Goal: Task Accomplishment & Management: Use online tool/utility

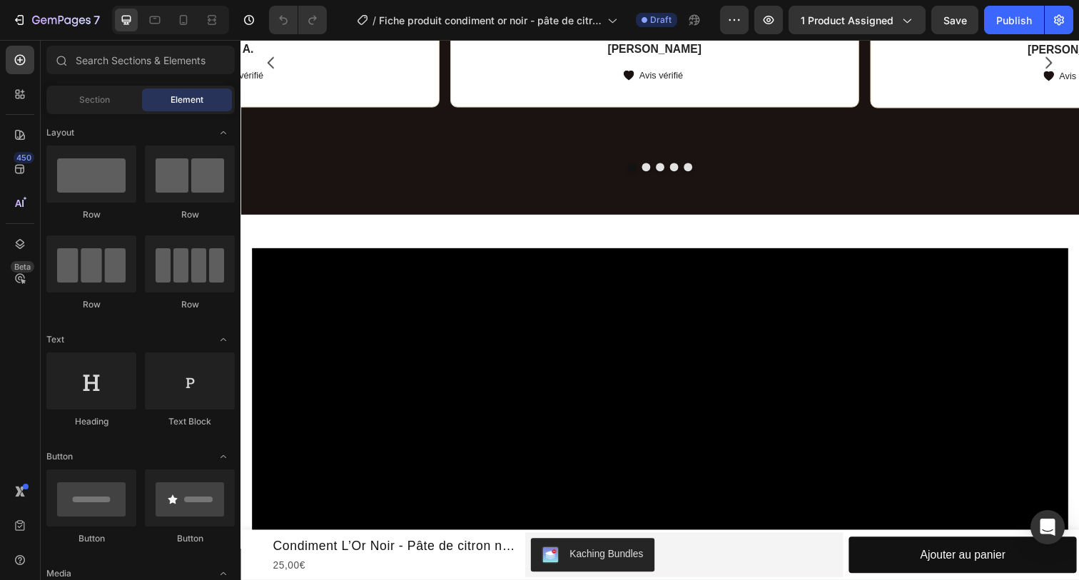
scroll to position [857, 0]
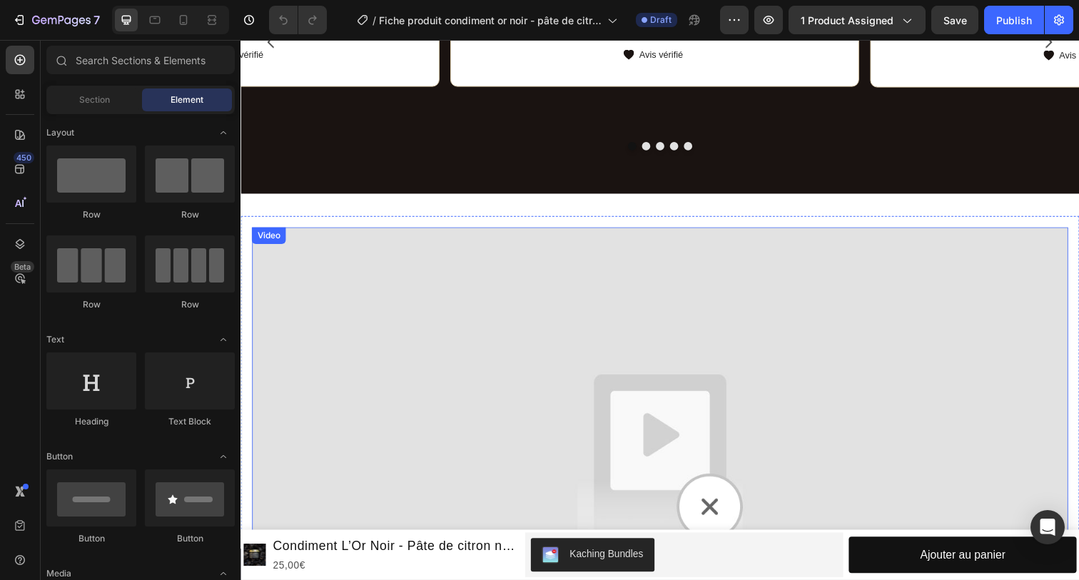
click at [520, 373] on img at bounding box center [669, 465] width 834 height 469
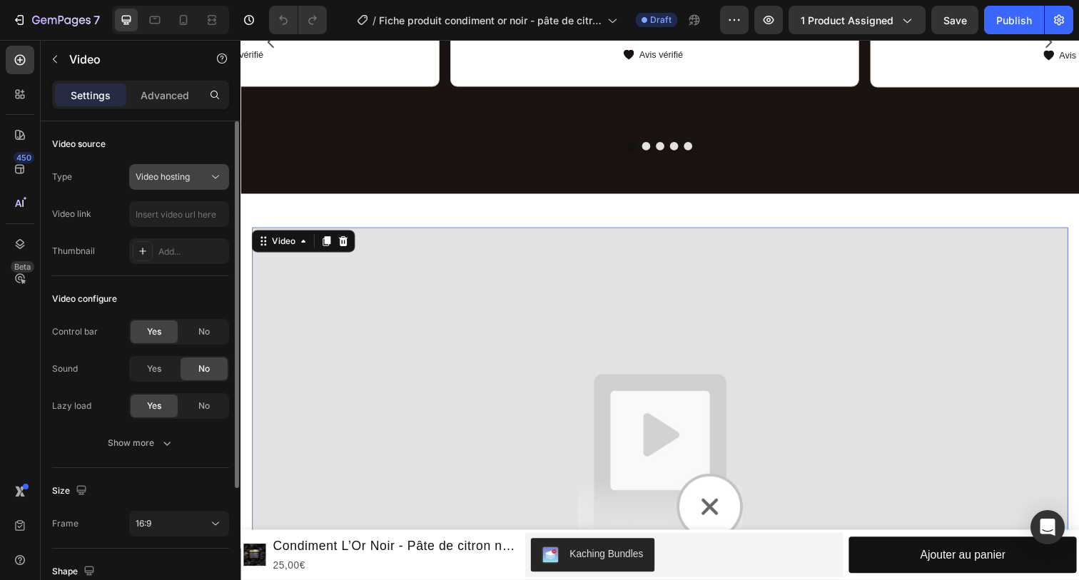
click at [156, 179] on span "Video hosting" at bounding box center [163, 176] width 54 height 11
click at [128, 165] on div "Type Video hosting" at bounding box center [140, 177] width 177 height 26
click at [171, 205] on input "text" at bounding box center [179, 214] width 100 height 26
click at [168, 255] on div "Add..." at bounding box center [191, 251] width 67 height 13
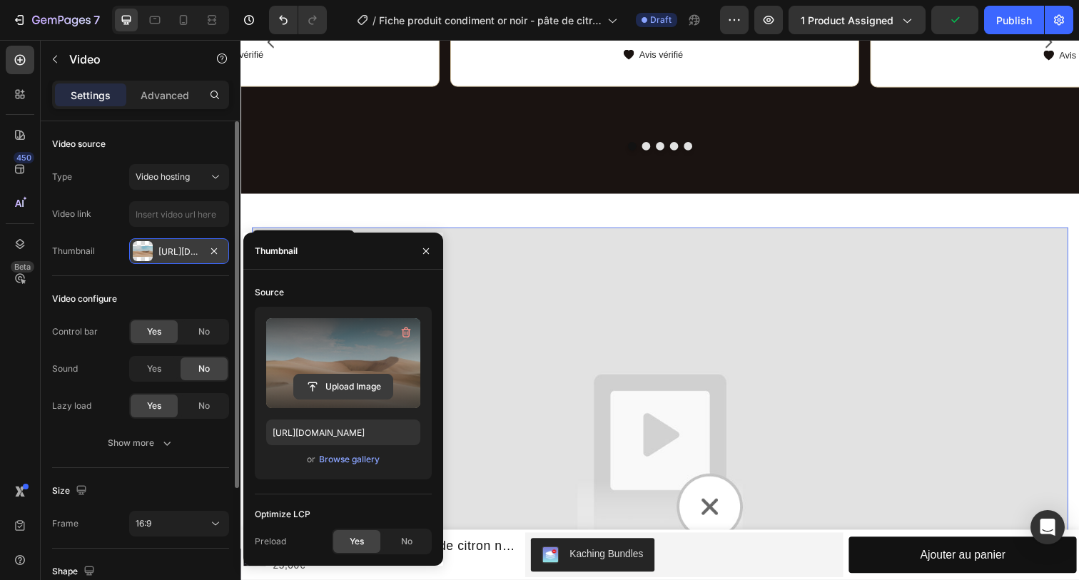
click at [332, 383] on input "file" at bounding box center [343, 387] width 98 height 24
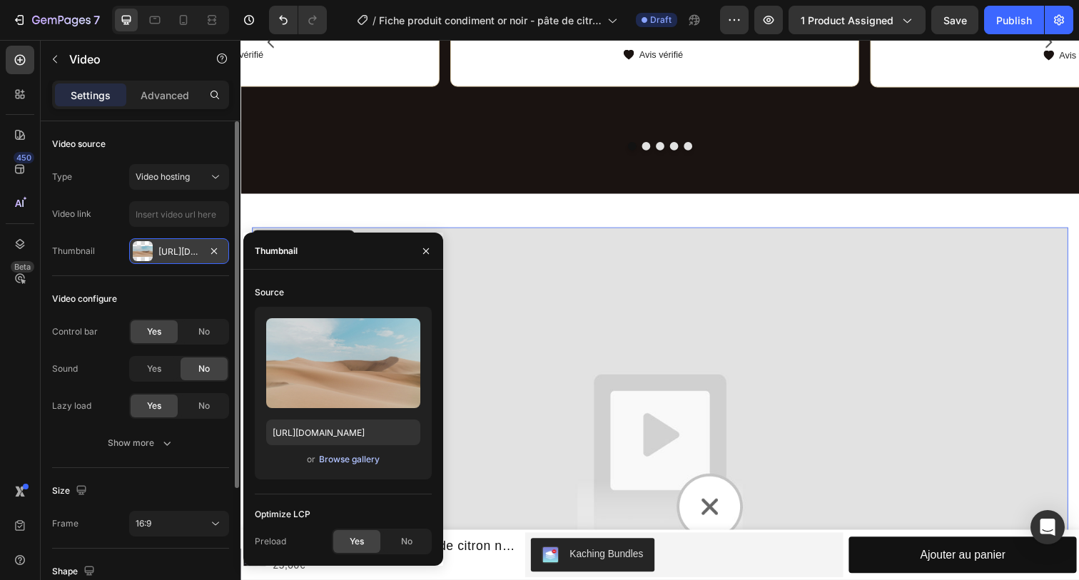
click at [330, 462] on div "Browse gallery" at bounding box center [349, 459] width 61 height 13
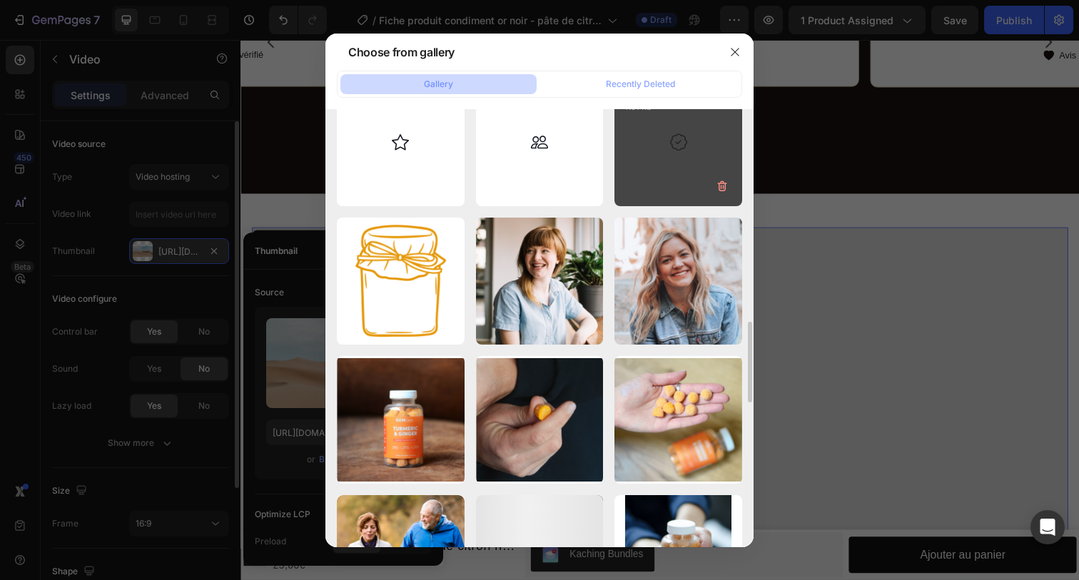
scroll to position [1153, 0]
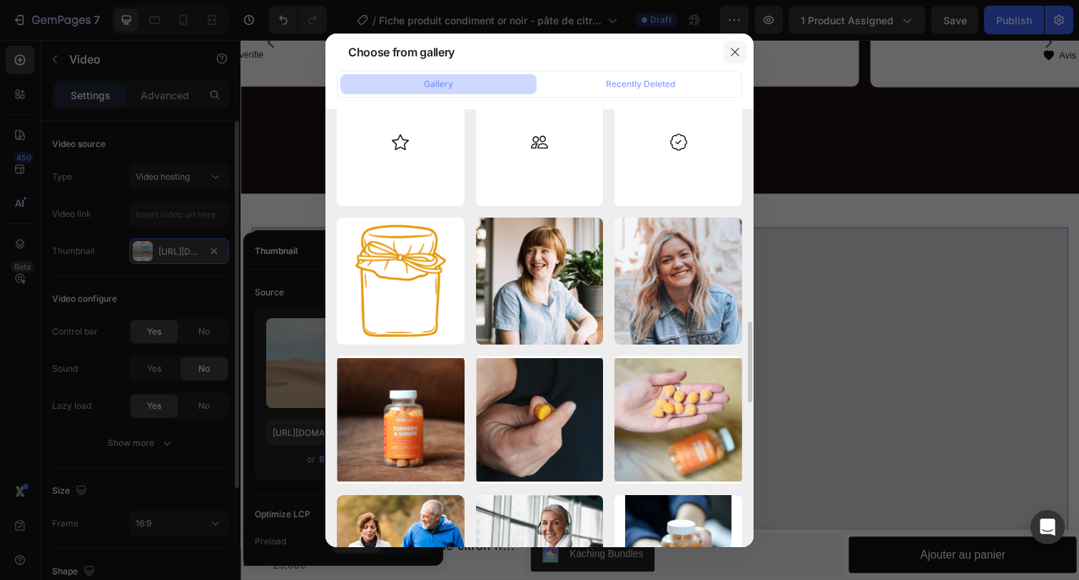
click at [734, 54] on icon "button" at bounding box center [735, 52] width 8 height 8
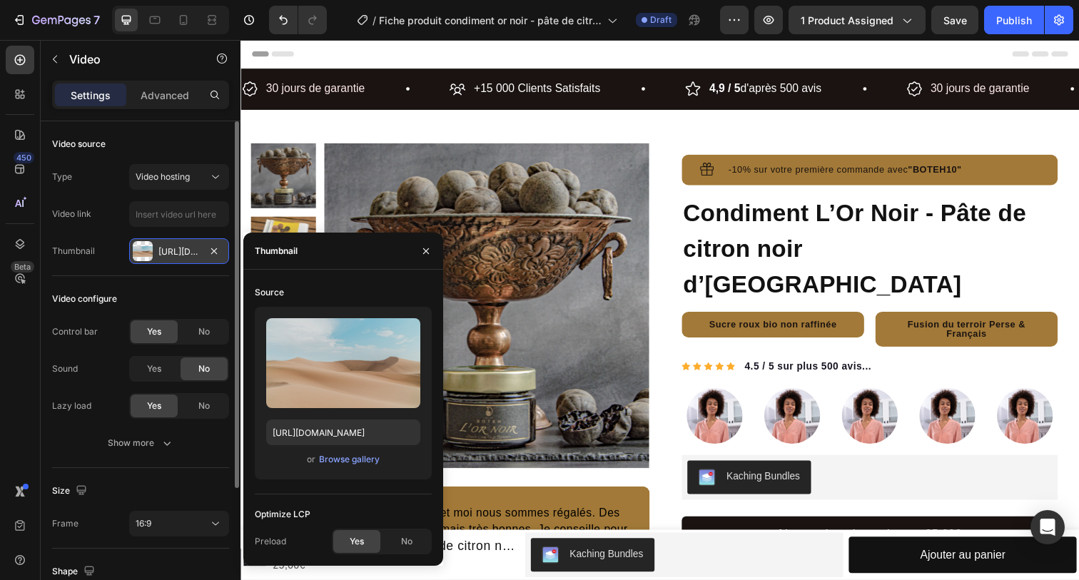
scroll to position [0, 0]
click at [424, 259] on button "button" at bounding box center [426, 251] width 23 height 23
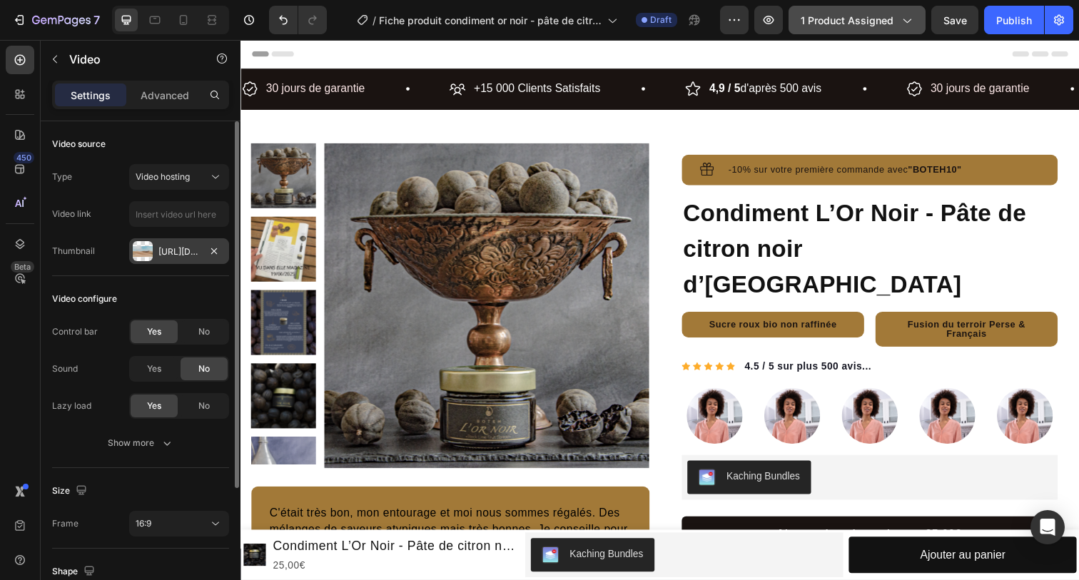
click at [836, 17] on span "1 product assigned" at bounding box center [847, 20] width 93 height 15
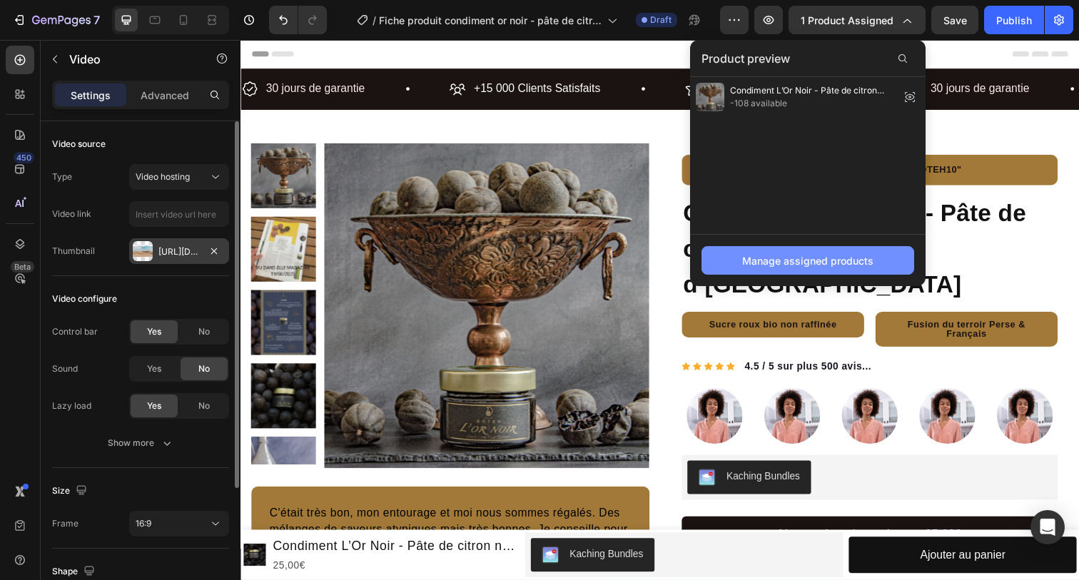
click at [765, 263] on div "Manage assigned products" at bounding box center [807, 260] width 131 height 15
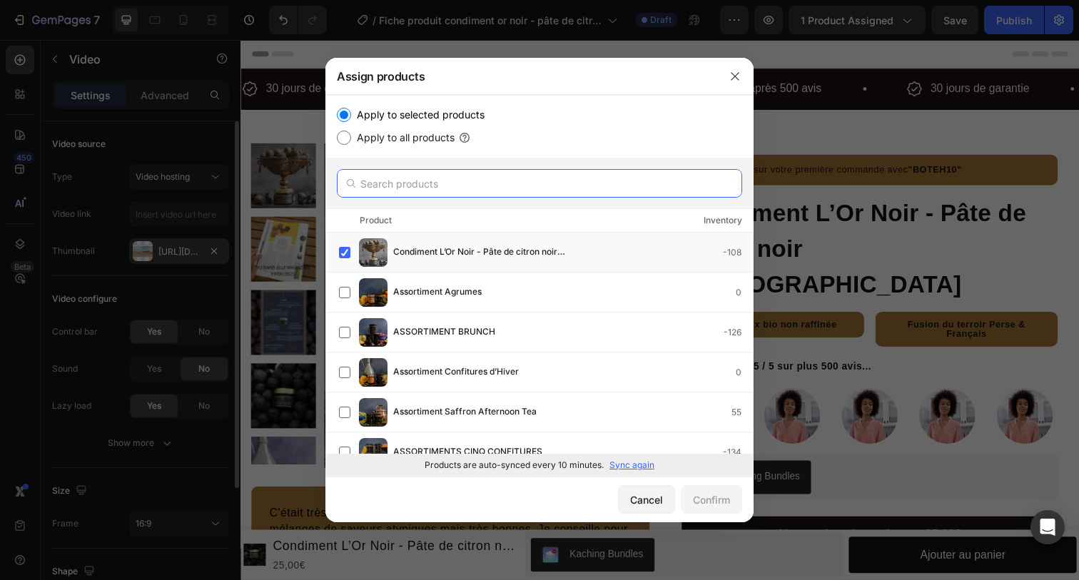
click at [432, 186] on input "text" at bounding box center [539, 183] width 405 height 29
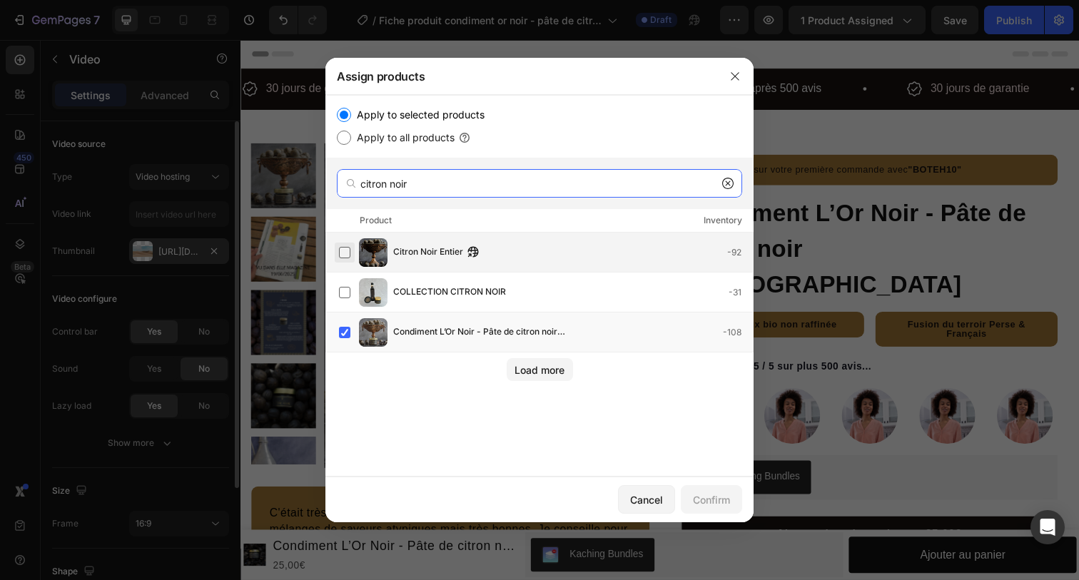
type input "citron noir"
click at [350, 250] on label at bounding box center [344, 252] width 11 height 11
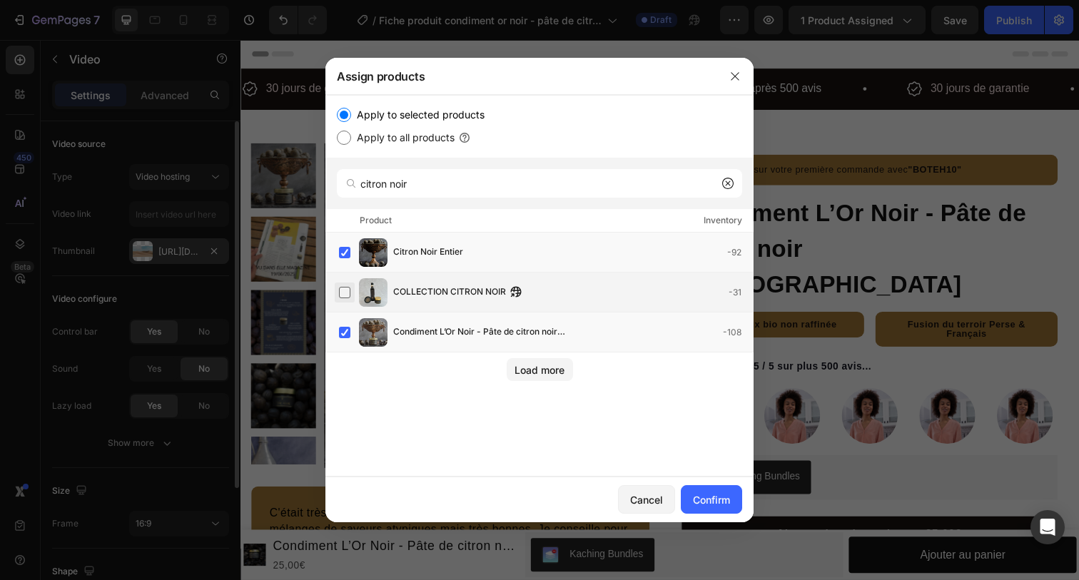
click at [350, 293] on label at bounding box center [344, 292] width 11 height 11
click at [704, 496] on div "Confirm" at bounding box center [711, 499] width 37 height 15
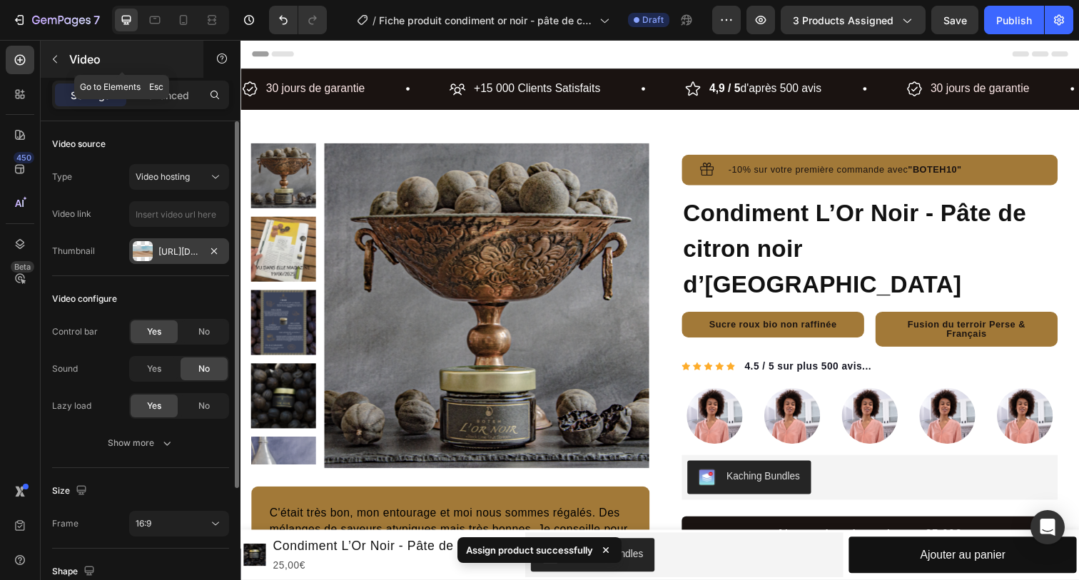
click at [57, 66] on button "button" at bounding box center [55, 59] width 23 height 23
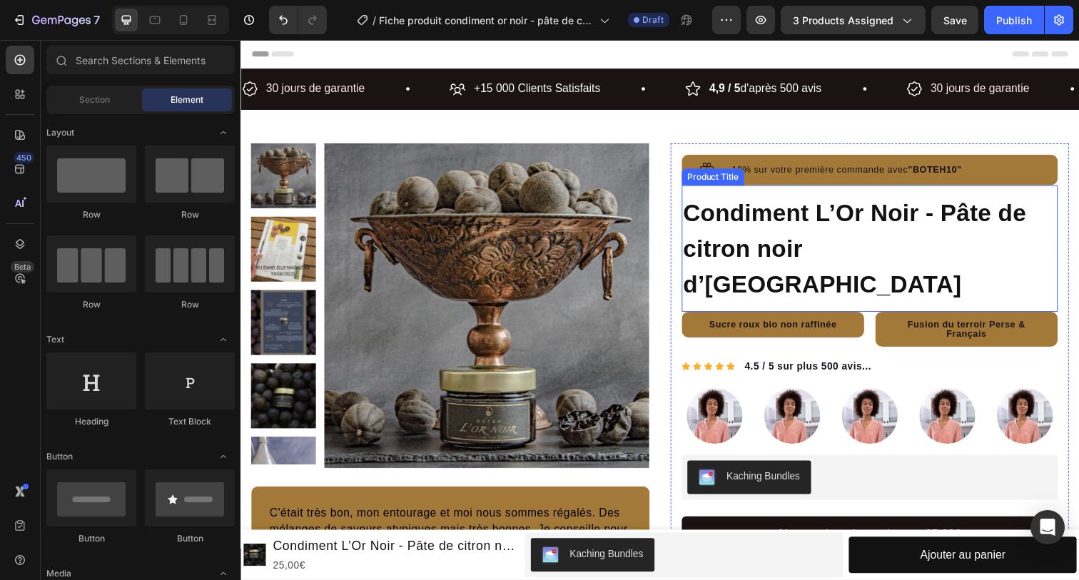
click at [794, 213] on h1 "Condiment L’Or Noir - Pâte de citron noir d’[GEOGRAPHIC_DATA]" at bounding box center [883, 253] width 384 height 112
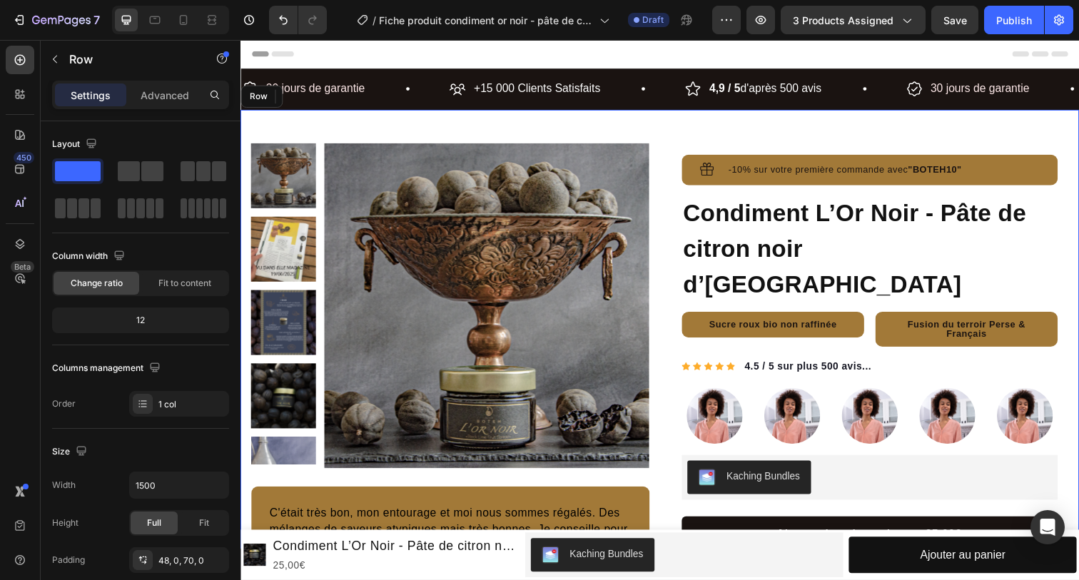
click at [645, 122] on div "Product Images C'était très bon, mon entourage et moi nous sommes régalés. Des …" at bounding box center [669, 426] width 856 height 631
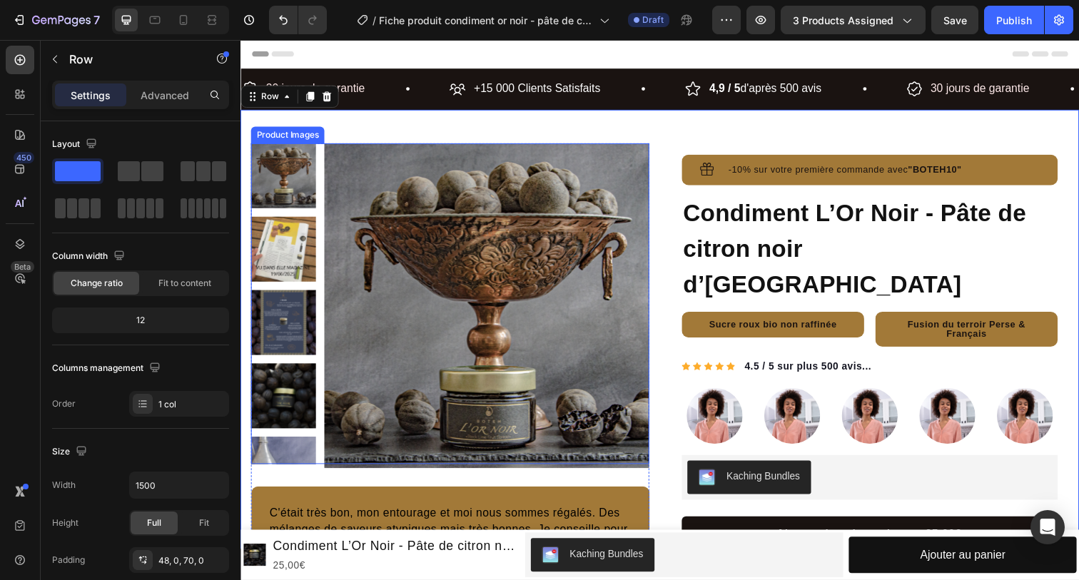
scroll to position [766, 0]
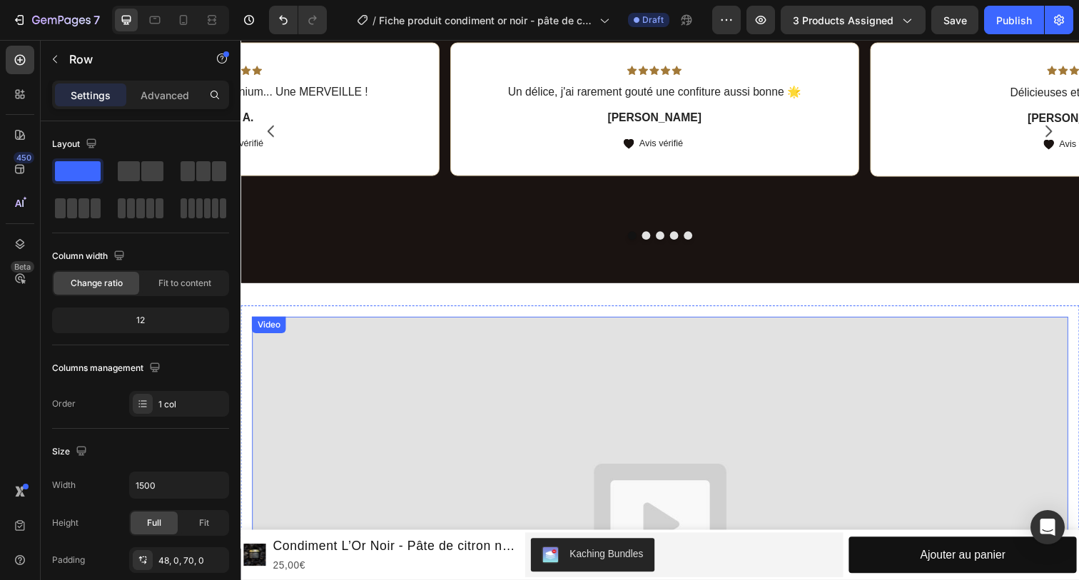
click at [500, 383] on img at bounding box center [669, 557] width 834 height 469
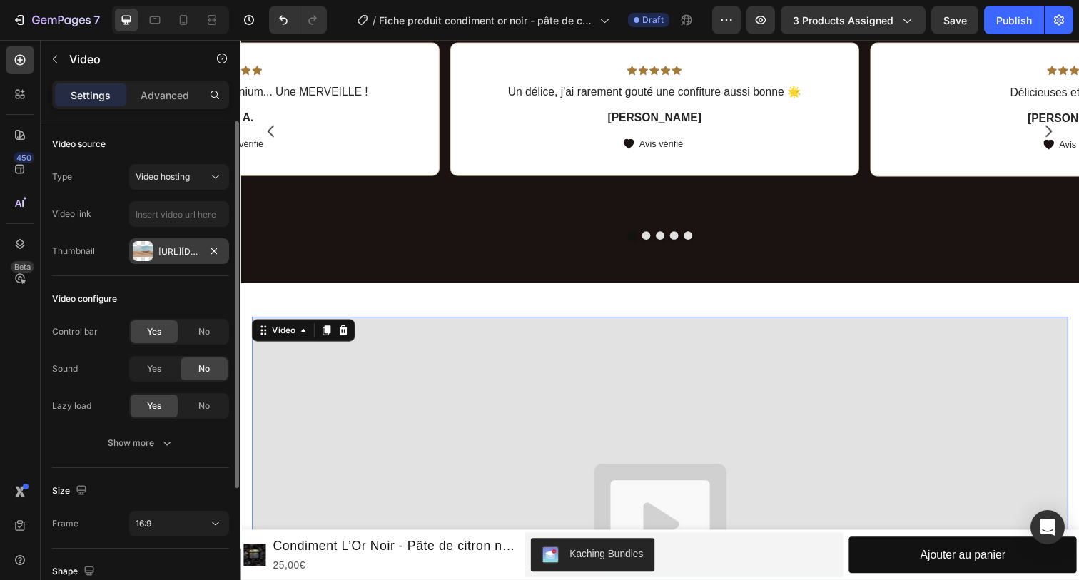
click at [179, 250] on div "[URL][DOMAIN_NAME]" at bounding box center [178, 251] width 41 height 13
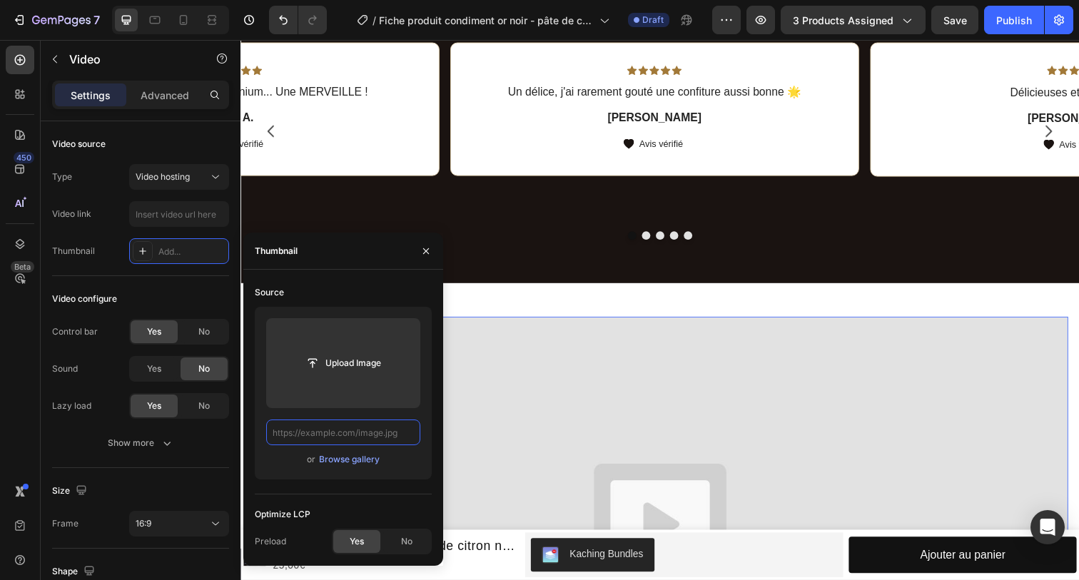
paste input "[URL][DOMAIN_NAME]"
type input "[URL][DOMAIN_NAME]"
click at [427, 250] on icon "button" at bounding box center [425, 250] width 11 height 11
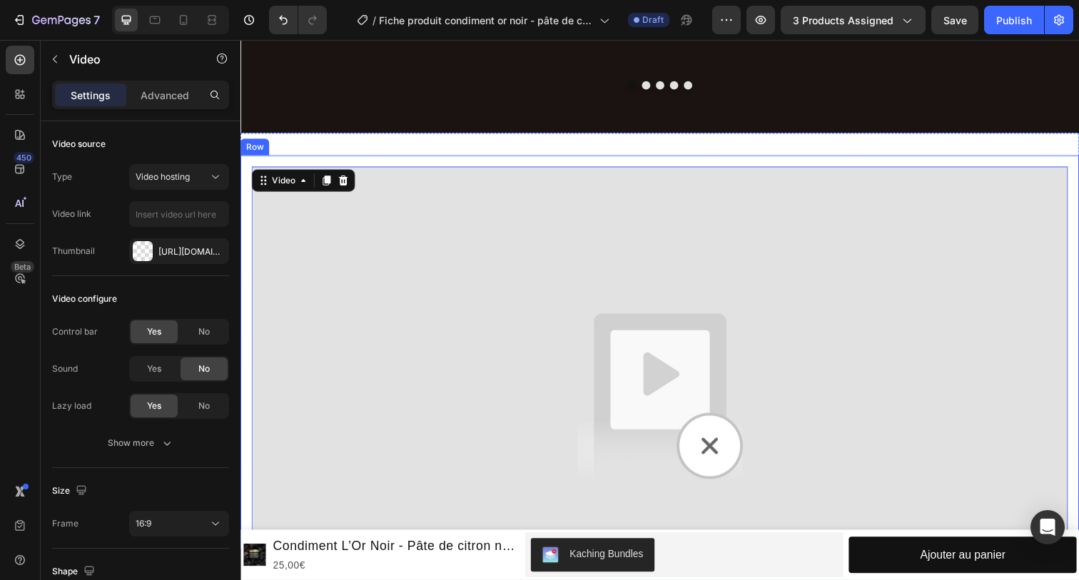
scroll to position [946, 0]
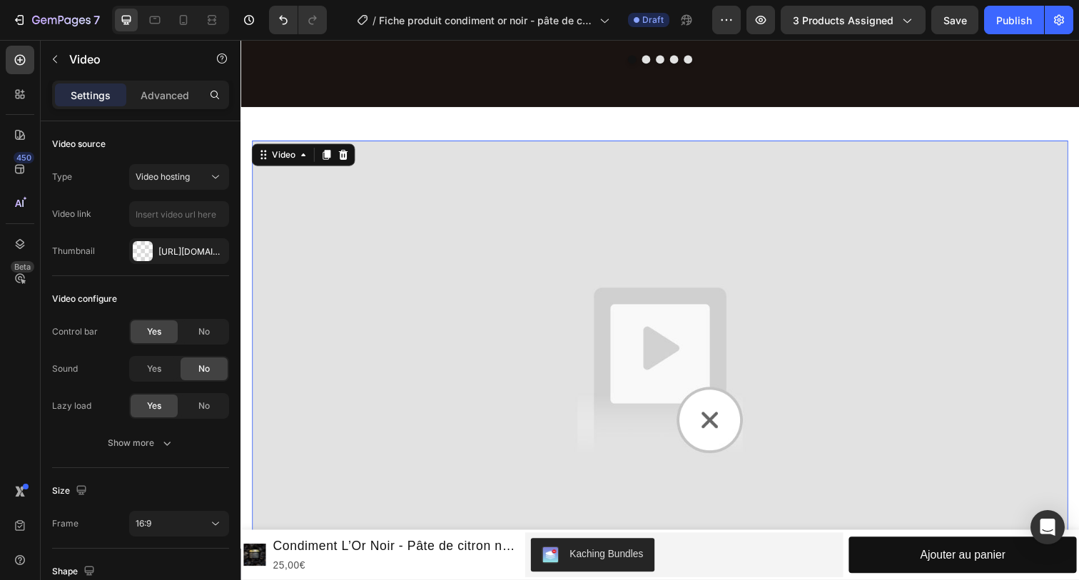
click at [469, 310] on img at bounding box center [669, 377] width 834 height 469
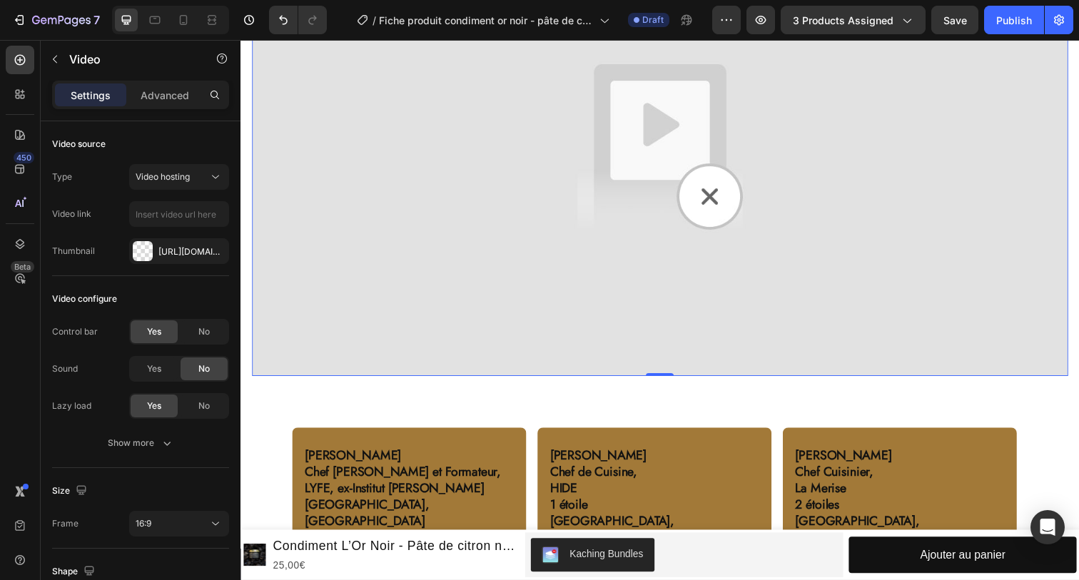
scroll to position [1194, 0]
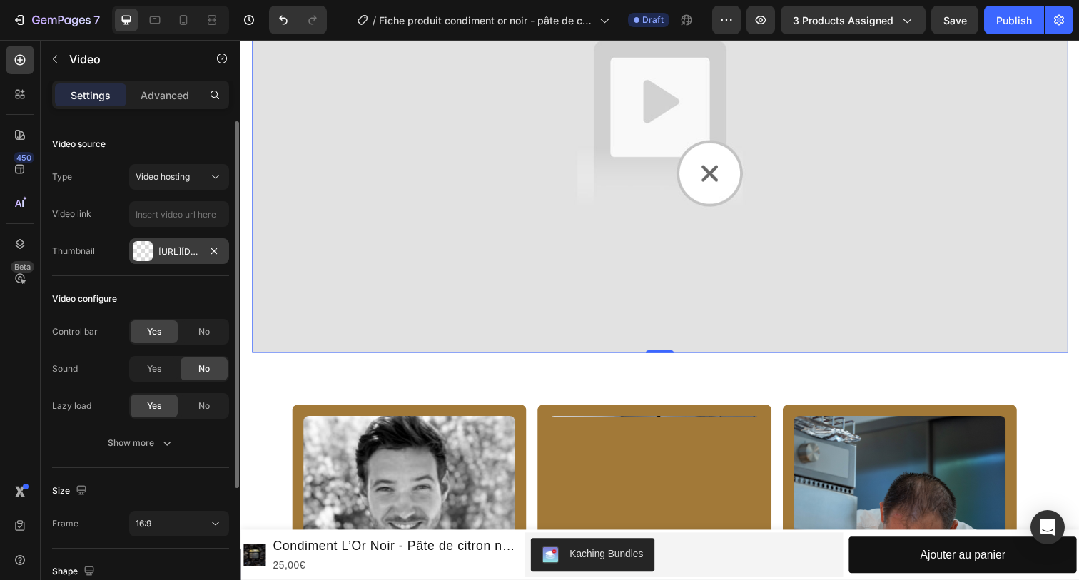
click at [180, 248] on div "[URL][DOMAIN_NAME]" at bounding box center [178, 251] width 41 height 13
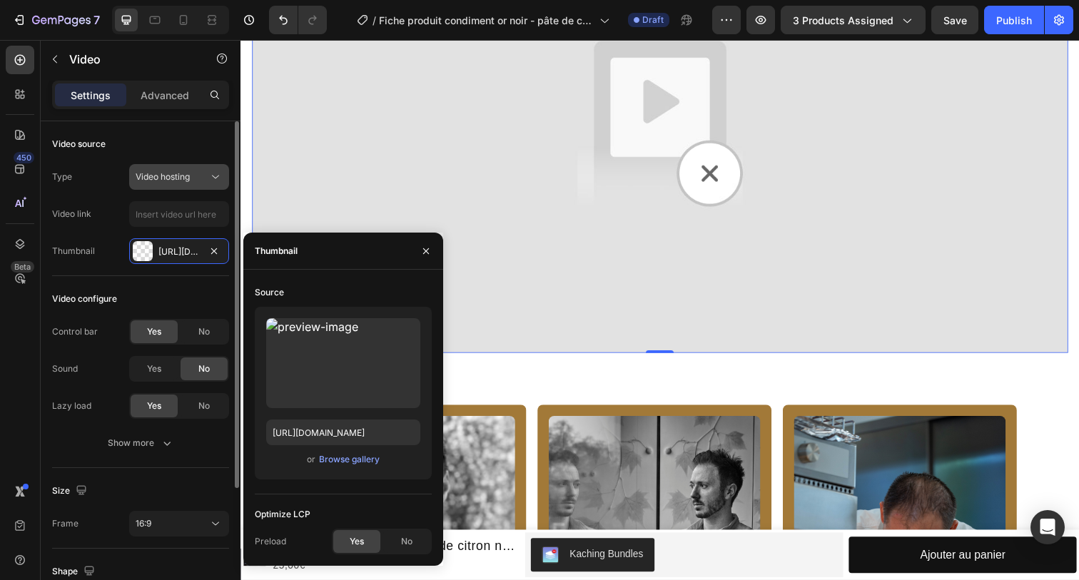
click at [161, 186] on button "Video hosting" at bounding box center [179, 177] width 100 height 26
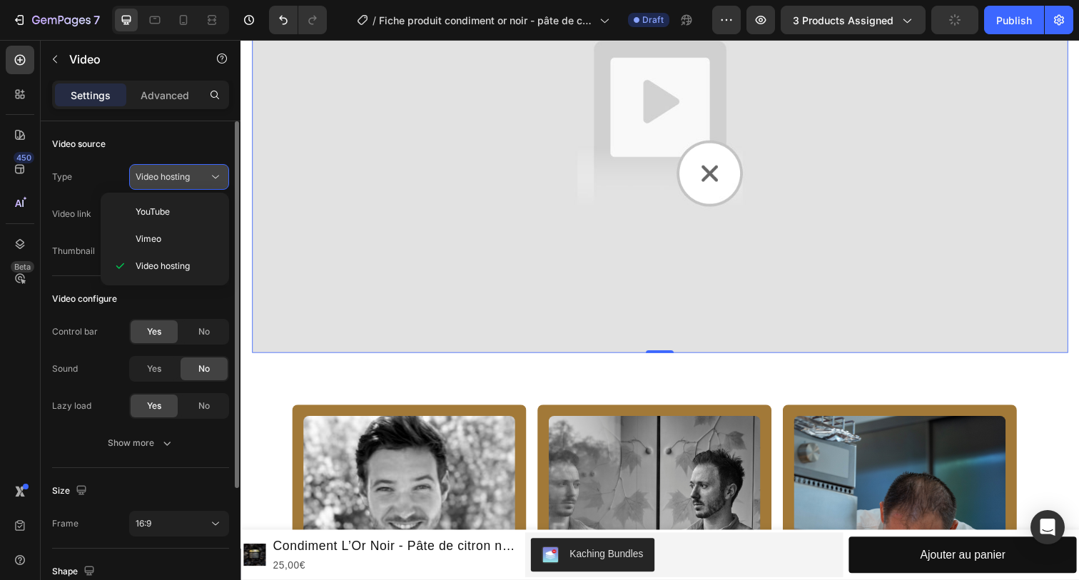
click at [161, 186] on button "Video hosting" at bounding box center [179, 177] width 100 height 26
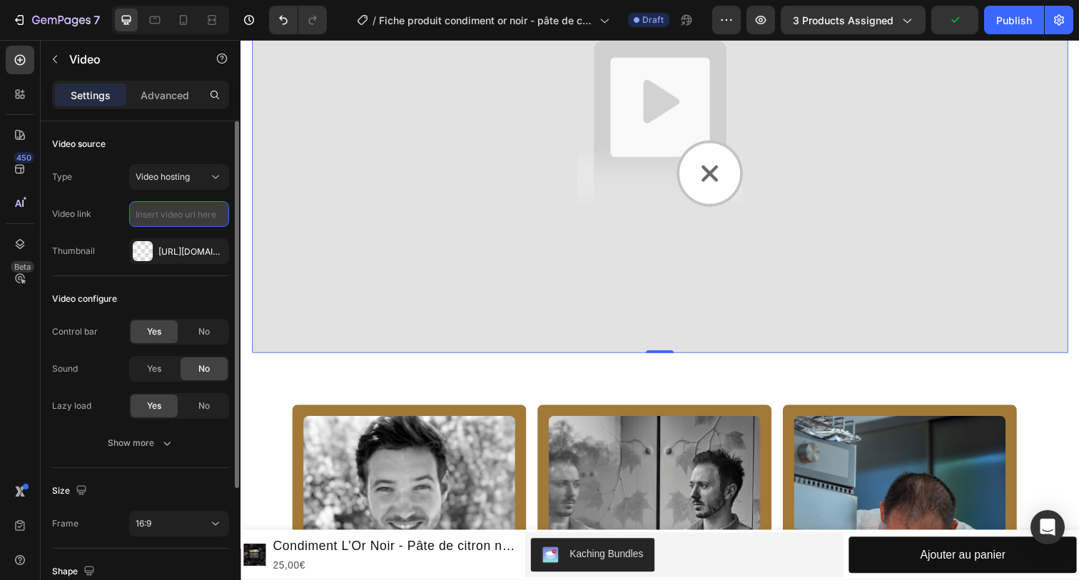
click at [165, 221] on input "text" at bounding box center [179, 214] width 100 height 26
paste input "[URL][DOMAIN_NAME]"
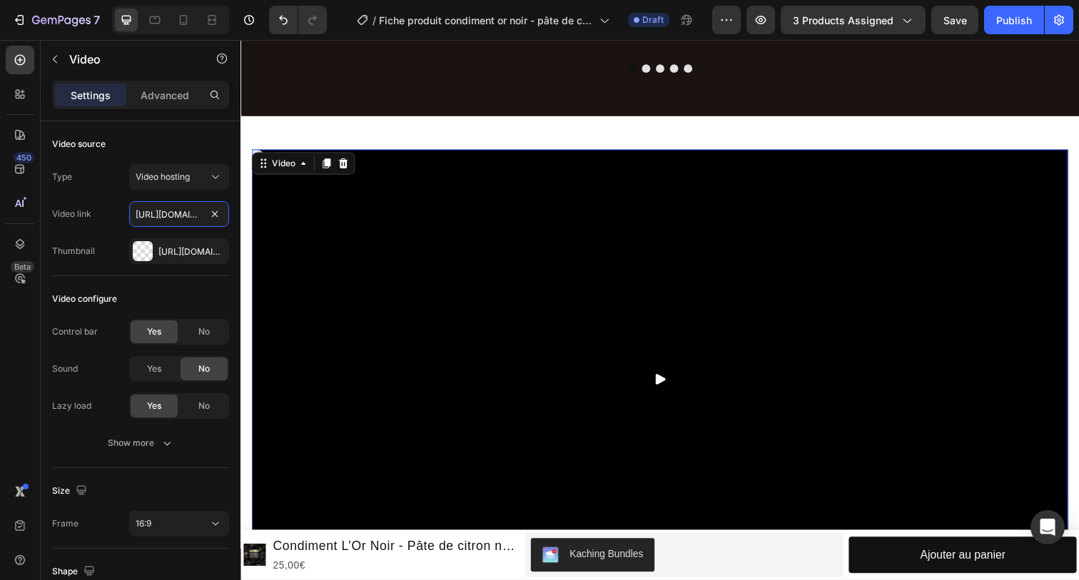
scroll to position [956, 0]
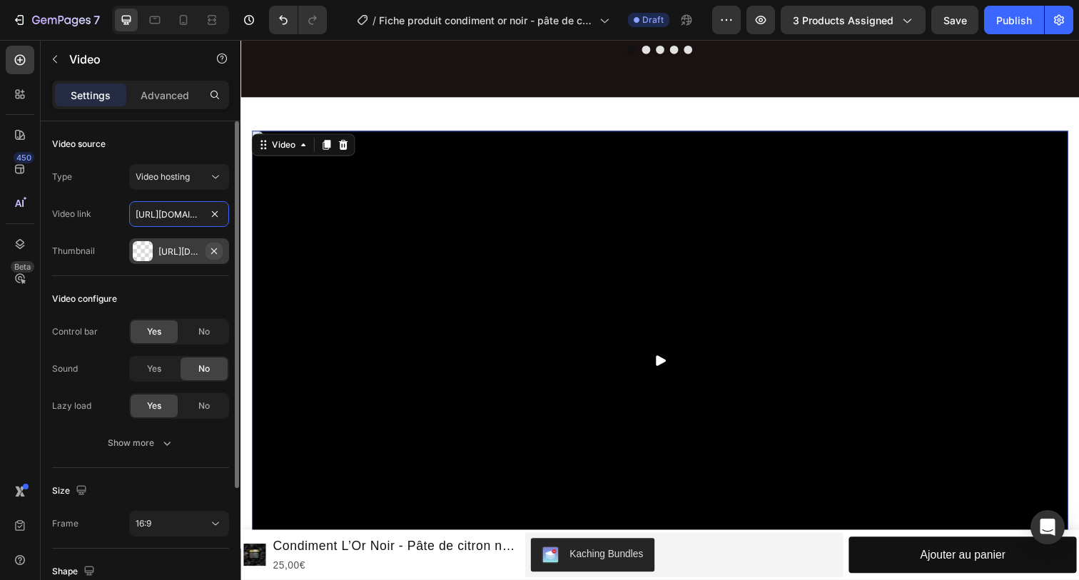
type input "[URL][DOMAIN_NAME]"
click at [222, 249] on button "button" at bounding box center [214, 251] width 17 height 17
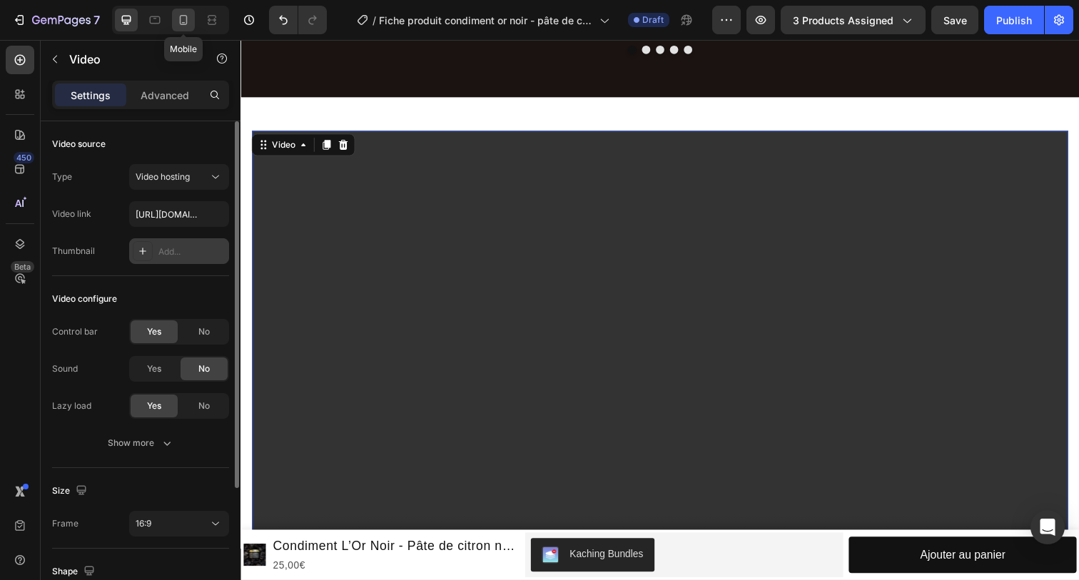
click at [184, 17] on icon at bounding box center [183, 20] width 14 height 14
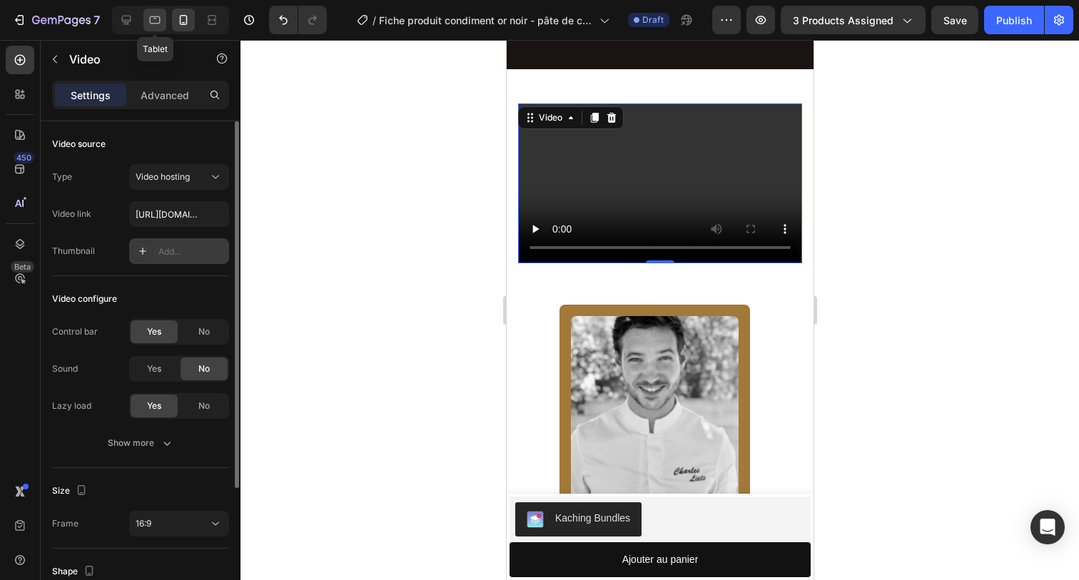
scroll to position [1078, 0]
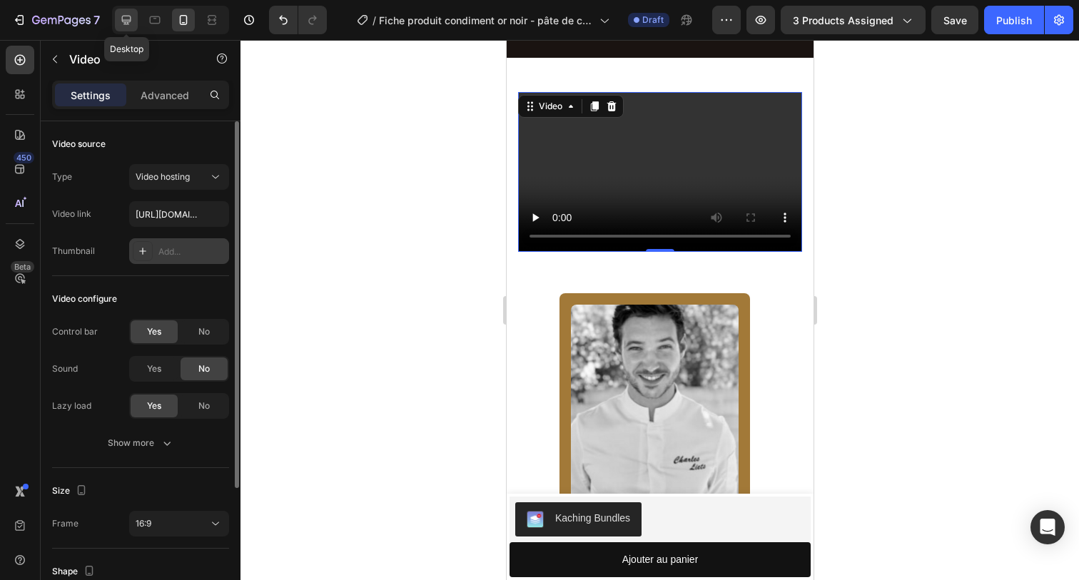
click at [133, 18] on icon at bounding box center [126, 20] width 14 height 14
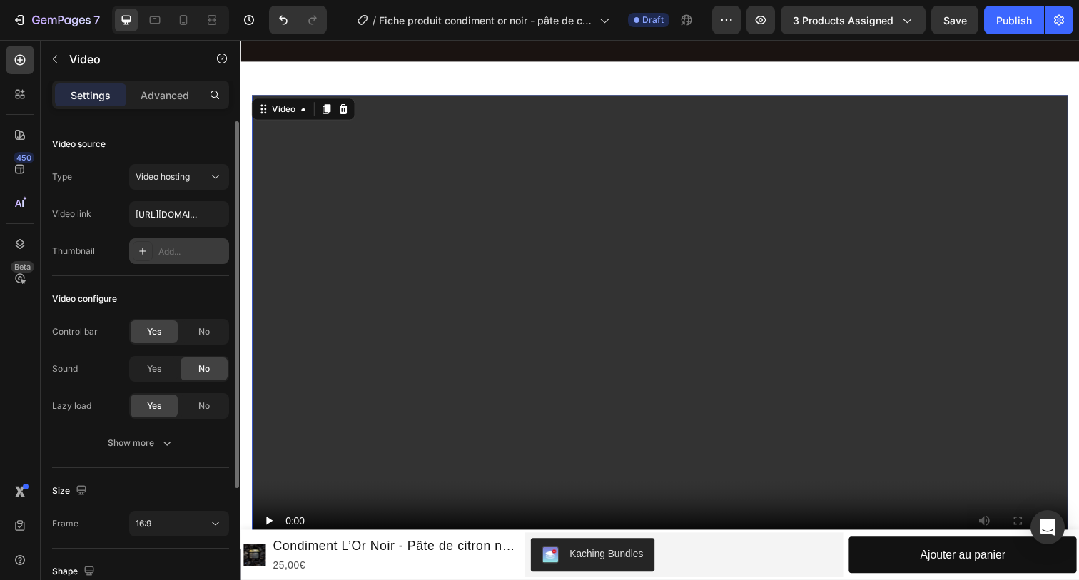
scroll to position [985, 0]
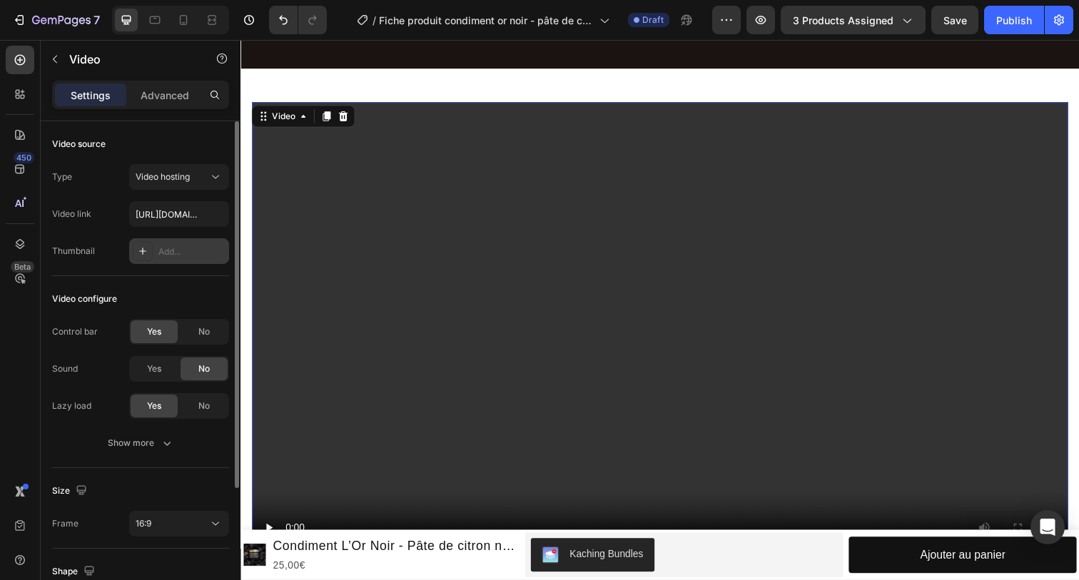
click at [667, 325] on video at bounding box center [669, 337] width 834 height 469
click at [440, 315] on video at bounding box center [669, 337] width 834 height 469
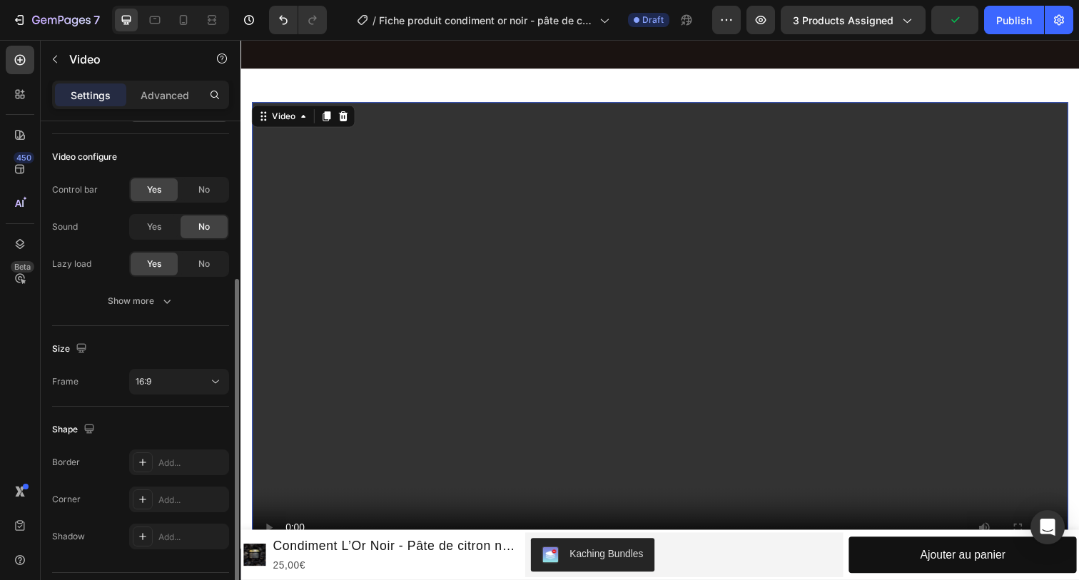
scroll to position [173, 0]
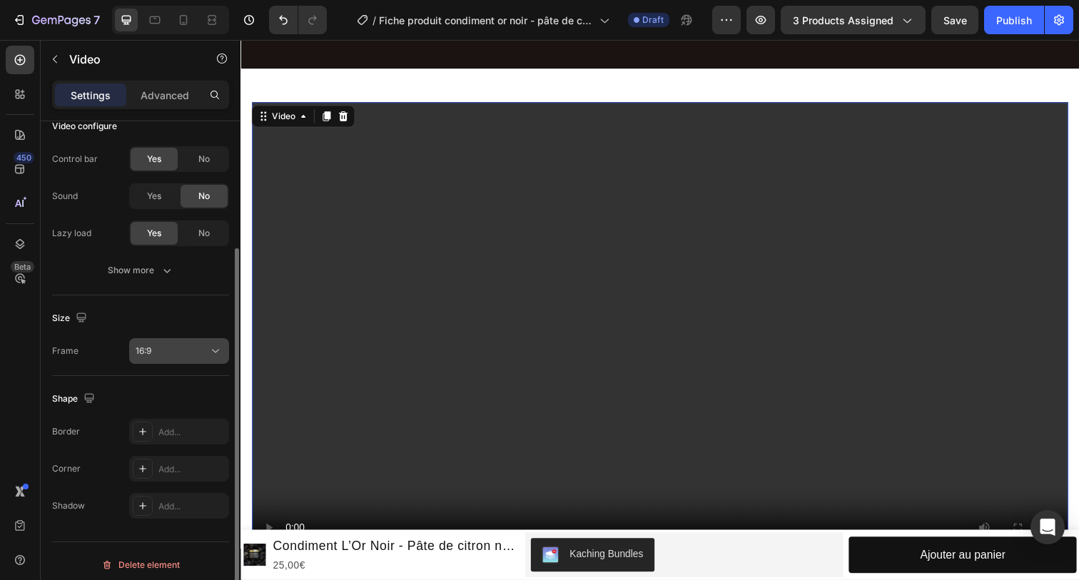
click at [133, 343] on button "16:9" at bounding box center [179, 351] width 100 height 26
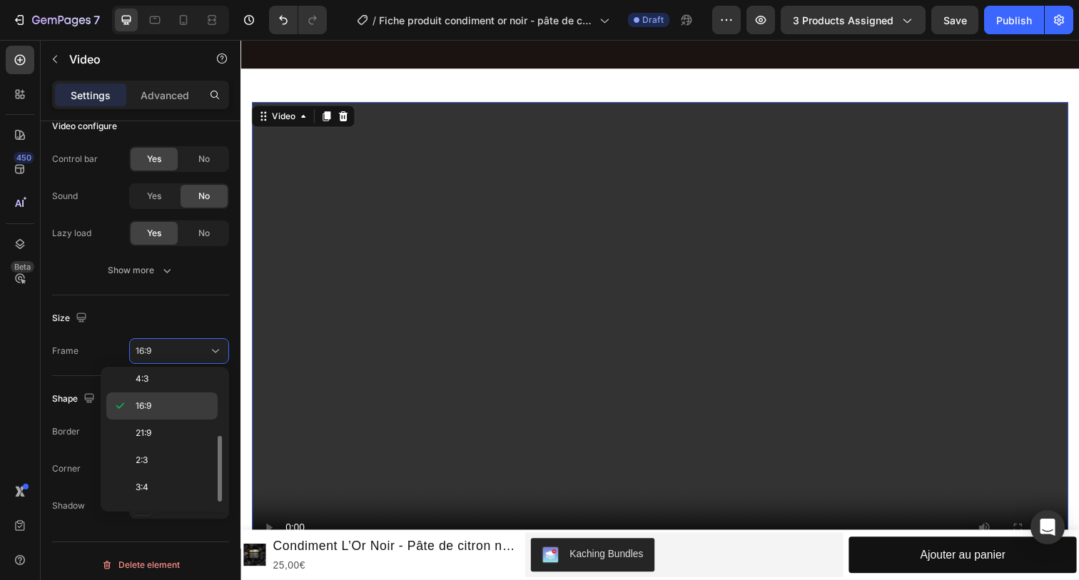
scroll to position [102, 0]
click at [151, 423] on span "21:9" at bounding box center [144, 419] width 16 height 13
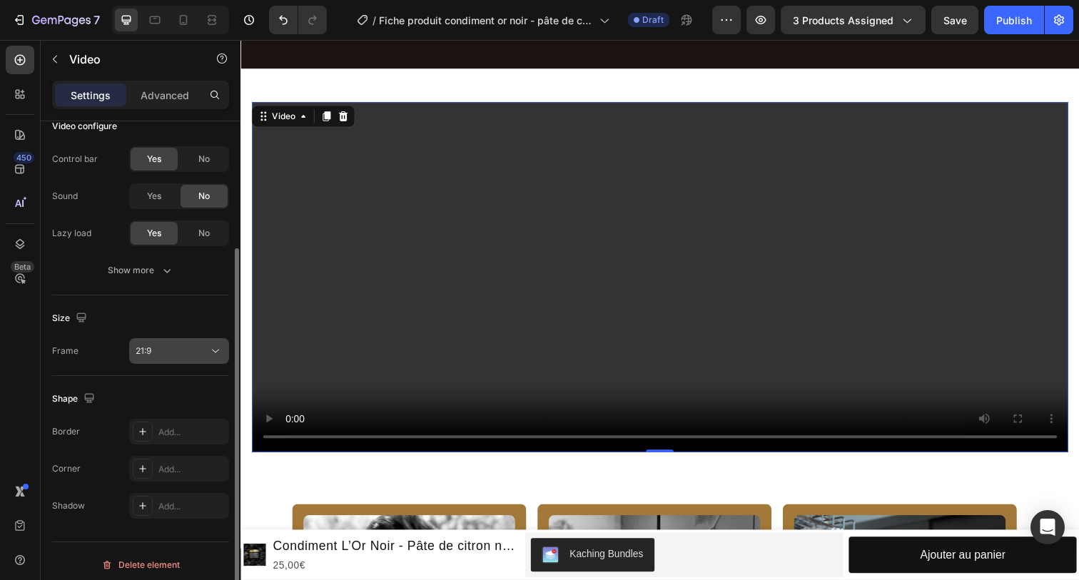
click at [166, 349] on div "21:9" at bounding box center [172, 351] width 73 height 13
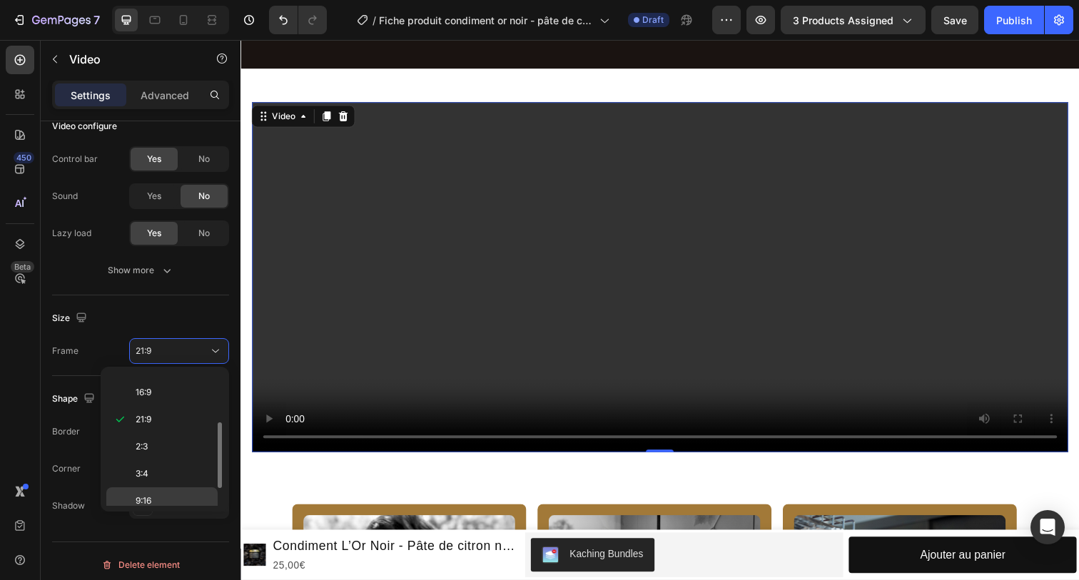
click at [163, 498] on p "9:16" at bounding box center [174, 501] width 76 height 13
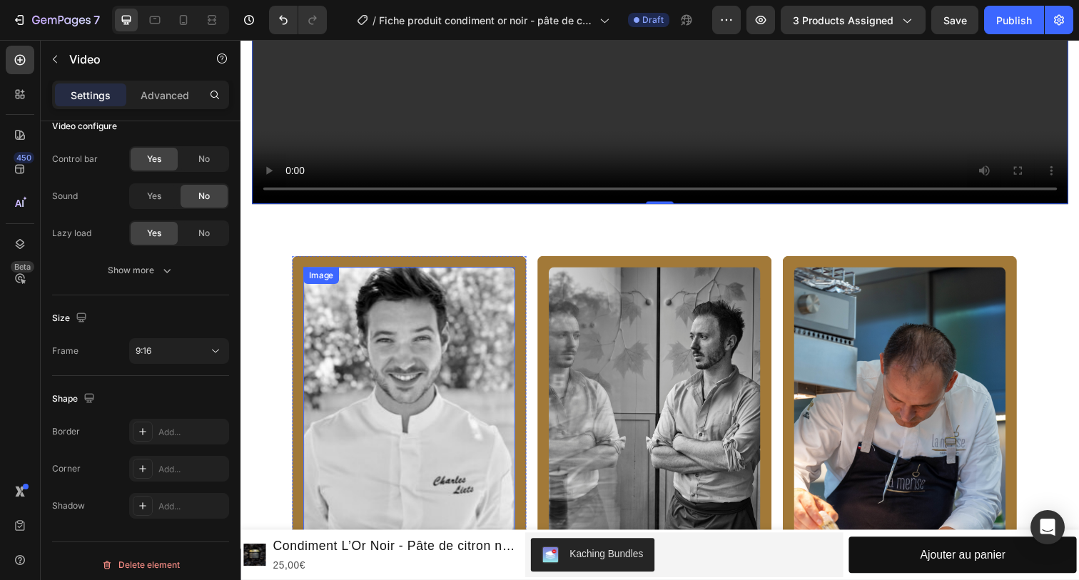
scroll to position [2359, 0]
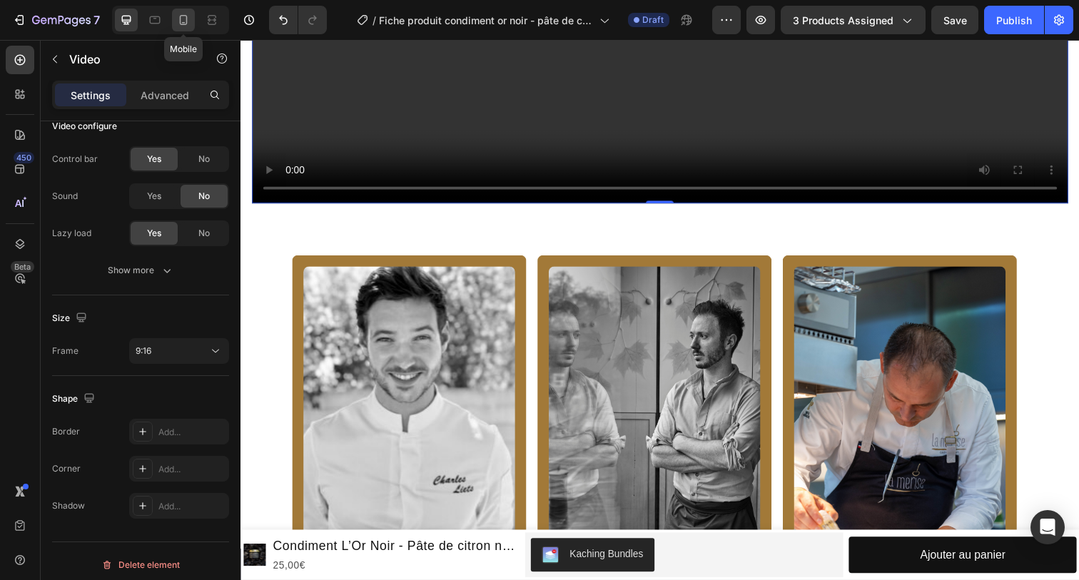
click at [191, 20] on icon at bounding box center [183, 20] width 14 height 14
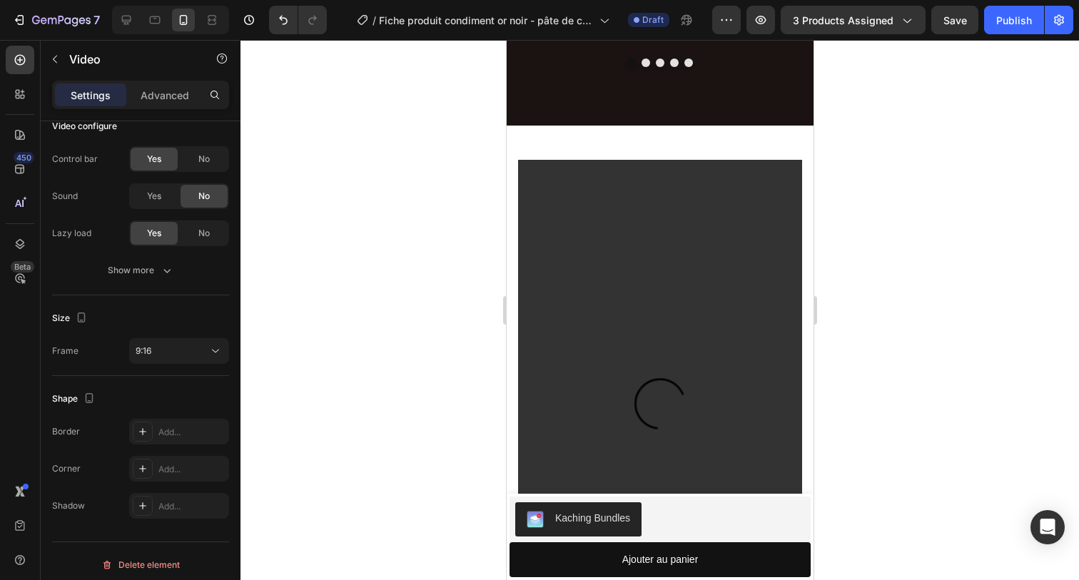
scroll to position [1011, 0]
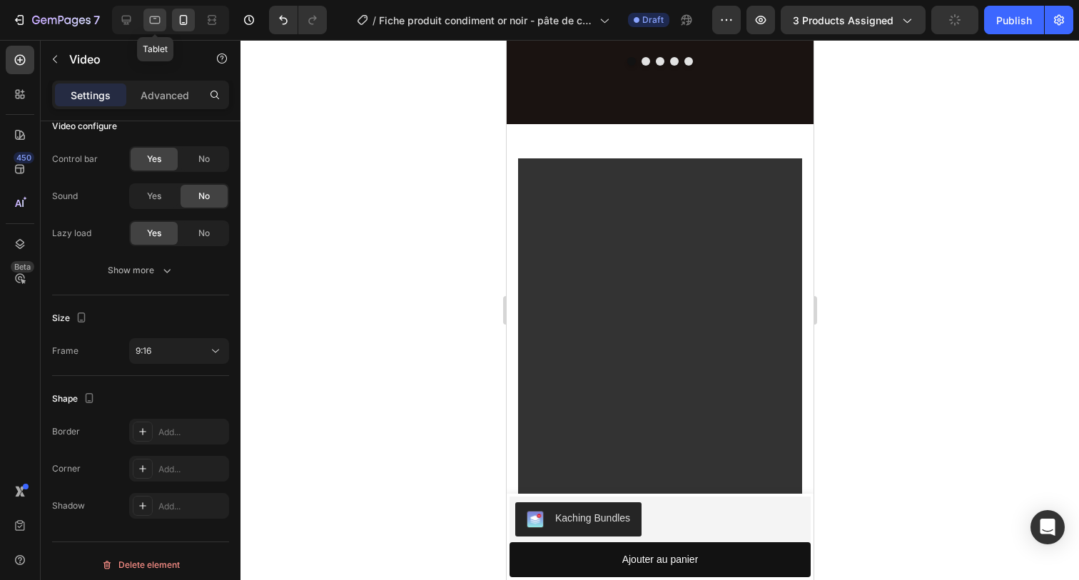
click at [153, 15] on icon at bounding box center [155, 20] width 14 height 14
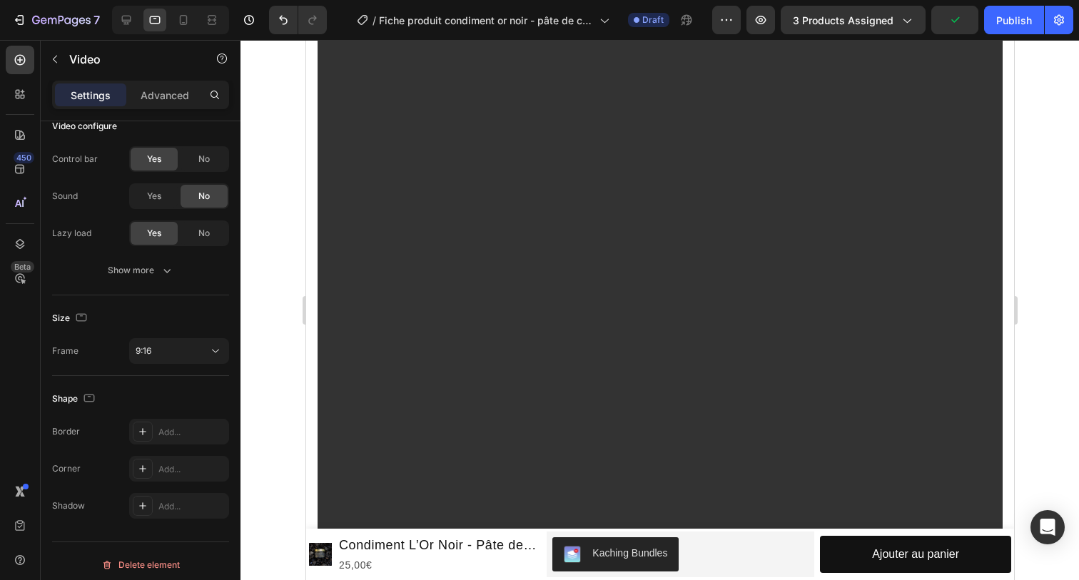
scroll to position [1394, 0]
click at [123, 15] on icon at bounding box center [126, 20] width 14 height 14
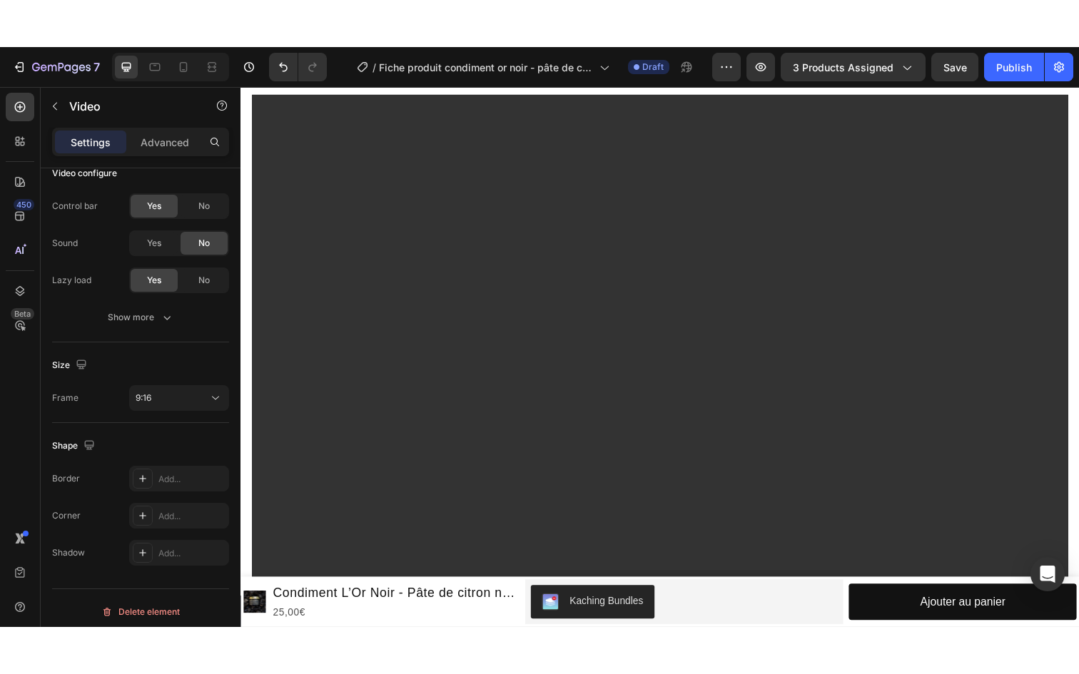
scroll to position [981, 0]
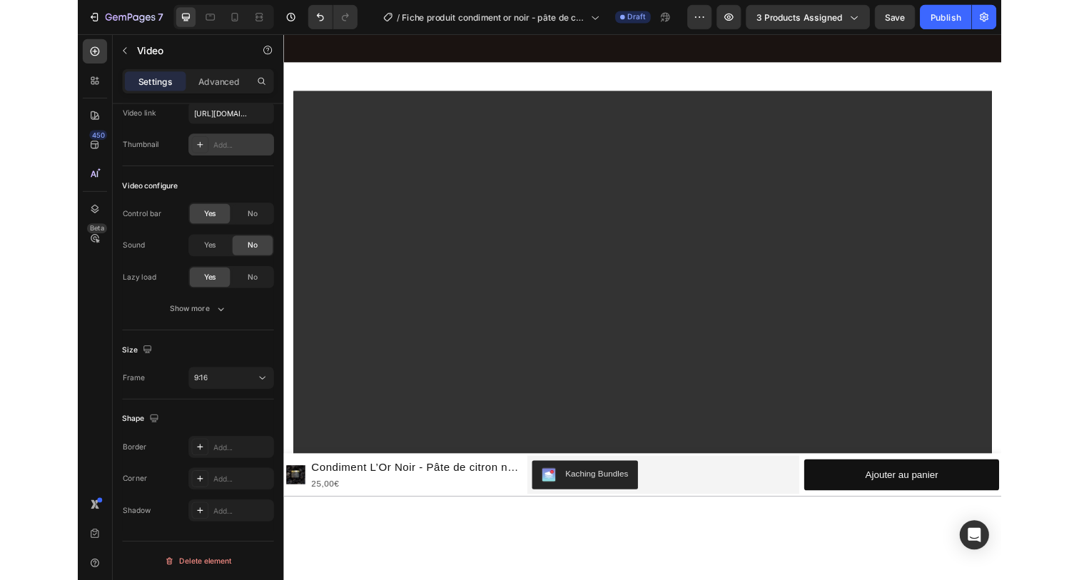
scroll to position [82, 0]
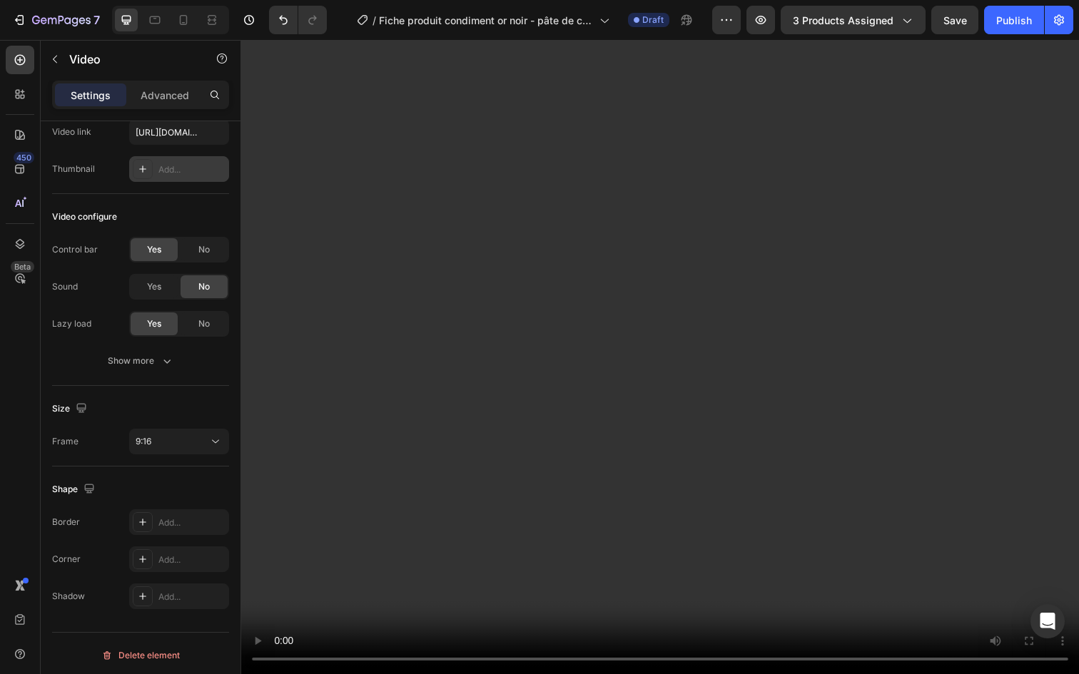
click at [629, 579] on video at bounding box center [669, 364] width 856 height 648
click at [672, 579] on video at bounding box center [669, 364] width 856 height 648
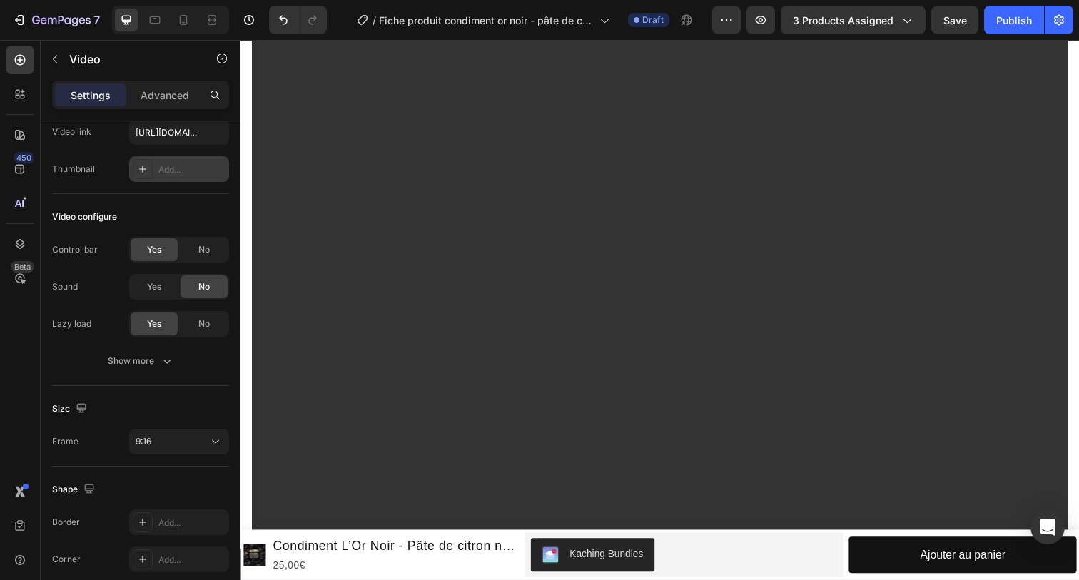
scroll to position [1141, 0]
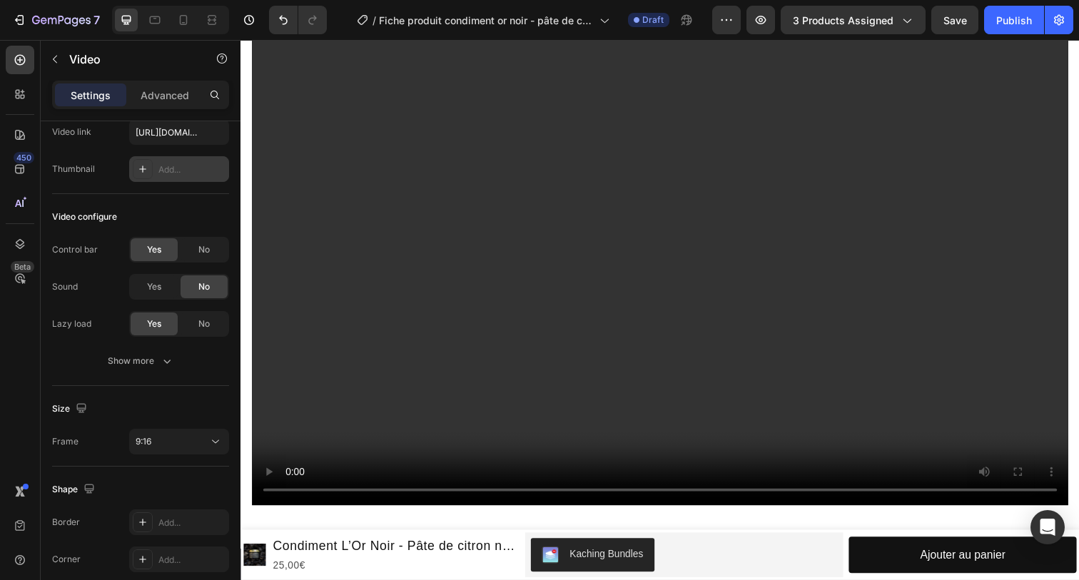
scroll to position [2075, 0]
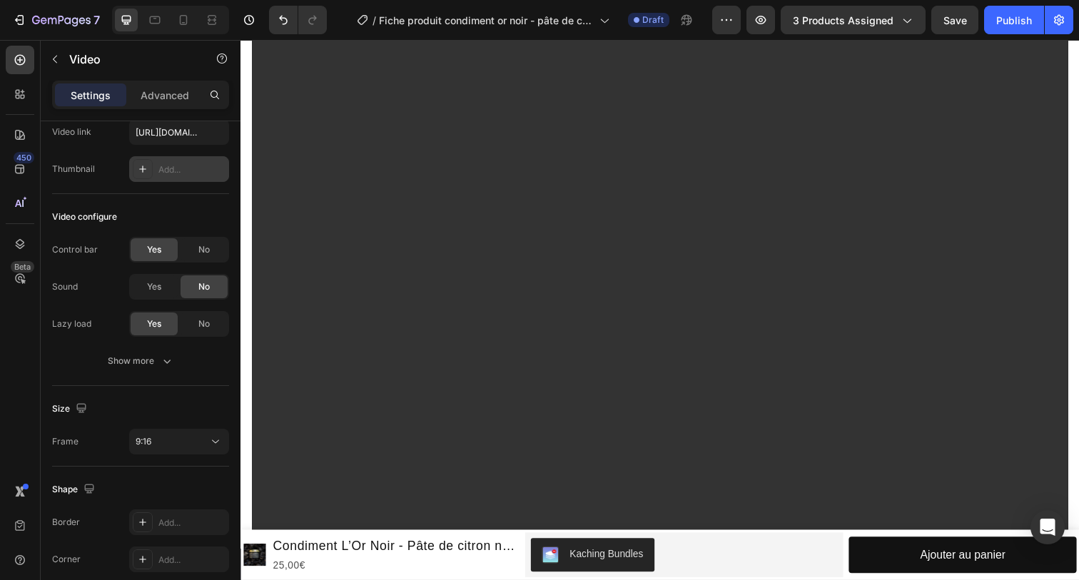
scroll to position [902, 0]
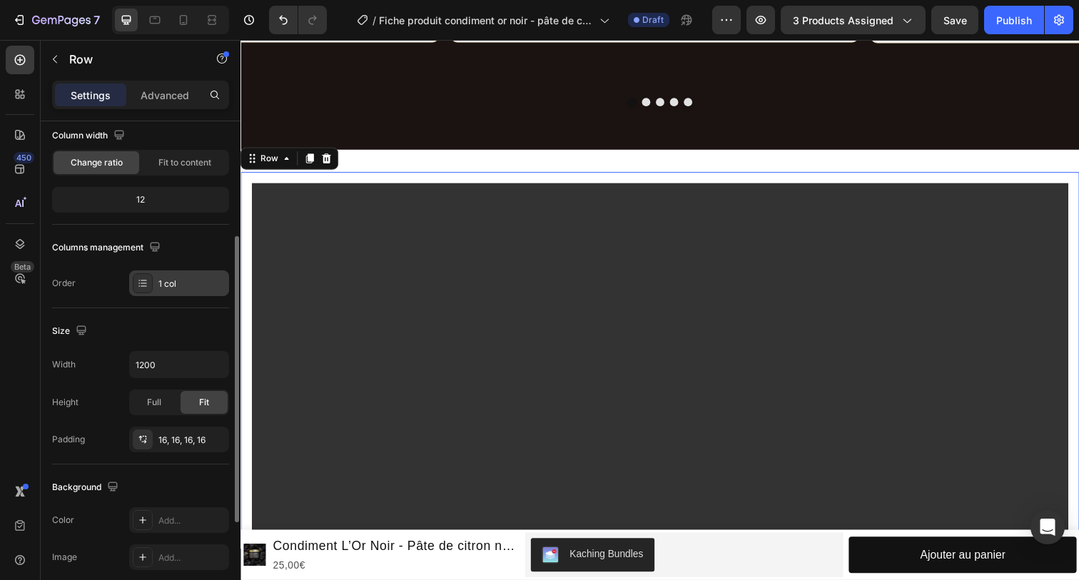
scroll to position [154, 0]
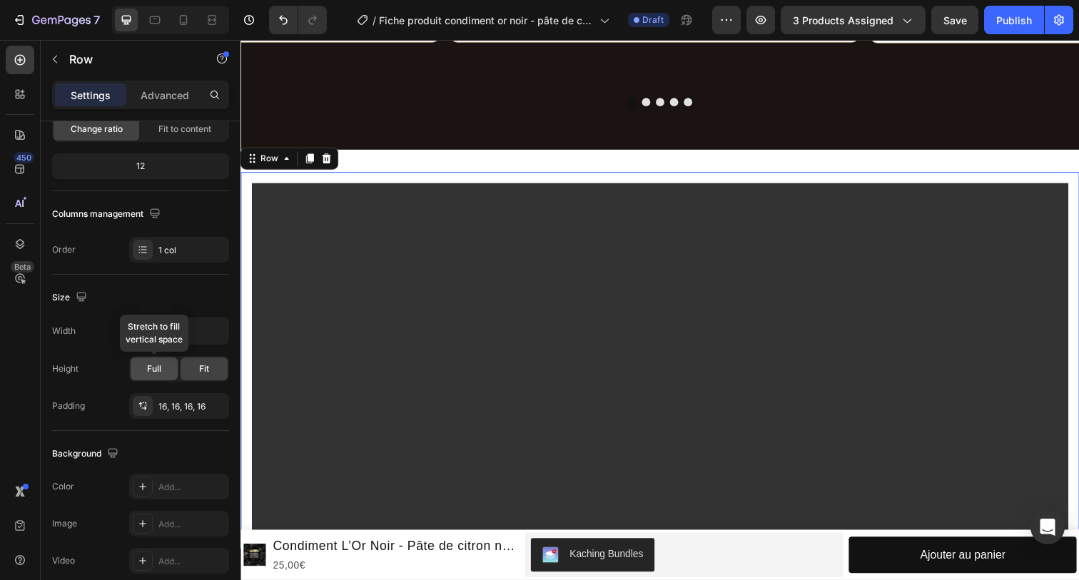
click at [145, 367] on div "Full" at bounding box center [154, 369] width 47 height 23
click at [202, 368] on span "Fit" at bounding box center [204, 369] width 10 height 13
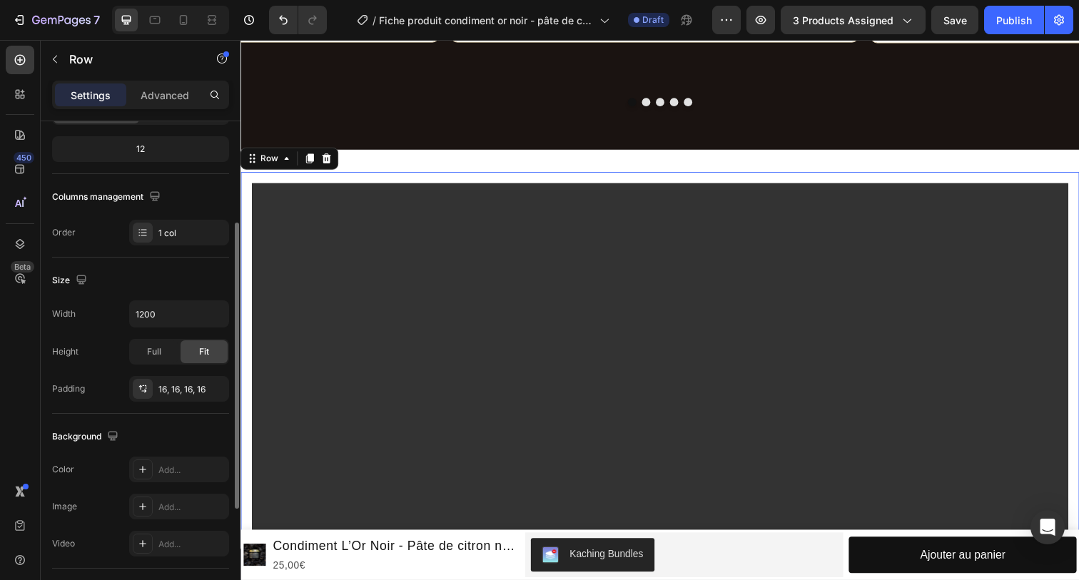
scroll to position [168, 0]
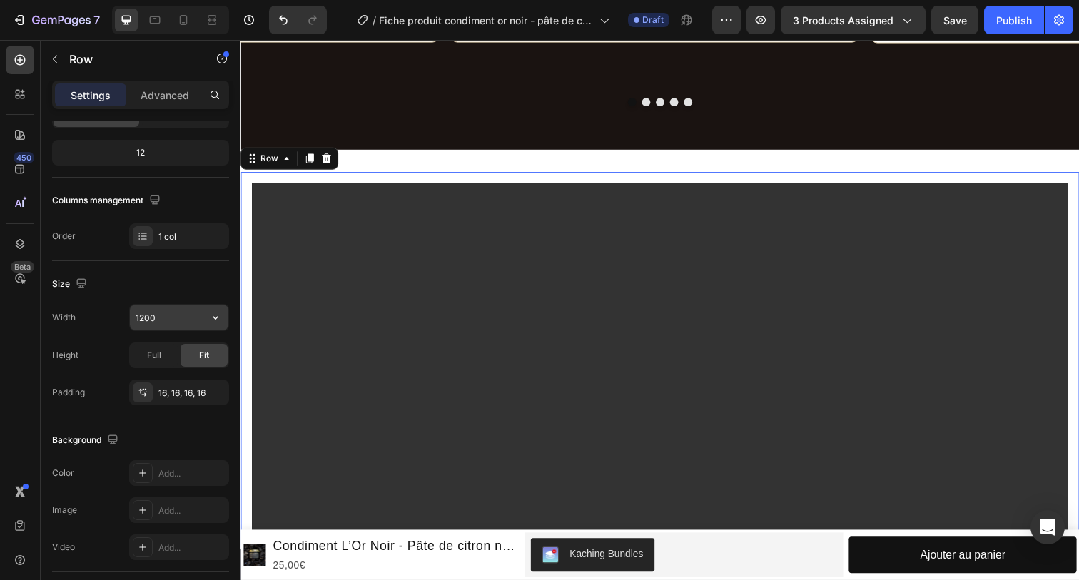
click at [158, 314] on input "1200" at bounding box center [179, 318] width 98 height 26
click at [211, 318] on icon "button" at bounding box center [215, 317] width 14 height 14
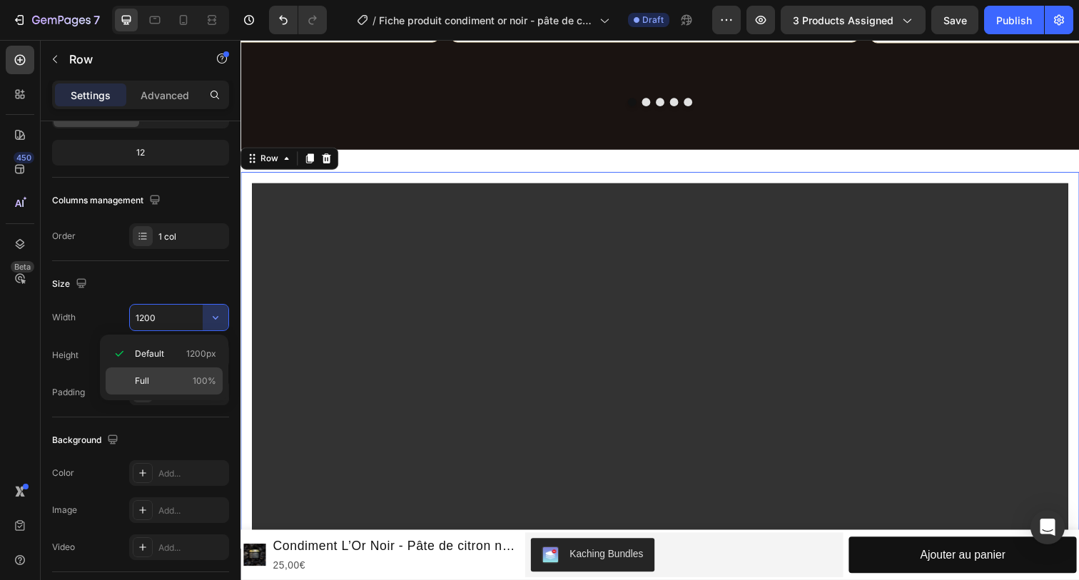
click at [179, 385] on p "Full 100%" at bounding box center [175, 381] width 81 height 13
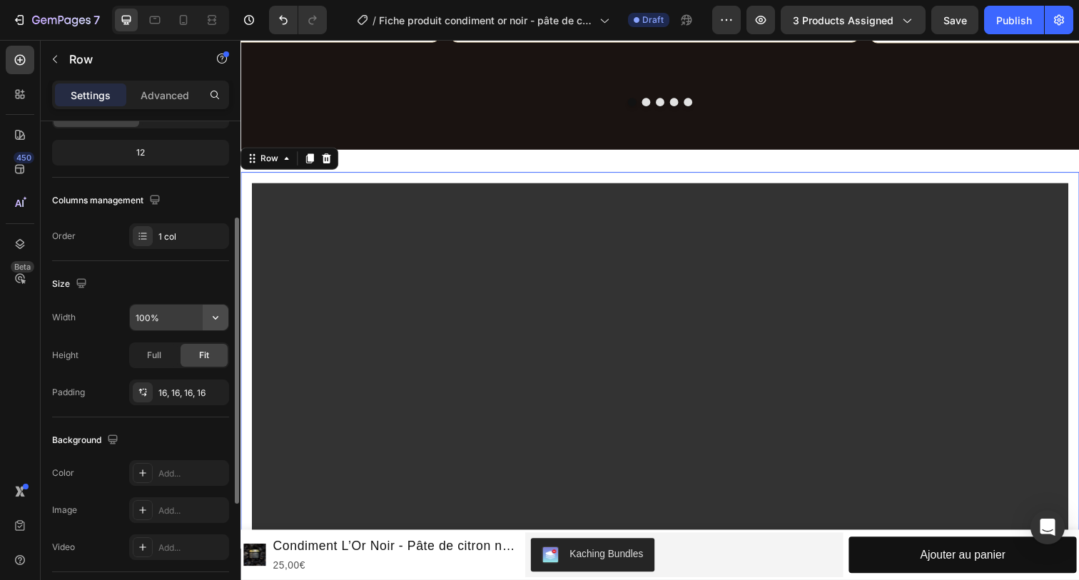
click at [219, 324] on icon "button" at bounding box center [215, 317] width 14 height 14
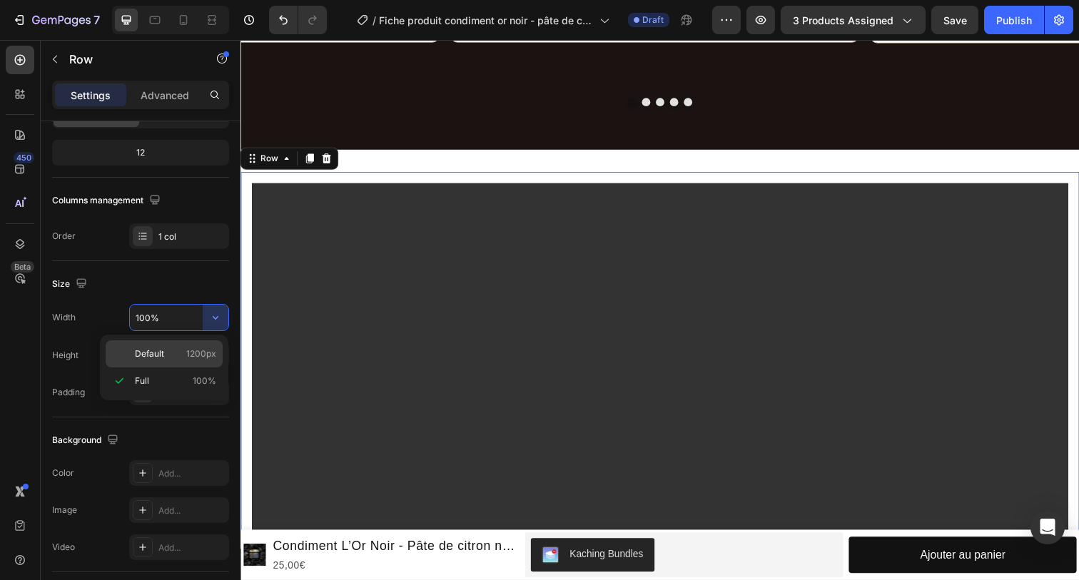
click at [177, 340] on div "Default 1200px" at bounding box center [164, 353] width 117 height 27
type input "1200"
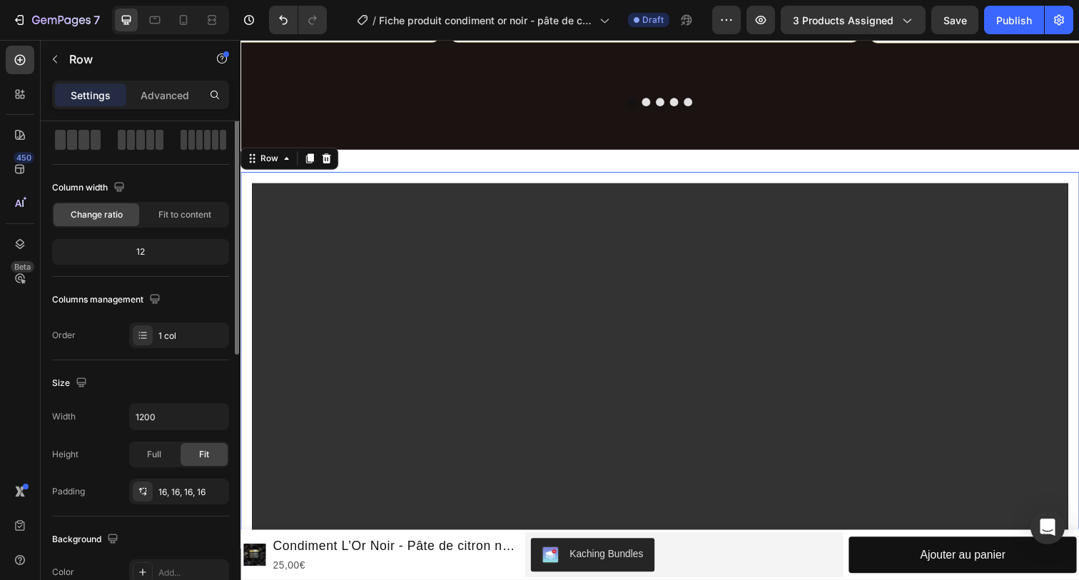
scroll to position [0, 0]
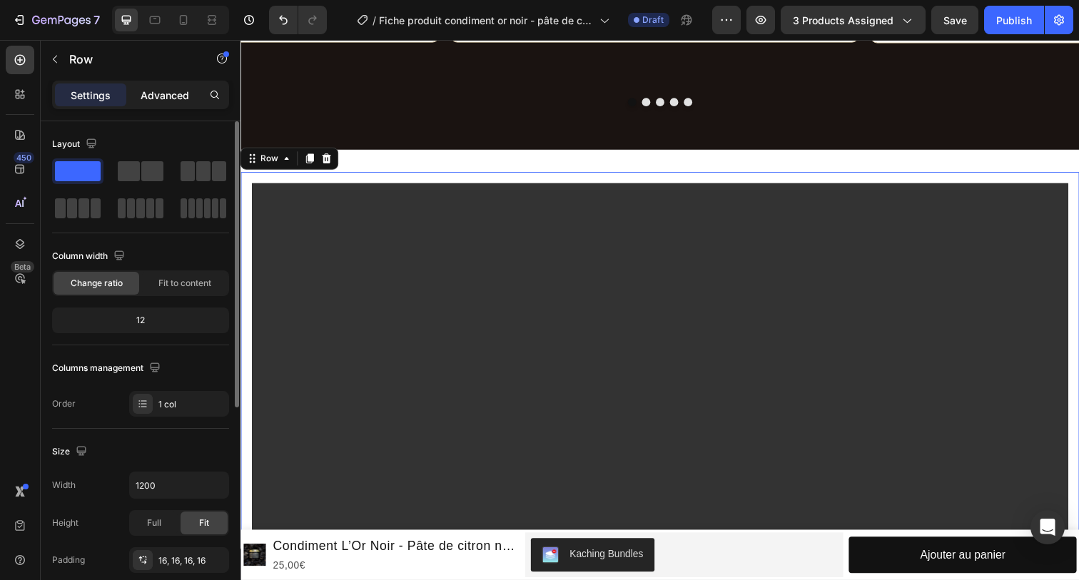
click at [157, 98] on p "Advanced" at bounding box center [165, 95] width 49 height 15
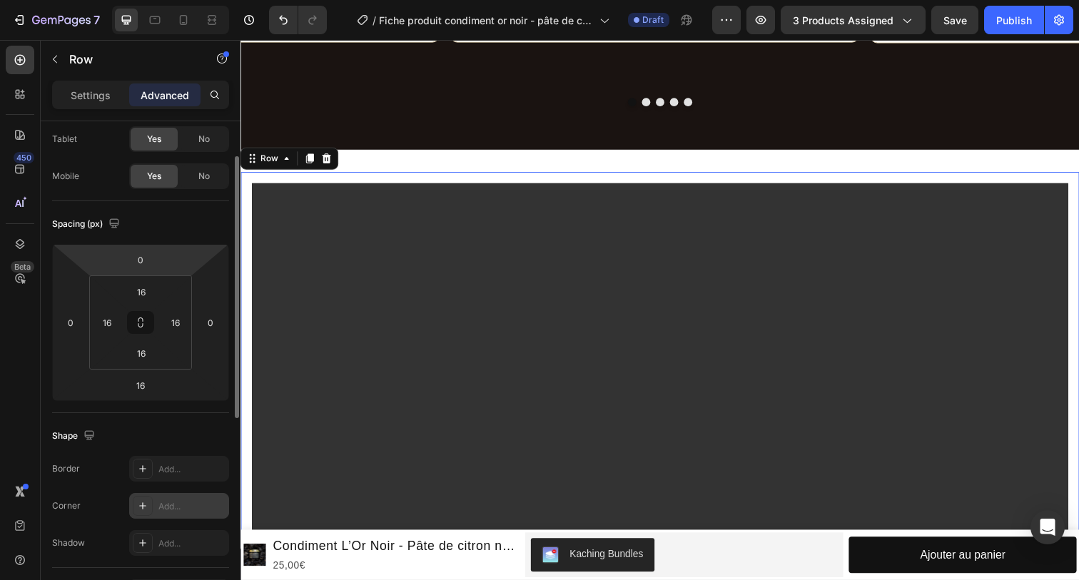
scroll to position [64, 0]
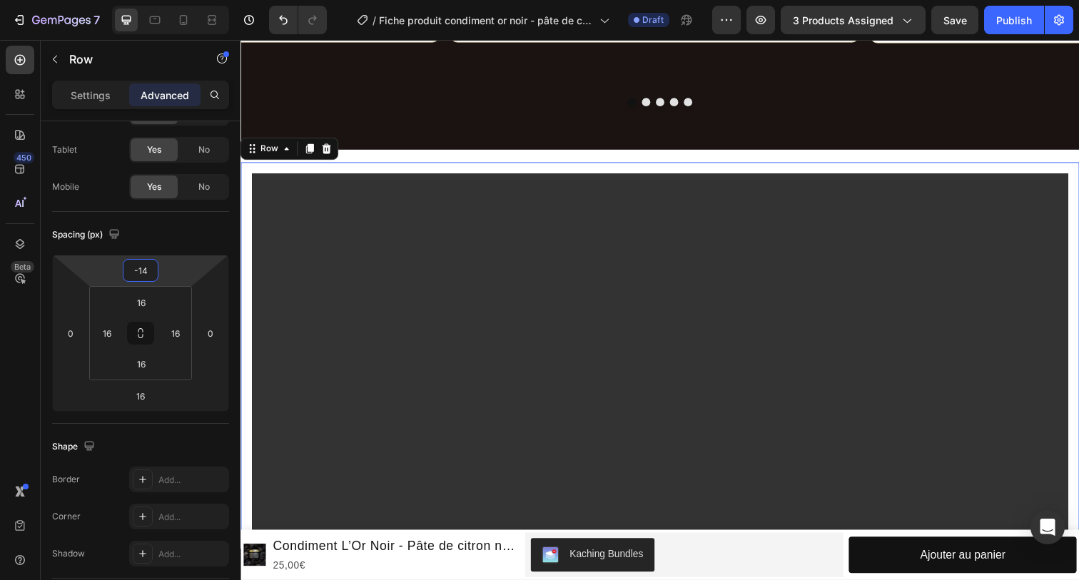
type input "-16"
drag, startPoint x: 151, startPoint y: 255, endPoint x: 157, endPoint y: 264, distance: 10.3
click at [157, 0] on html "7 Version history / Fiche produit condiment or noir - pâte de citron noir Draft…" at bounding box center [539, 0] width 1079 height 0
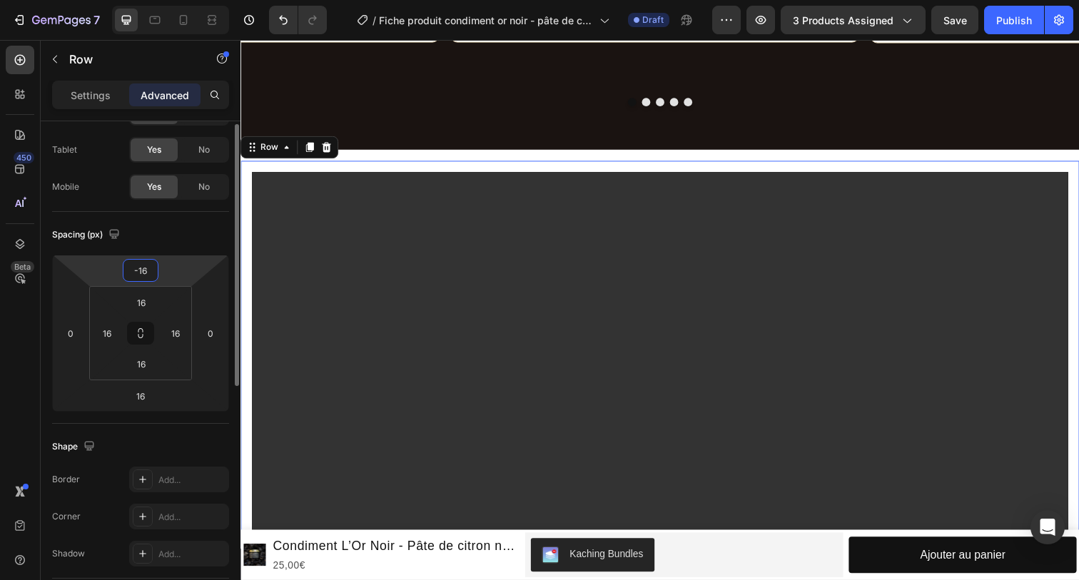
scroll to position [0, 0]
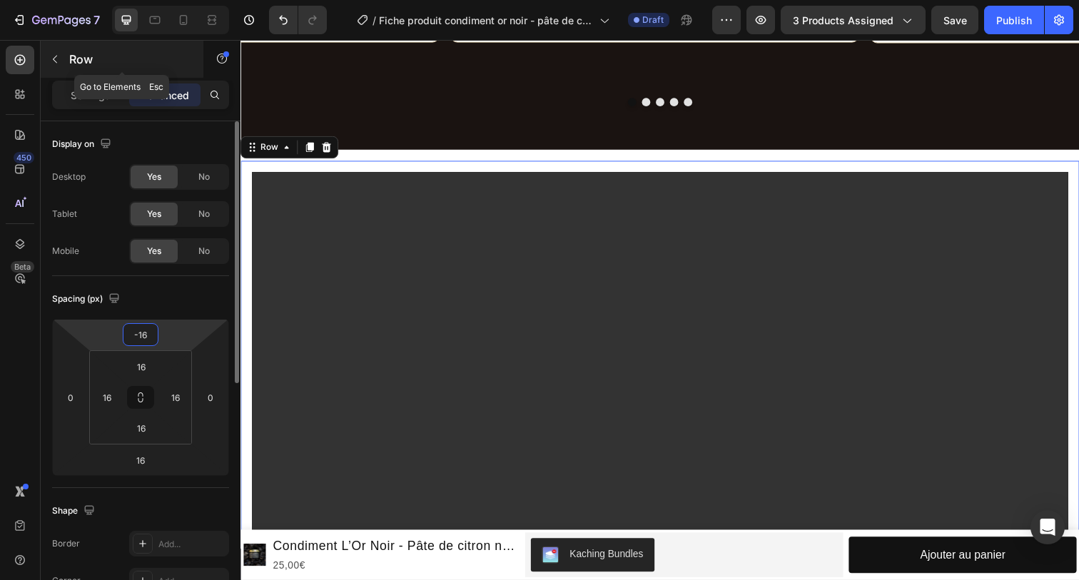
click at [56, 54] on icon "button" at bounding box center [54, 59] width 11 height 11
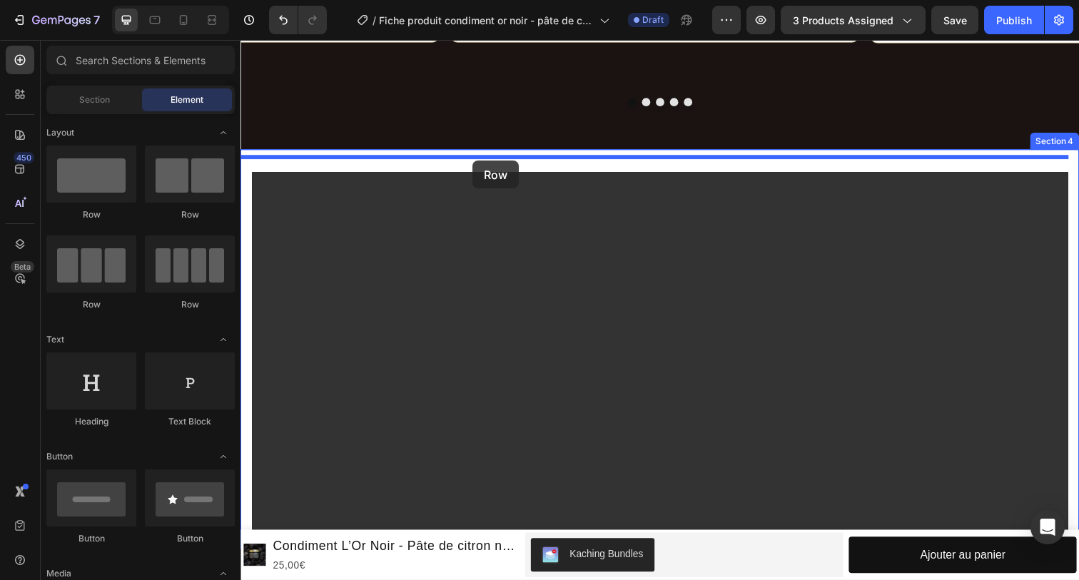
drag, startPoint x: 339, startPoint y: 218, endPoint x: 478, endPoint y: 163, distance: 149.6
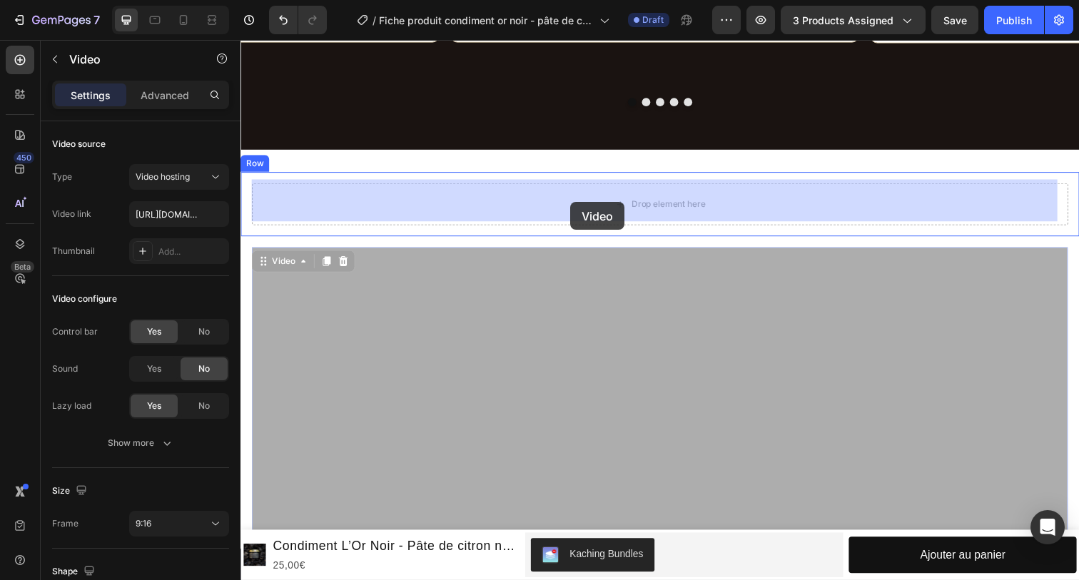
drag, startPoint x: 555, startPoint y: 330, endPoint x: 577, endPoint y: 206, distance: 127.0
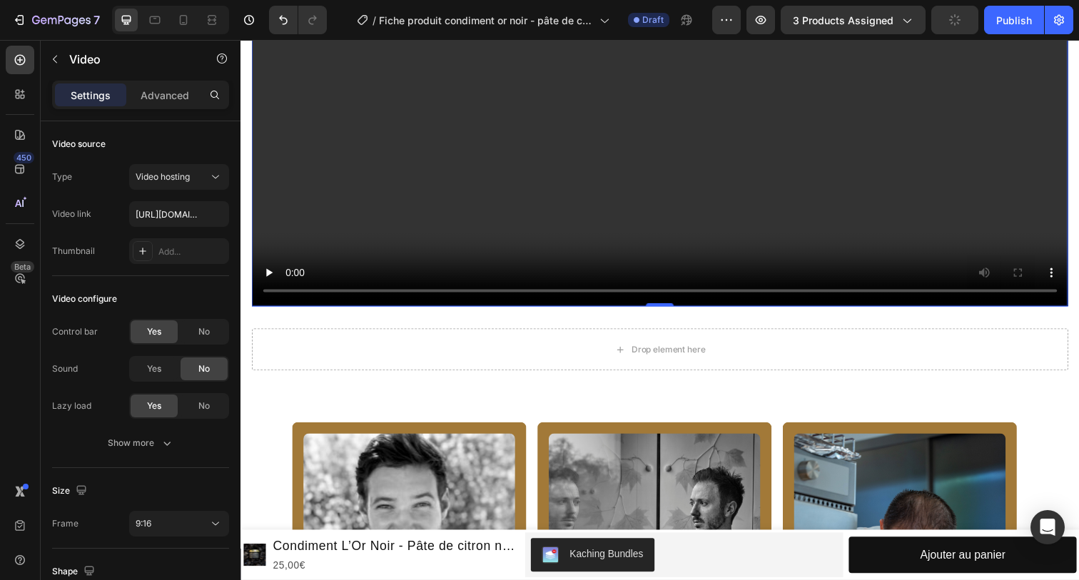
scroll to position [2238, 0]
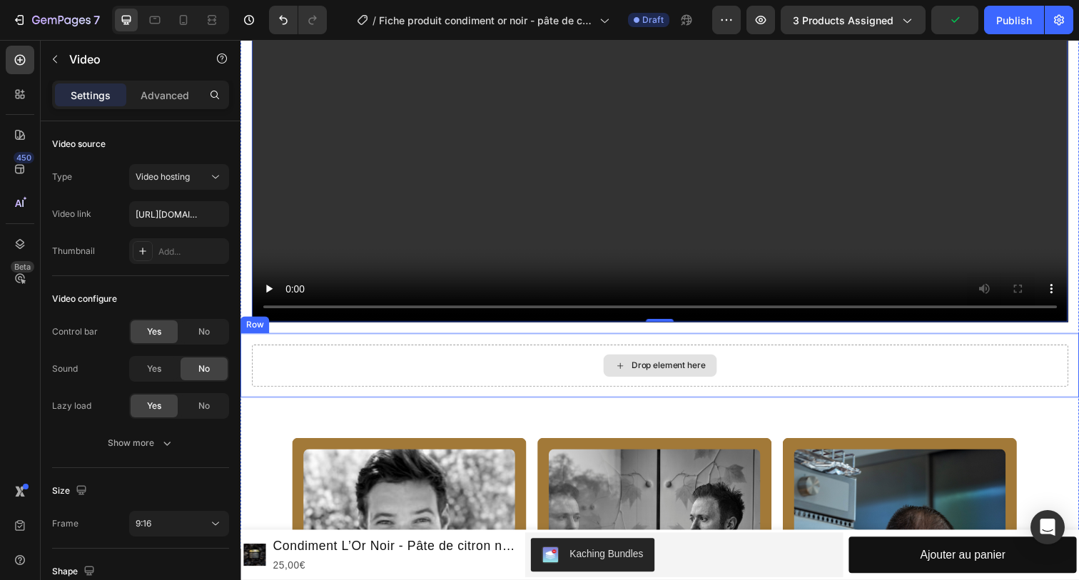
click at [611, 361] on div "Drop element here" at bounding box center [669, 372] width 116 height 23
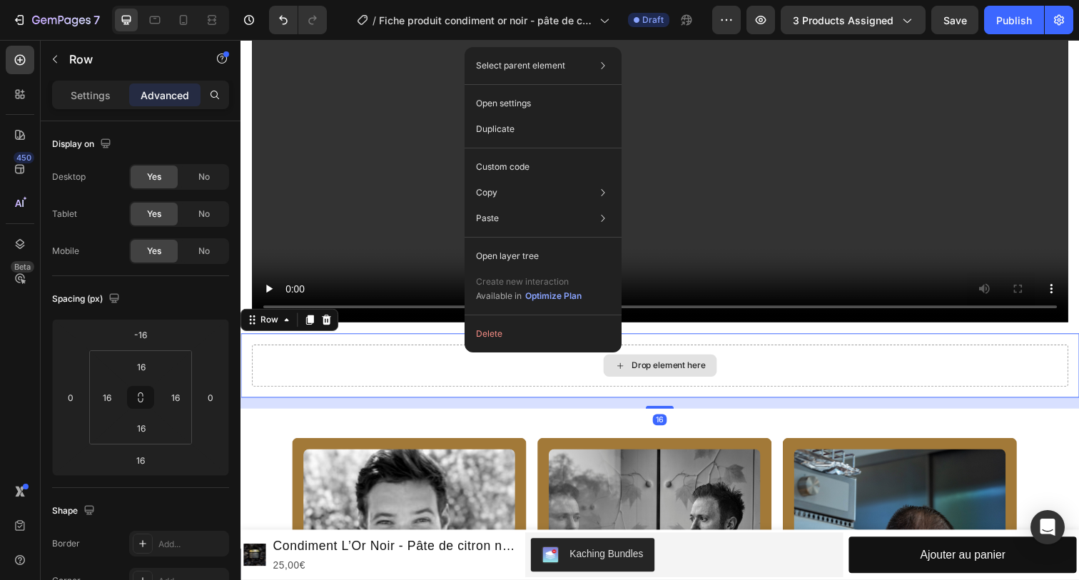
click at [474, 338] on button "Delete" at bounding box center [543, 334] width 146 height 26
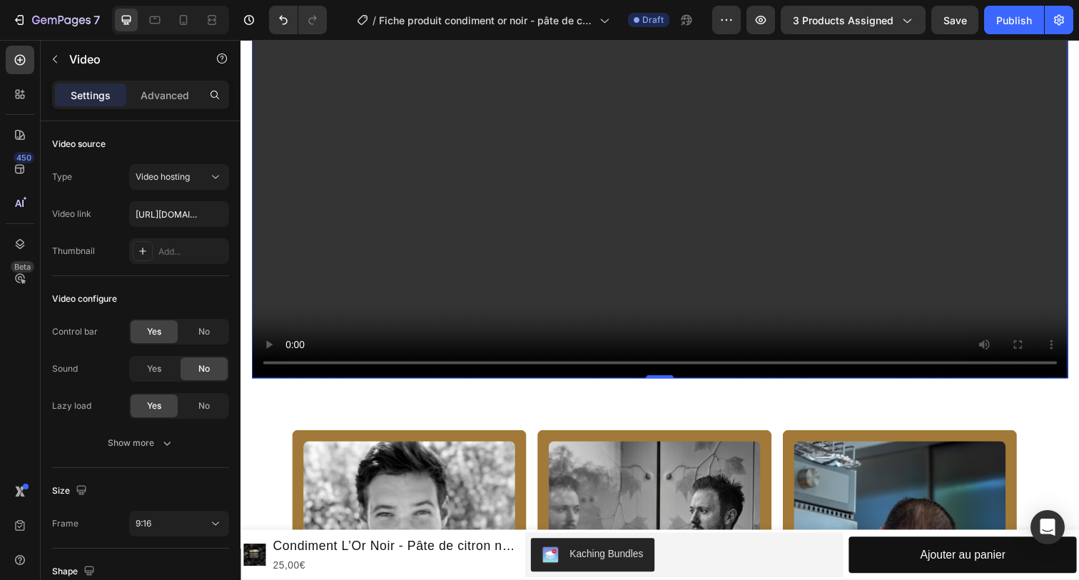
scroll to position [2180, 0]
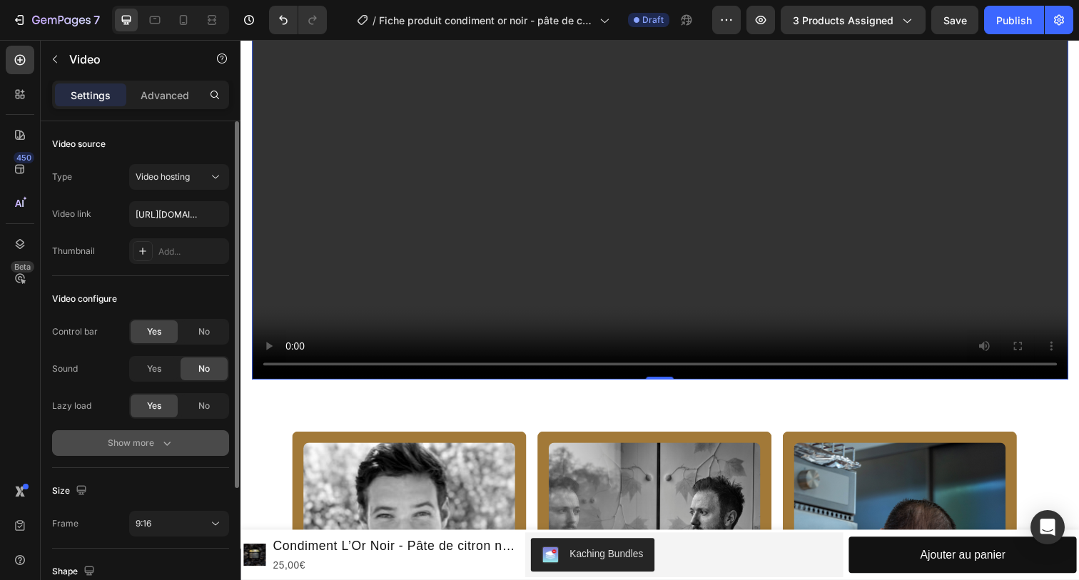
click at [147, 450] on div "Show more" at bounding box center [141, 443] width 66 height 14
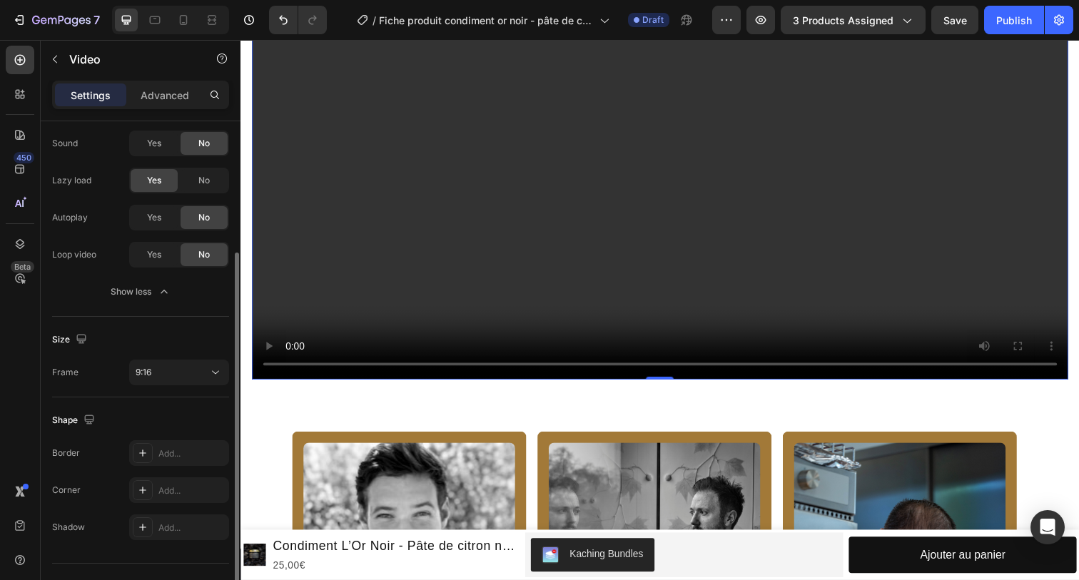
scroll to position [254, 0]
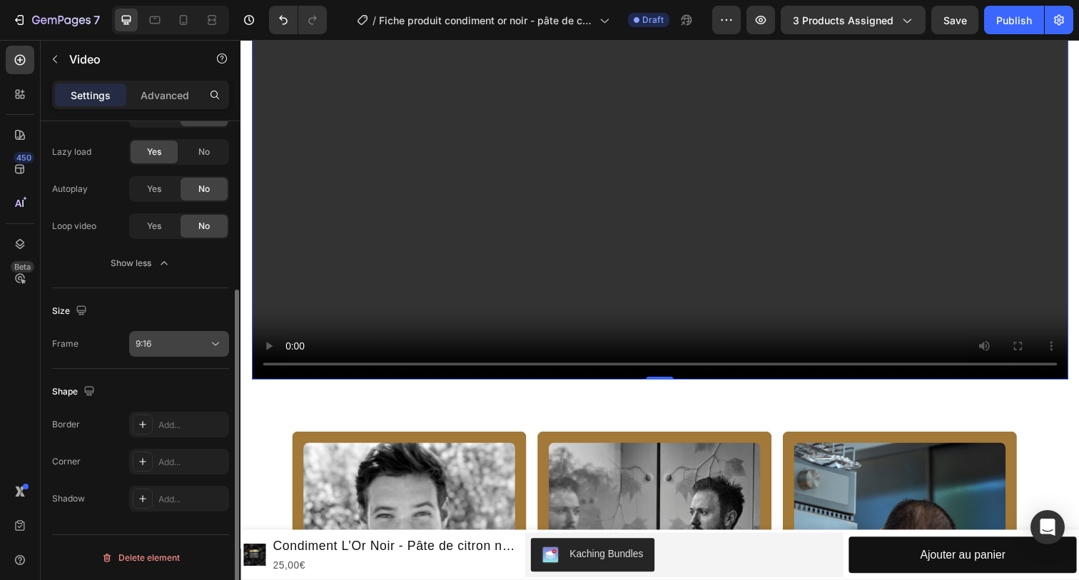
click at [197, 353] on button "9:16" at bounding box center [179, 344] width 100 height 26
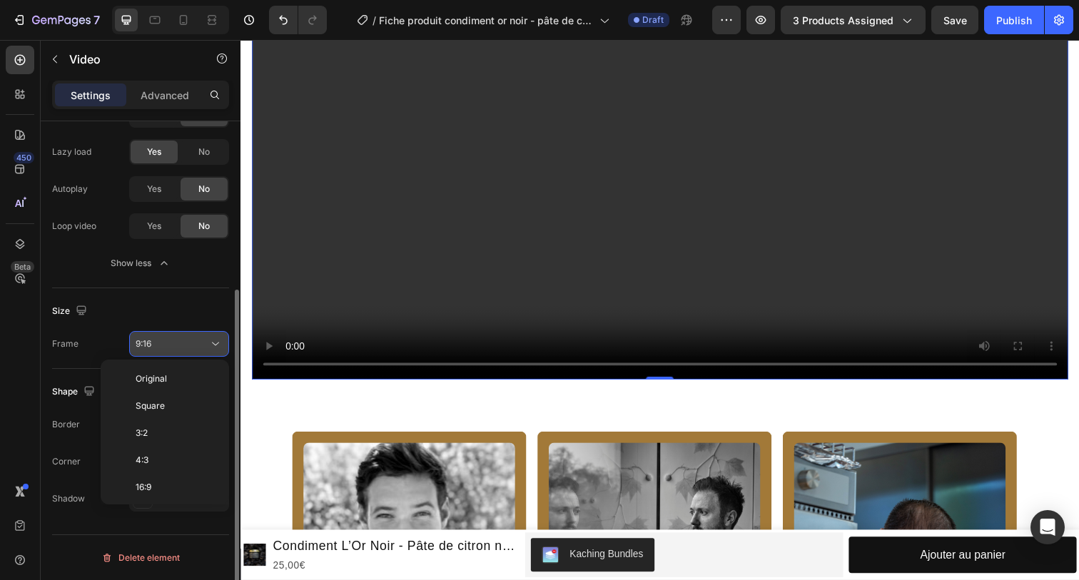
scroll to position [128, 0]
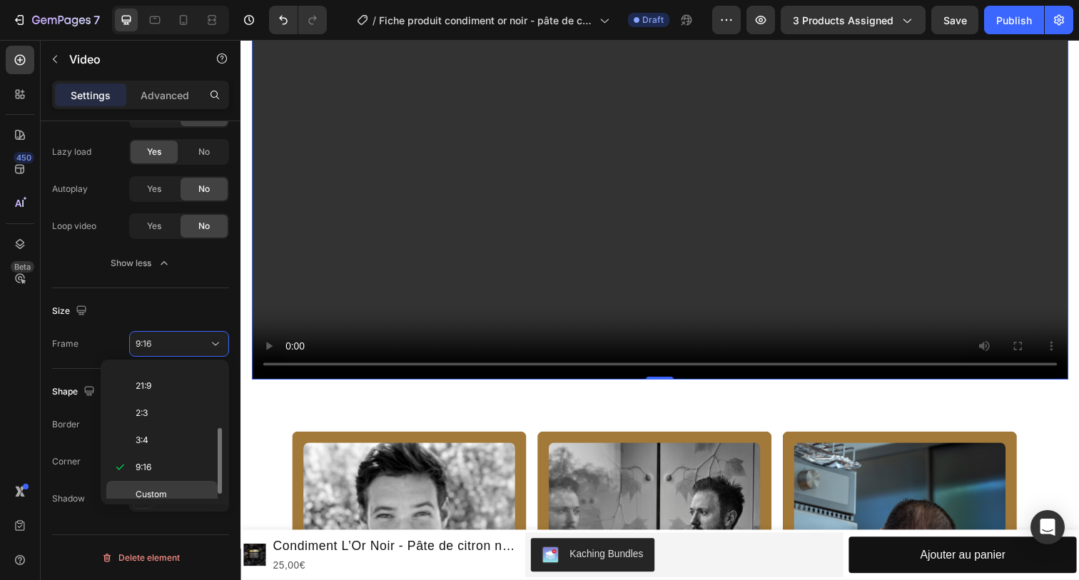
click at [134, 492] on div "Custom" at bounding box center [161, 494] width 111 height 27
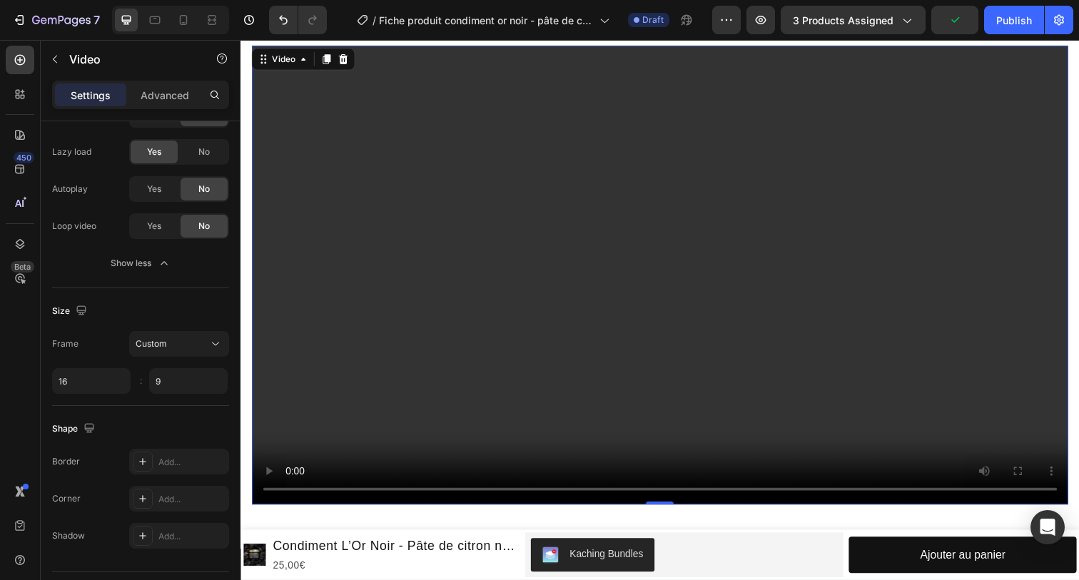
scroll to position [991, 0]
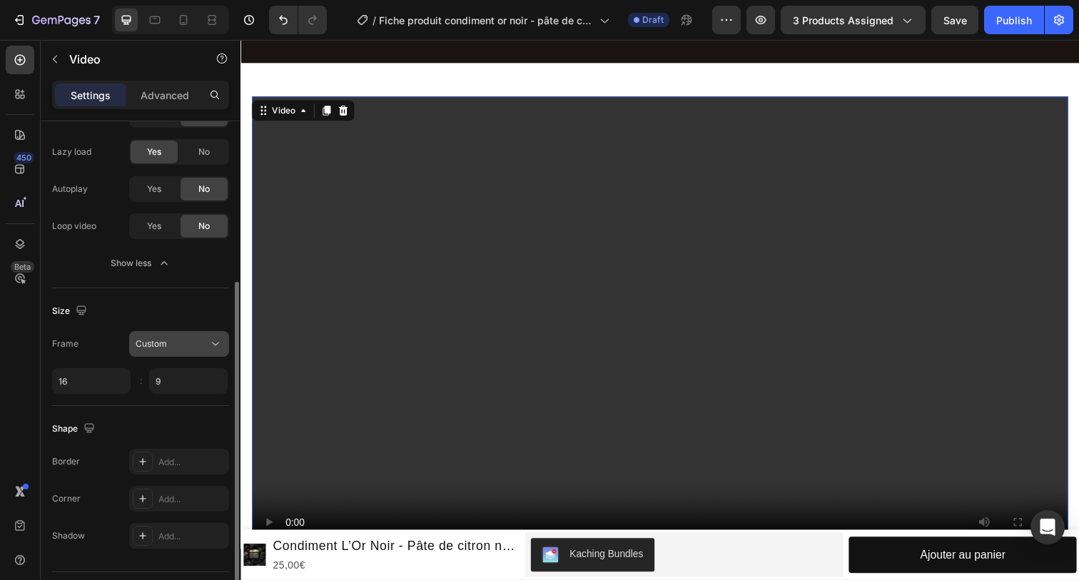
click at [201, 351] on button "Custom" at bounding box center [179, 344] width 100 height 26
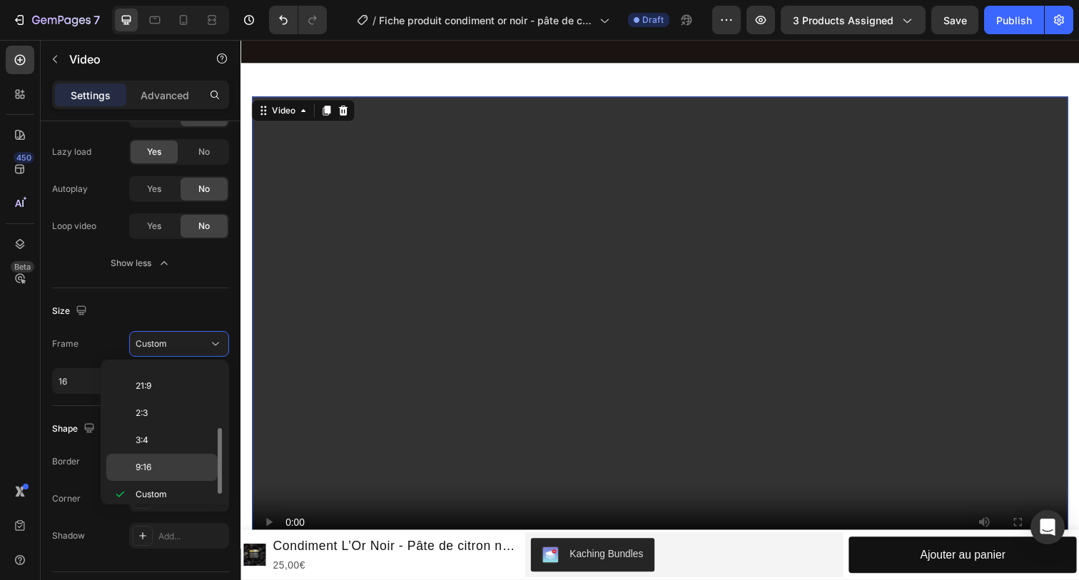
click at [175, 473] on p "9:16" at bounding box center [174, 467] width 76 height 13
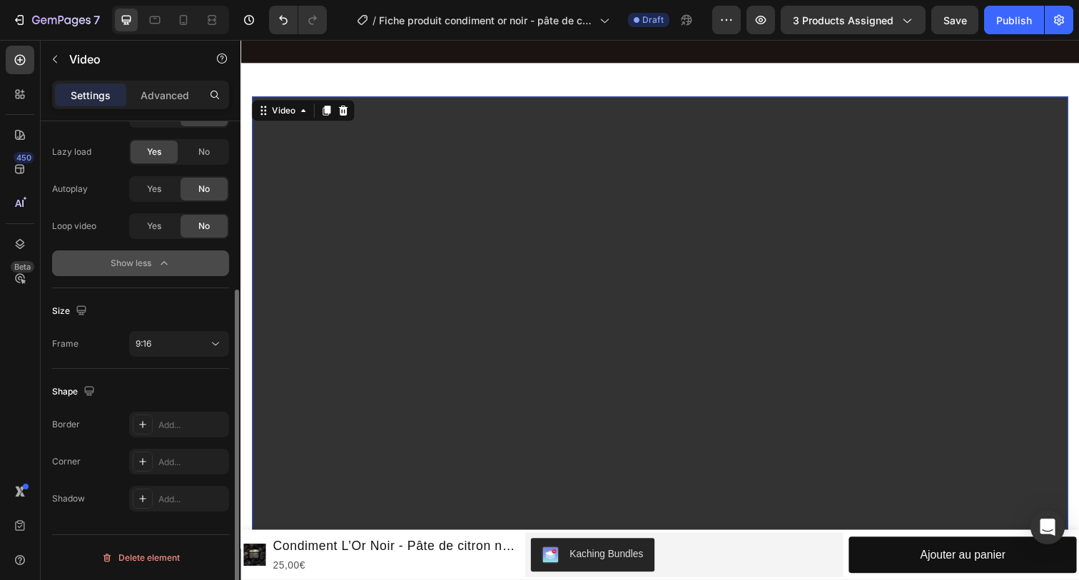
click at [152, 264] on div "Show less" at bounding box center [141, 263] width 61 height 14
click at [151, 264] on div "Show more" at bounding box center [141, 263] width 66 height 14
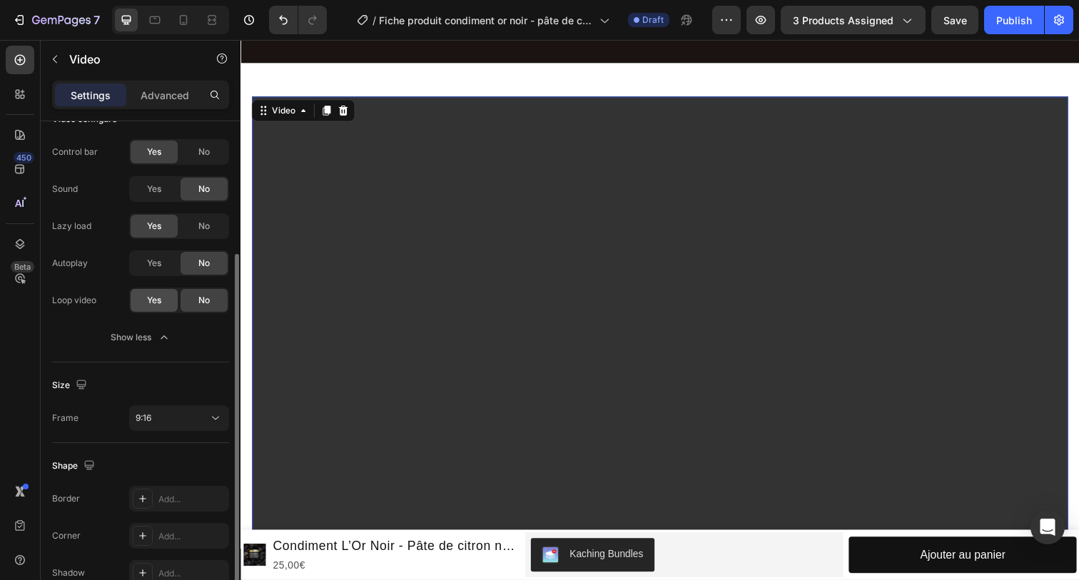
click at [153, 298] on span "Yes" at bounding box center [154, 300] width 14 height 13
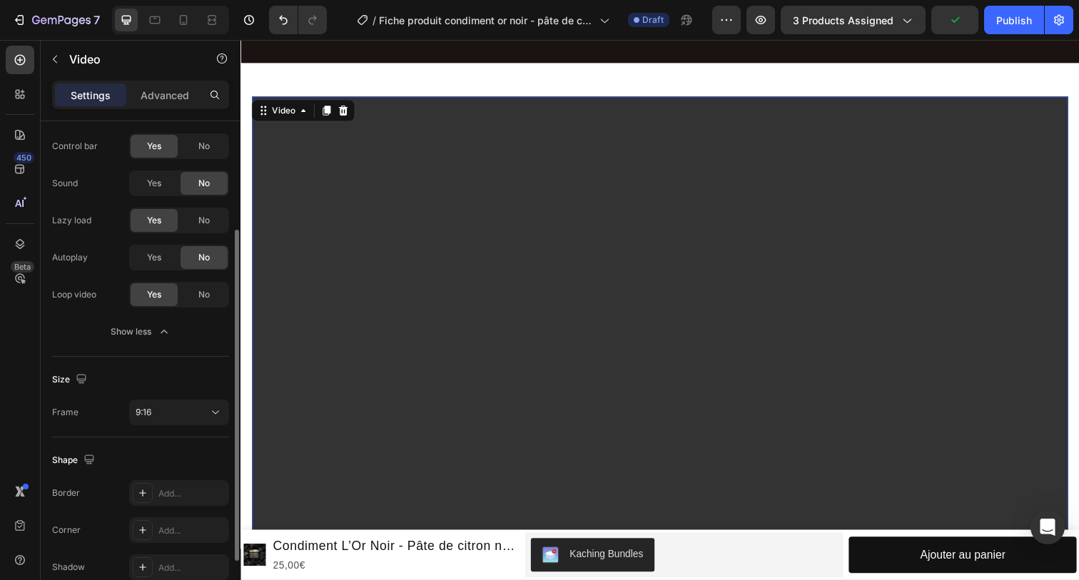
scroll to position [188, 0]
click at [81, 381] on icon "button" at bounding box center [80, 376] width 9 height 9
click at [104, 376] on div "Size" at bounding box center [140, 377] width 177 height 23
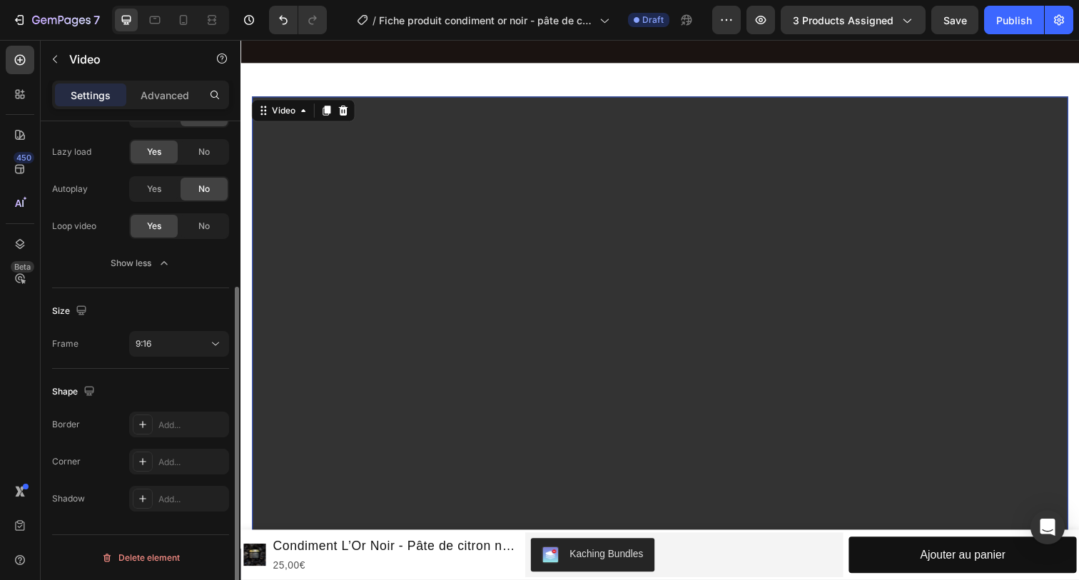
scroll to position [253, 0]
click at [161, 98] on p "Advanced" at bounding box center [165, 95] width 49 height 15
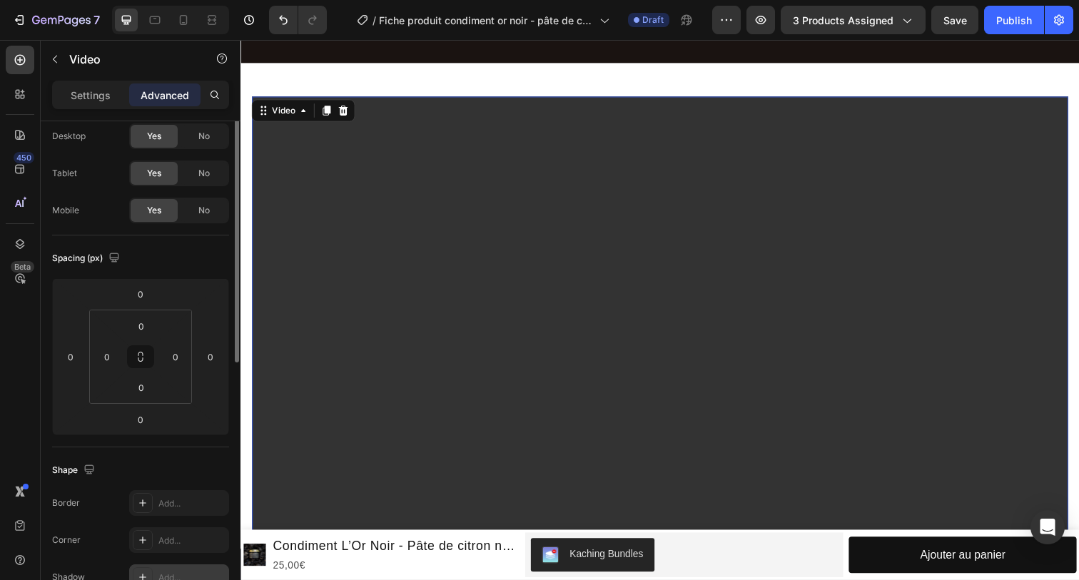
scroll to position [0, 0]
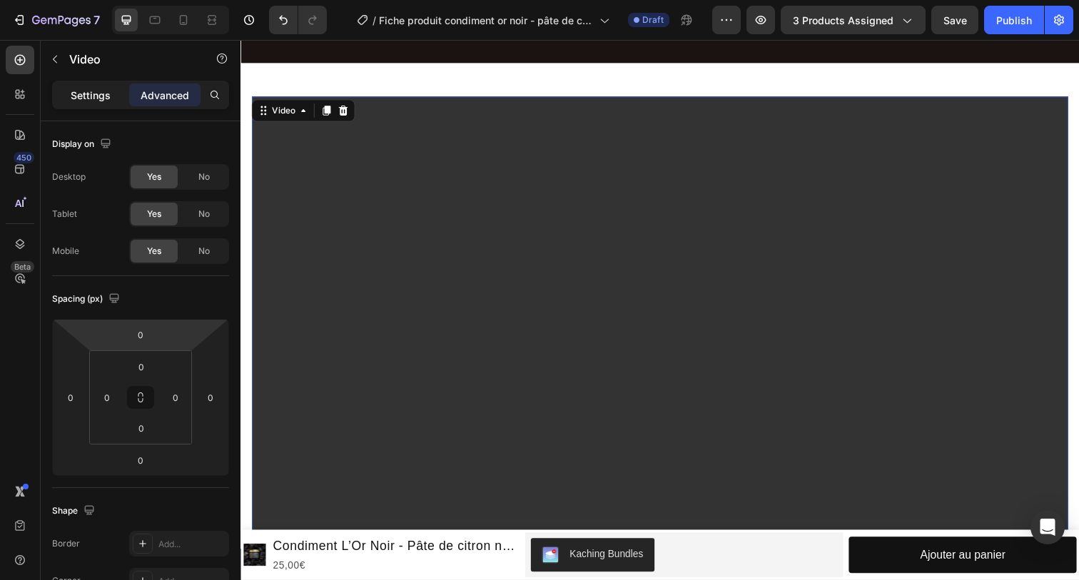
click at [102, 103] on div "Settings" at bounding box center [90, 94] width 71 height 23
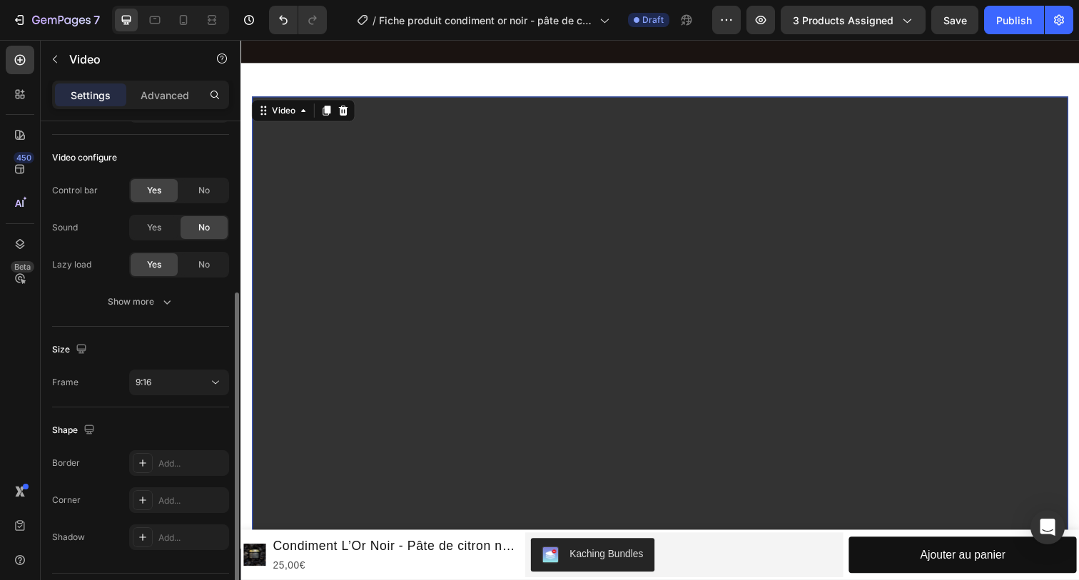
scroll to position [180, 0]
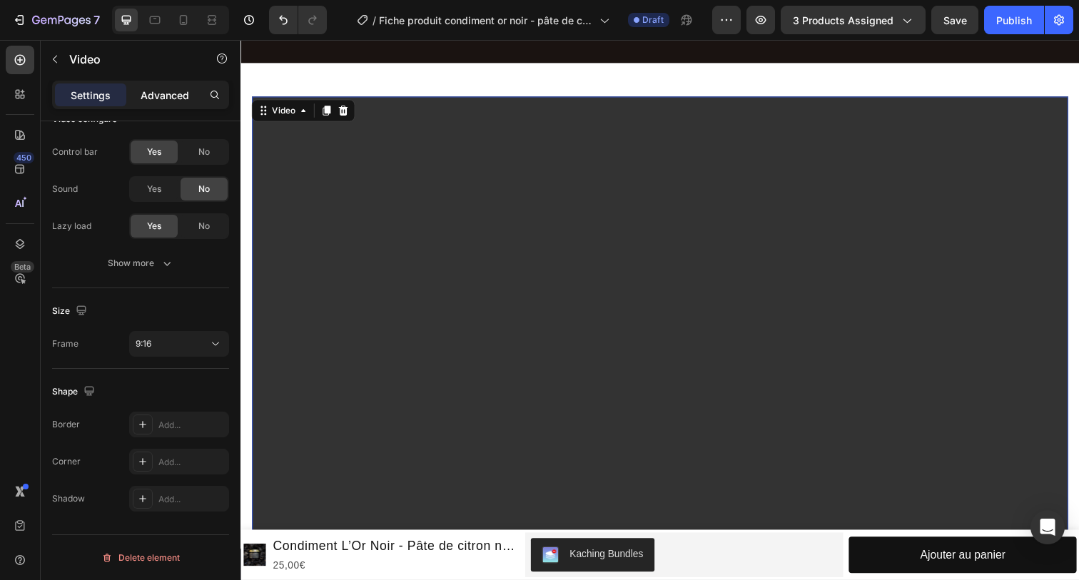
click at [153, 94] on p "Advanced" at bounding box center [165, 95] width 49 height 15
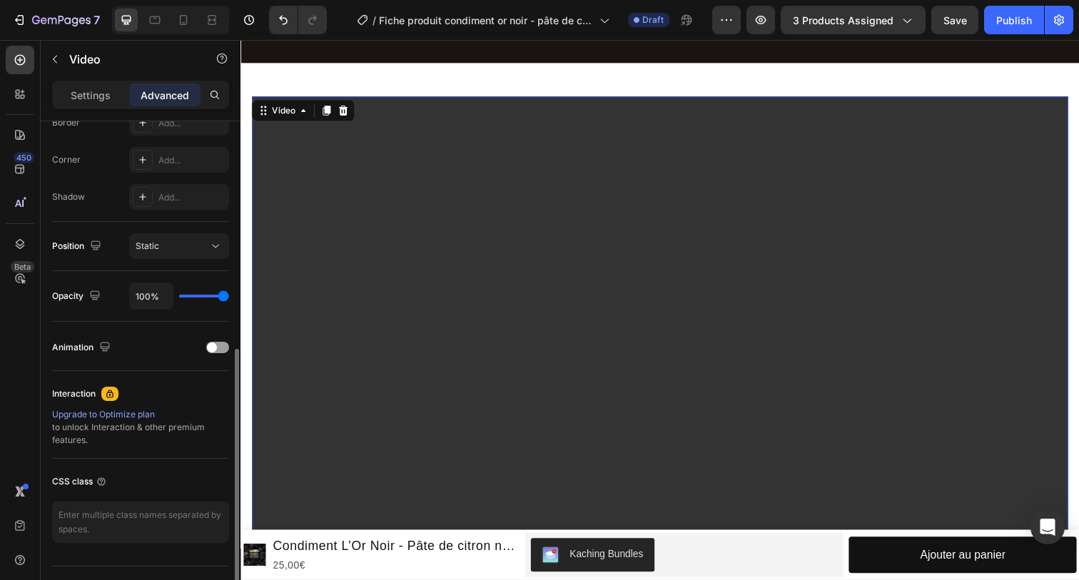
scroll to position [425, 0]
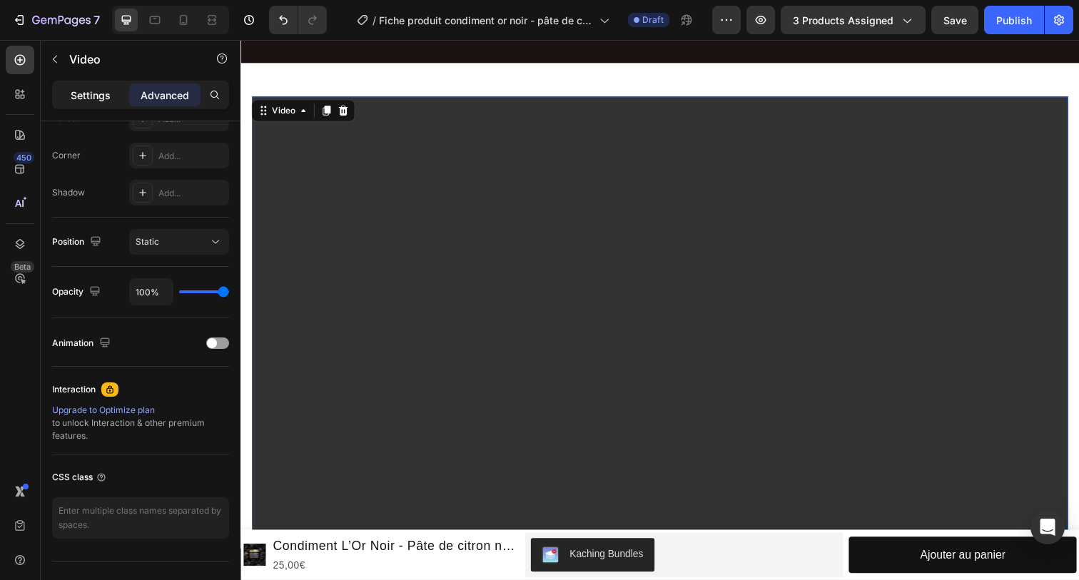
click at [92, 88] on p "Settings" at bounding box center [91, 95] width 40 height 15
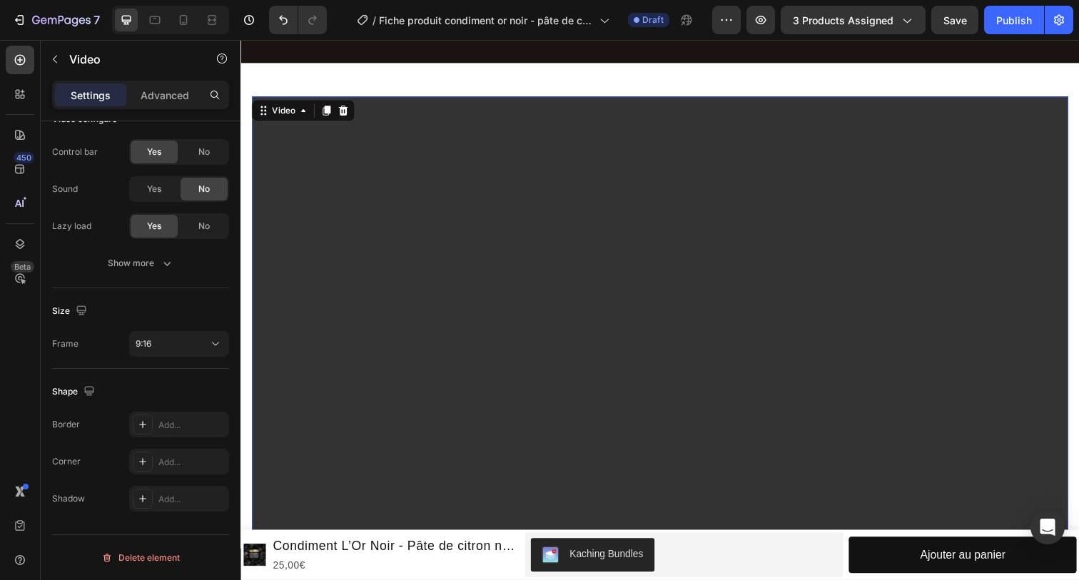
click at [345, 107] on icon at bounding box center [345, 112] width 9 height 10
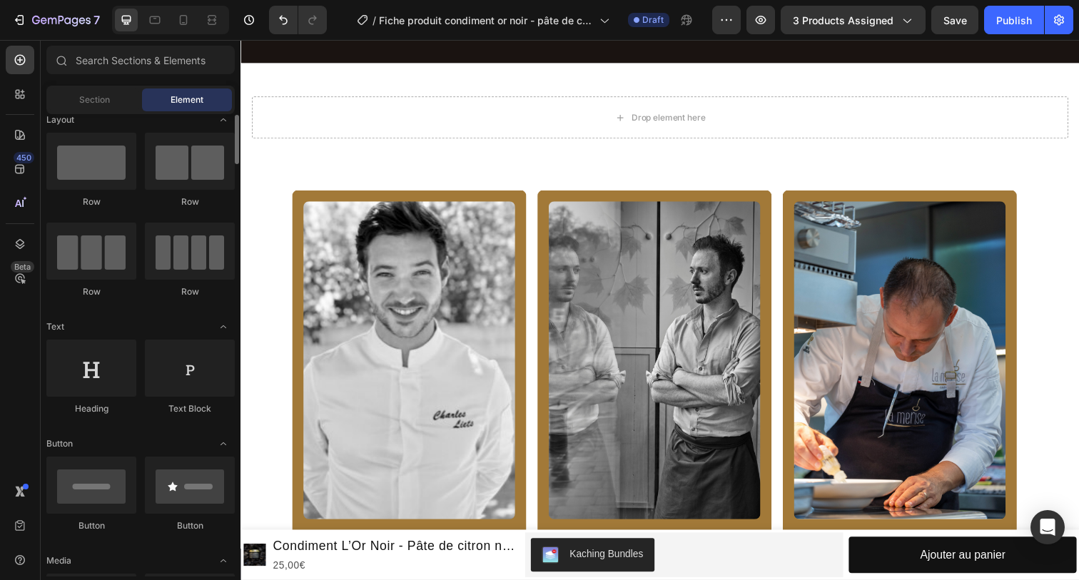
scroll to position [0, 0]
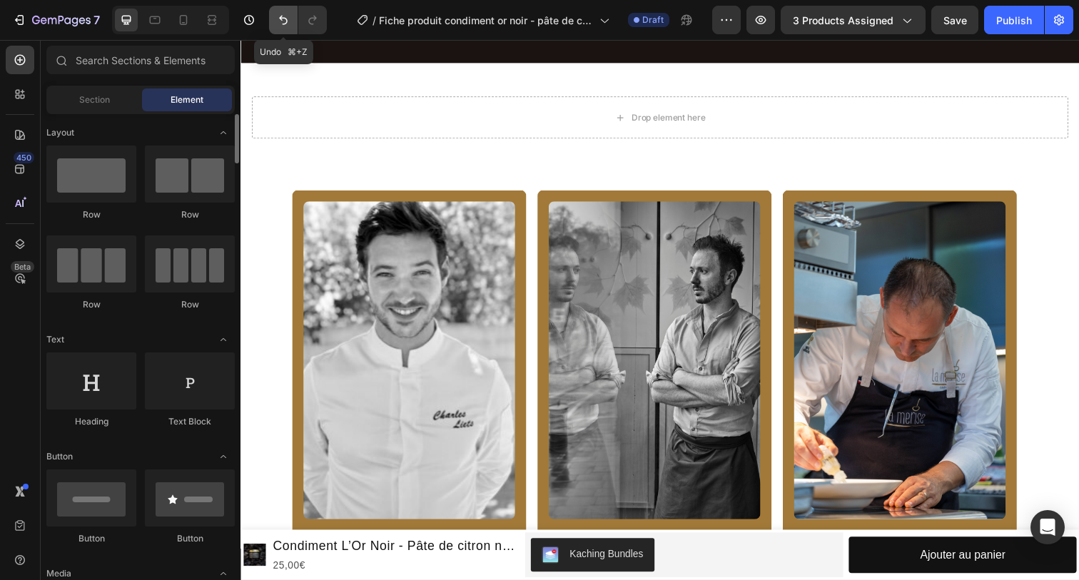
click at [280, 24] on icon "Undo/Redo" at bounding box center [283, 20] width 14 height 14
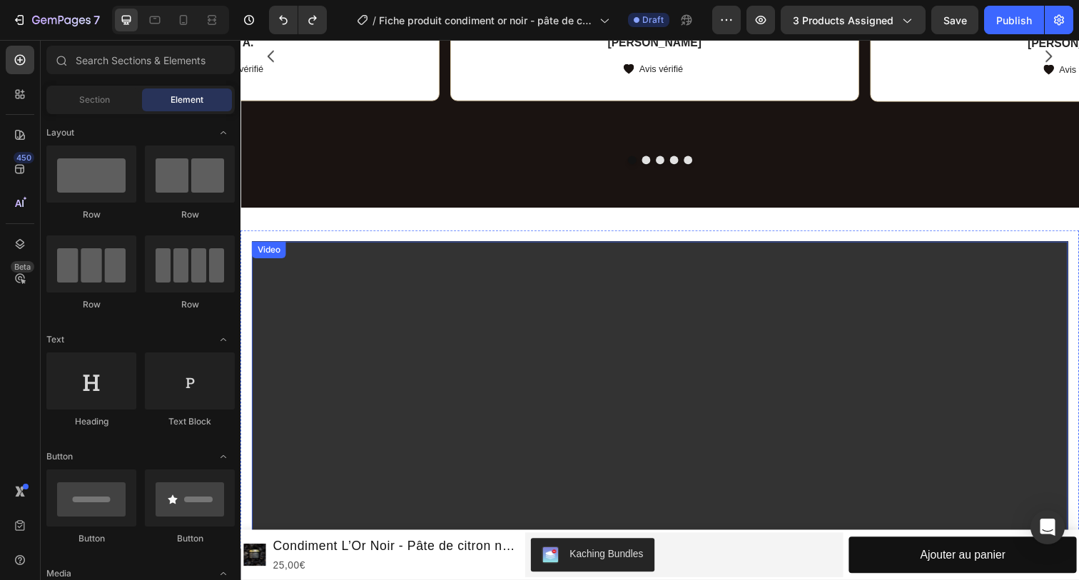
scroll to position [831, 0]
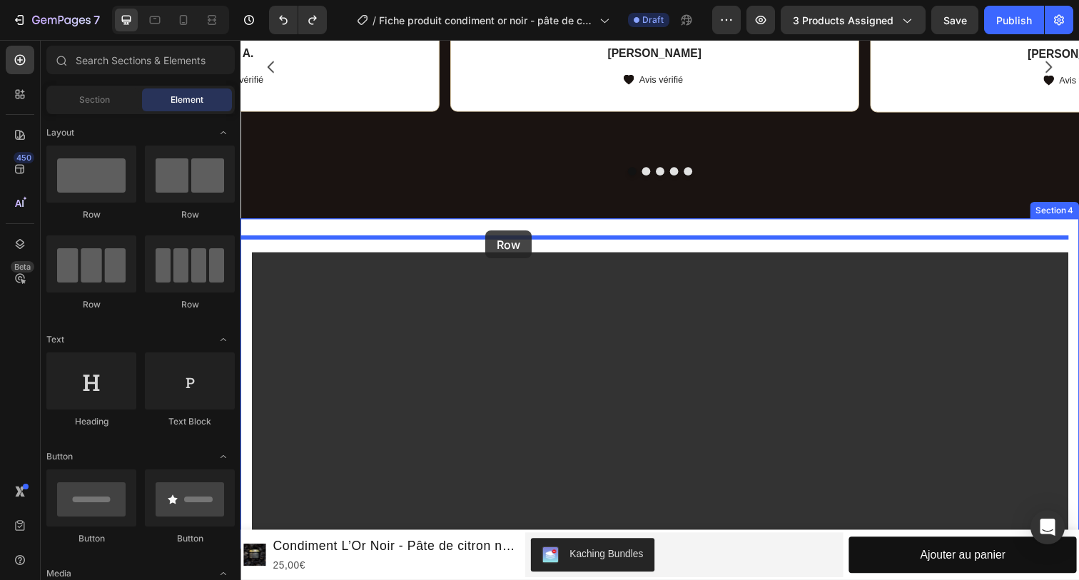
drag, startPoint x: 333, startPoint y: 313, endPoint x: 490, endPoint y: 235, distance: 175.9
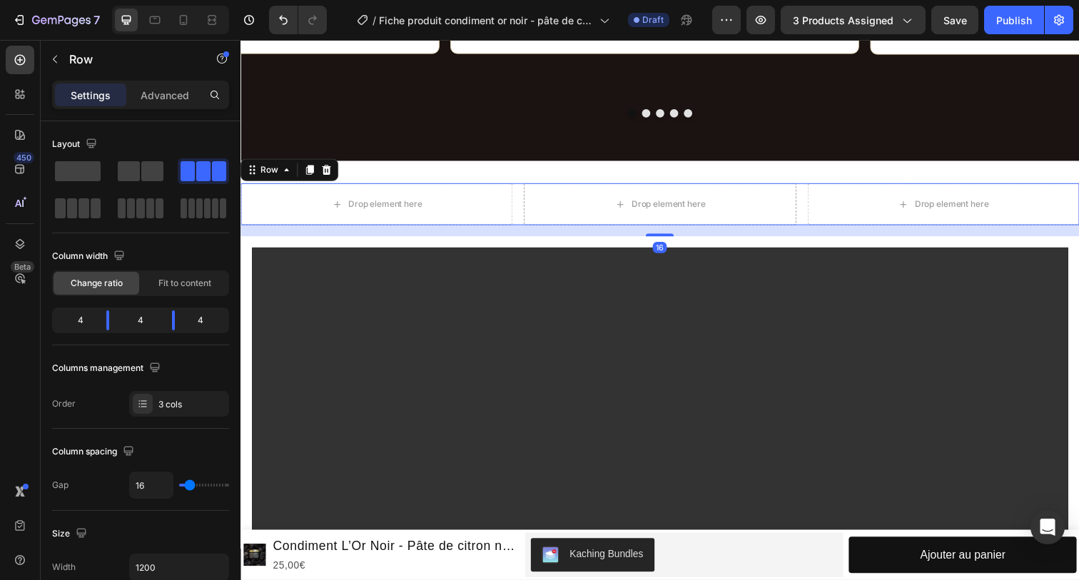
scroll to position [897, 0]
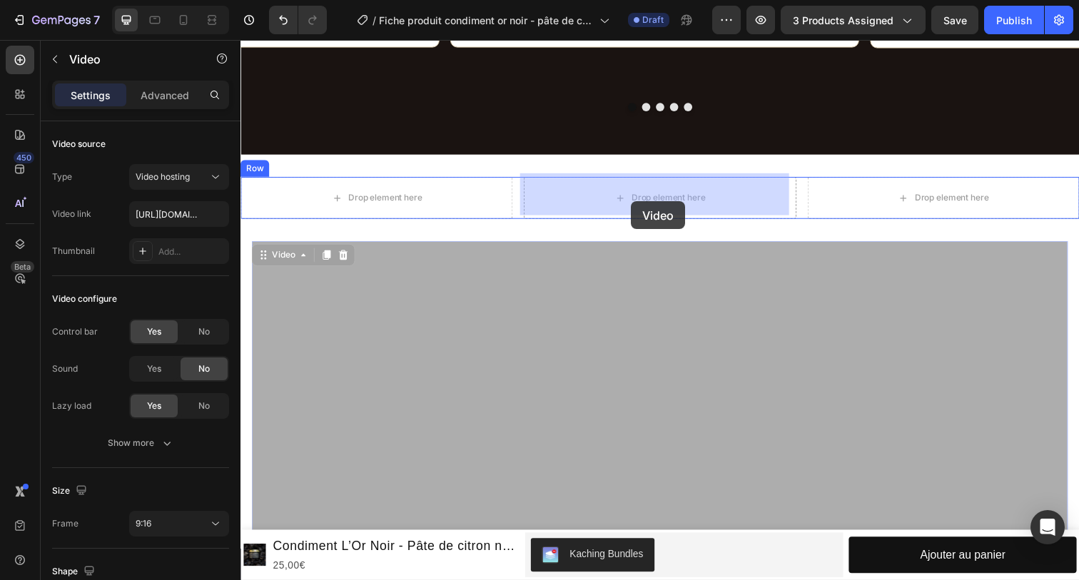
drag, startPoint x: 564, startPoint y: 363, endPoint x: 639, endPoint y: 206, distance: 174.9
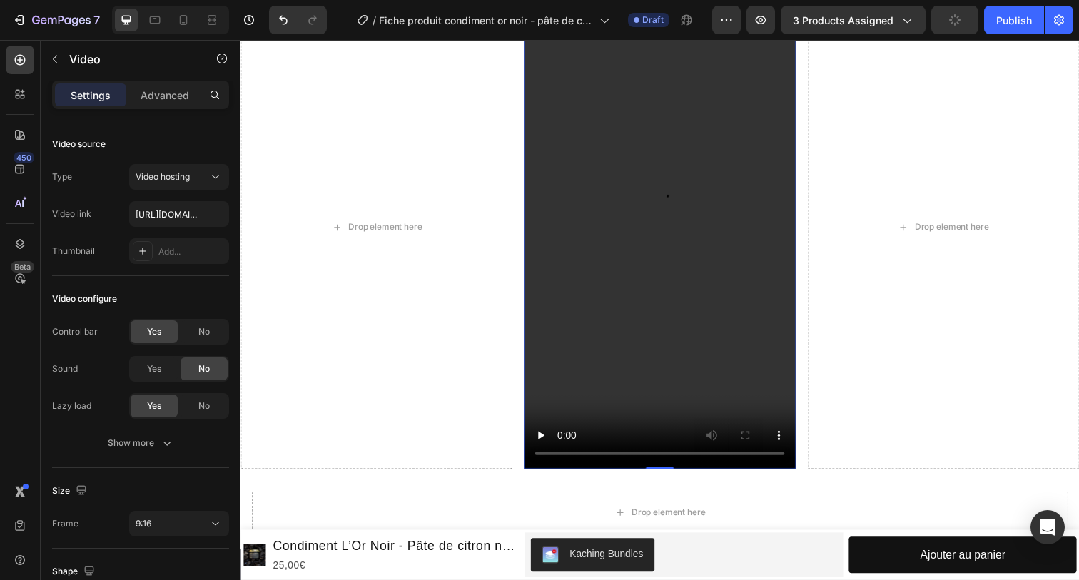
scroll to position [1122, 0]
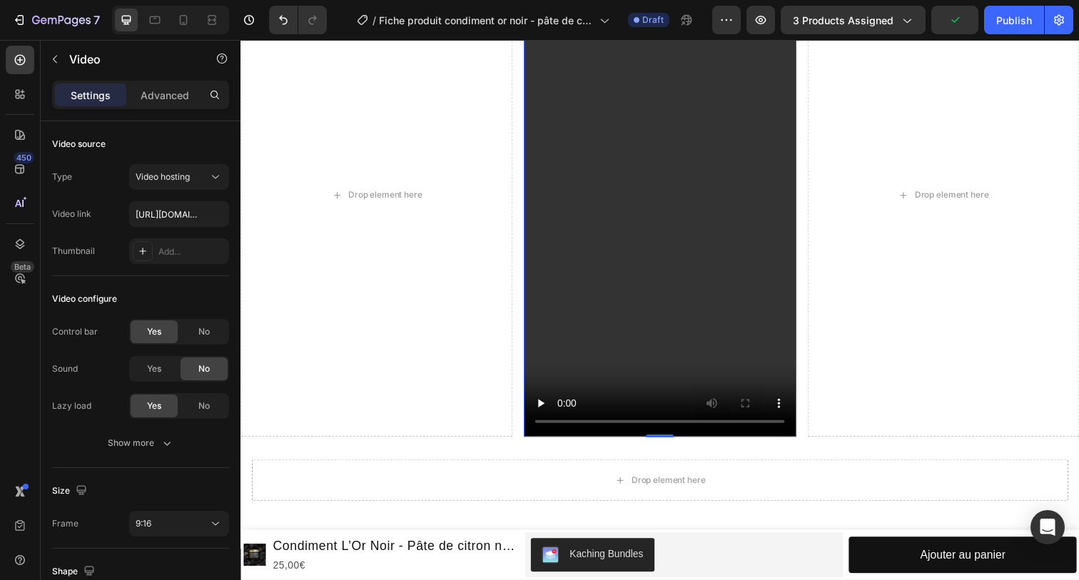
click at [665, 193] on video at bounding box center [669, 198] width 278 height 494
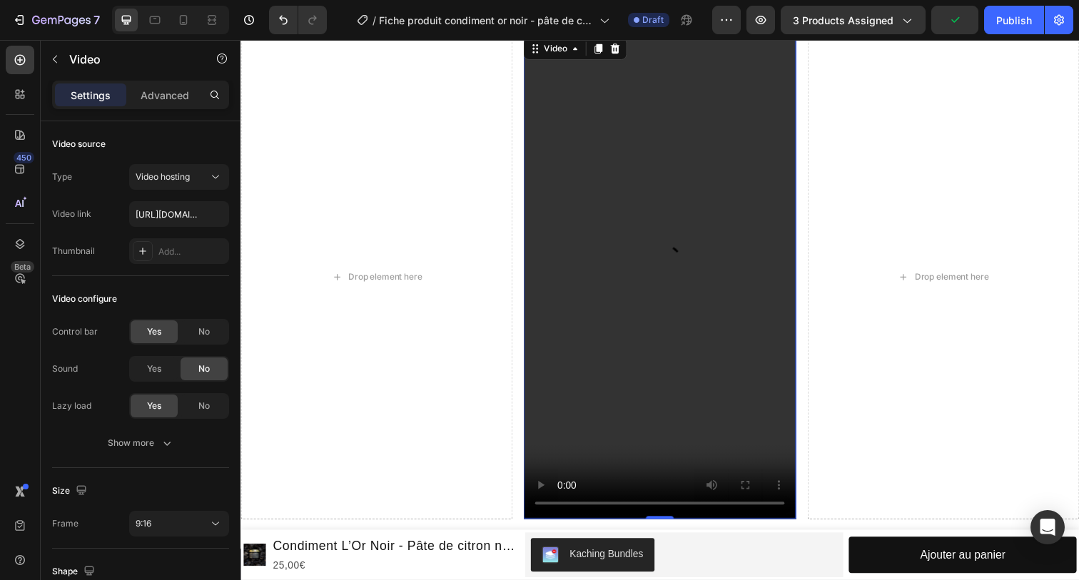
scroll to position [987, 0]
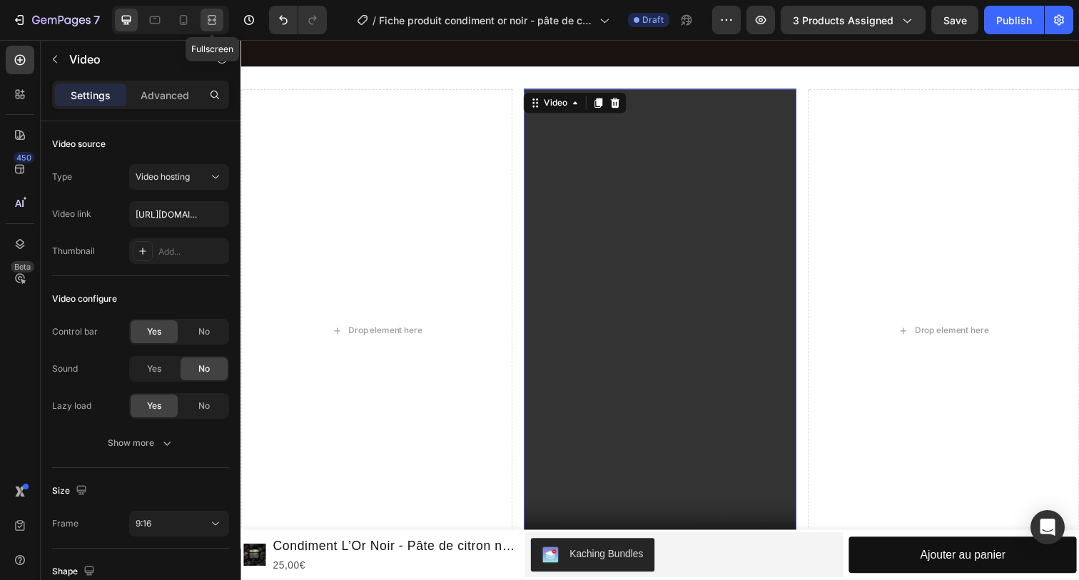
click at [207, 19] on icon at bounding box center [212, 20] width 14 height 14
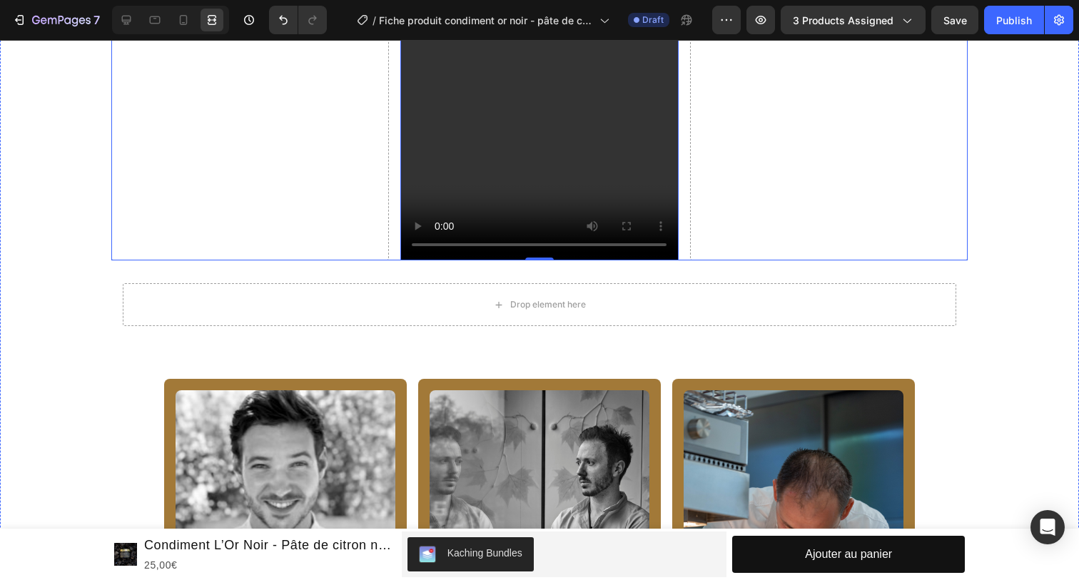
scroll to position [1314, 0]
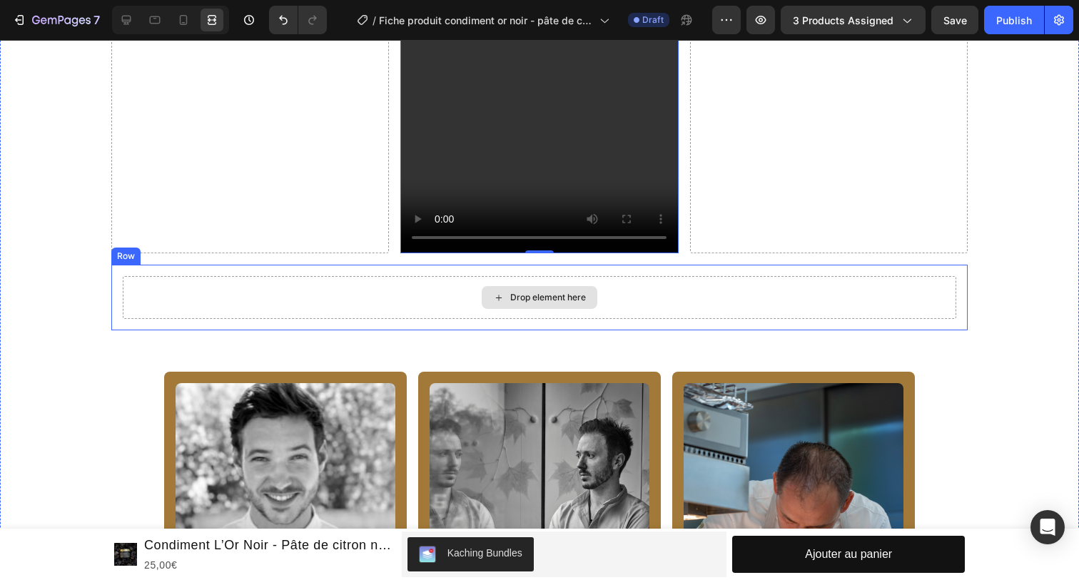
click at [292, 279] on div "Drop element here" at bounding box center [540, 297] width 834 height 43
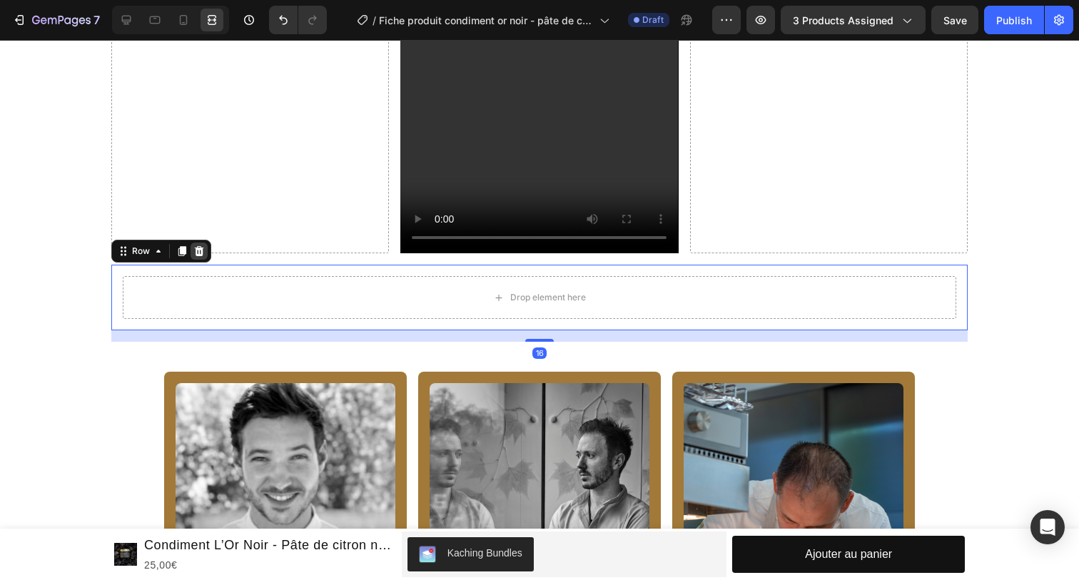
click at [199, 245] on icon at bounding box center [198, 250] width 11 height 11
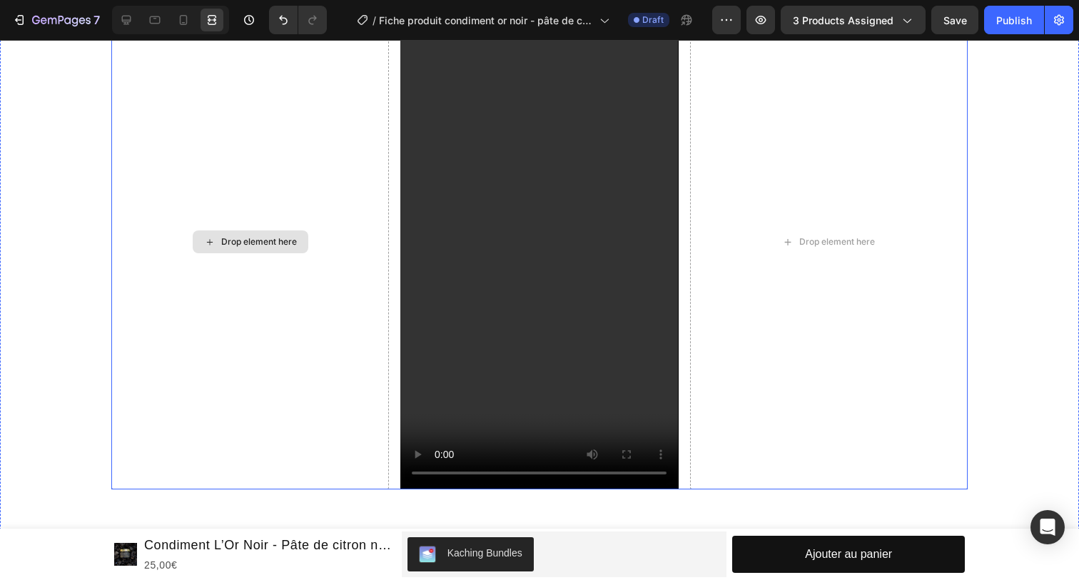
scroll to position [971, 0]
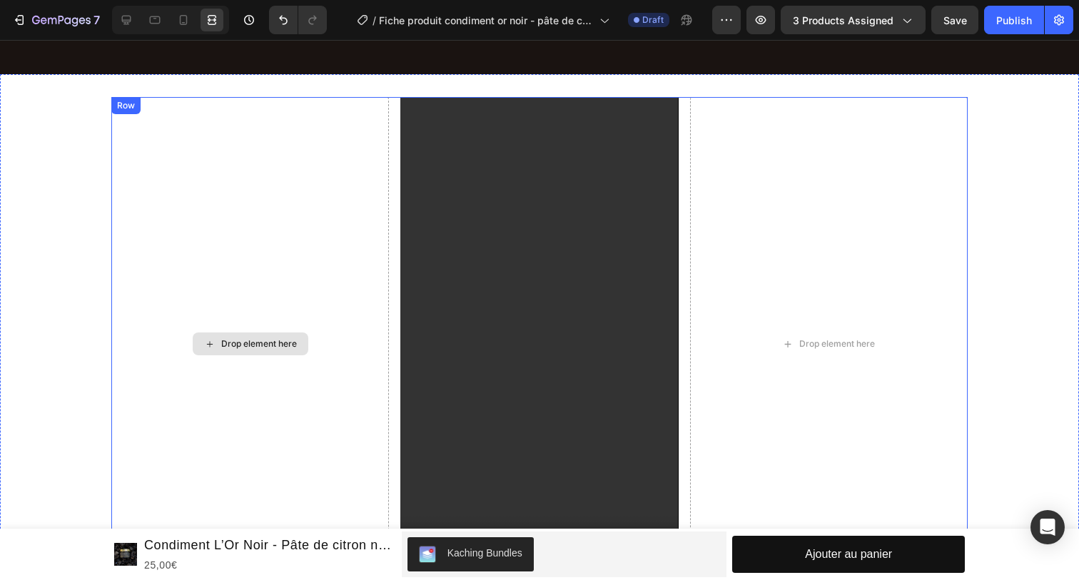
click at [249, 339] on div "Drop element here" at bounding box center [259, 343] width 76 height 11
click at [244, 313] on div "Drop element here" at bounding box center [250, 344] width 278 height 494
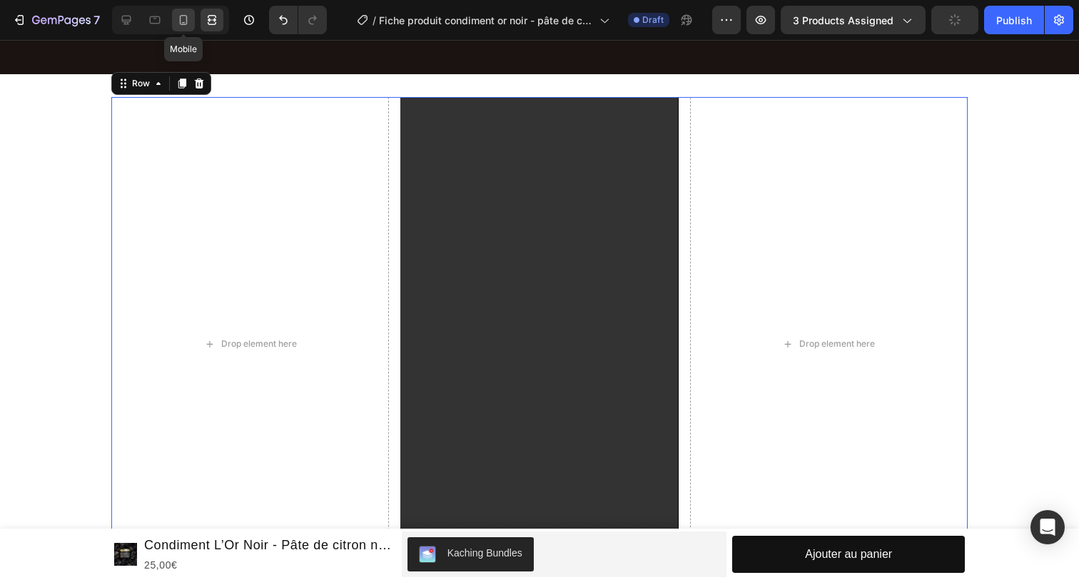
click at [180, 22] on icon at bounding box center [184, 20] width 8 height 10
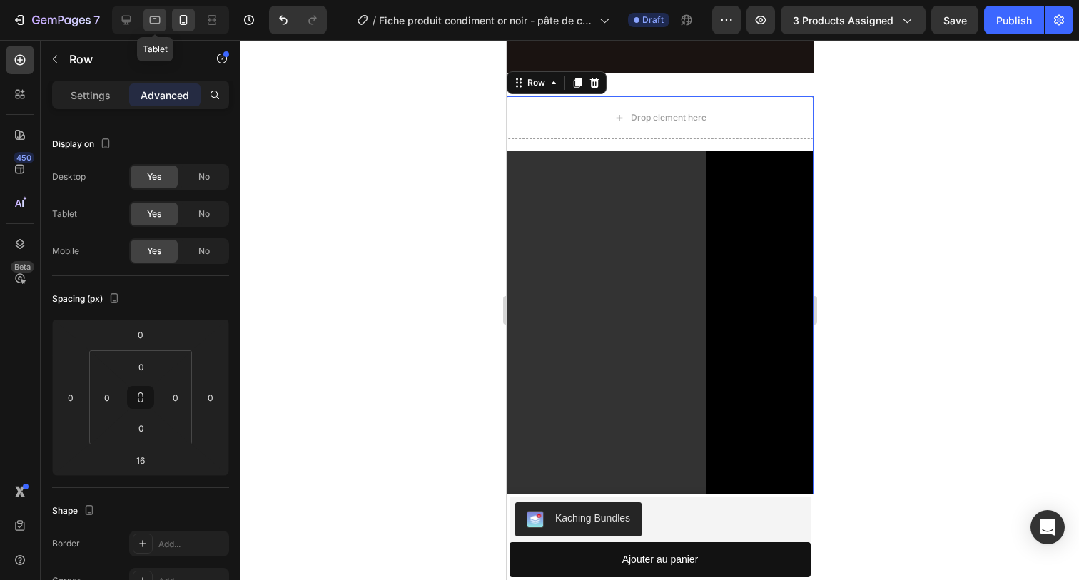
scroll to position [1057, 0]
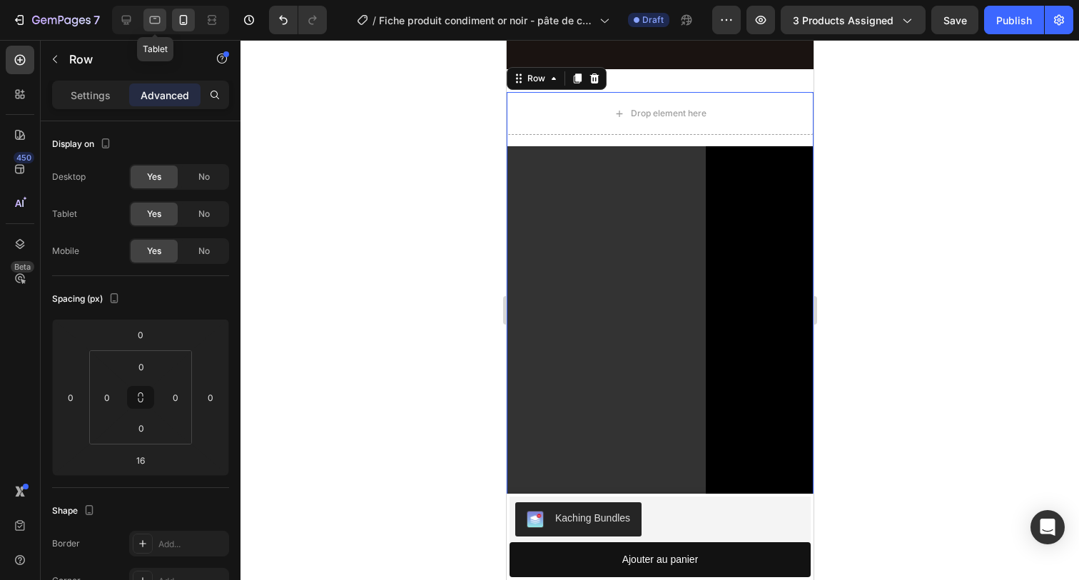
click at [159, 24] on icon at bounding box center [155, 20] width 14 height 14
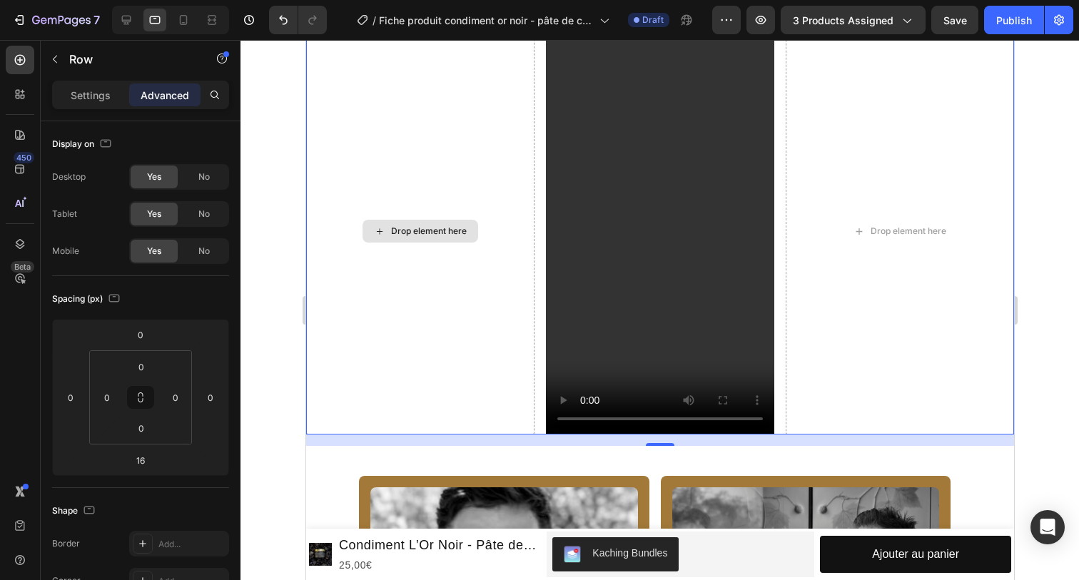
scroll to position [1001, 0]
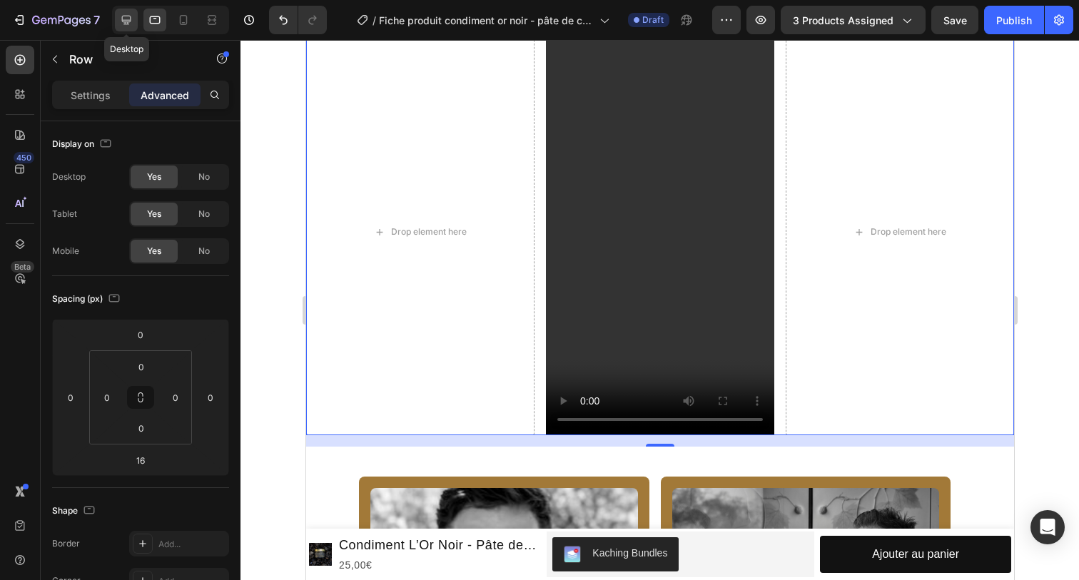
click at [125, 22] on icon at bounding box center [126, 20] width 9 height 9
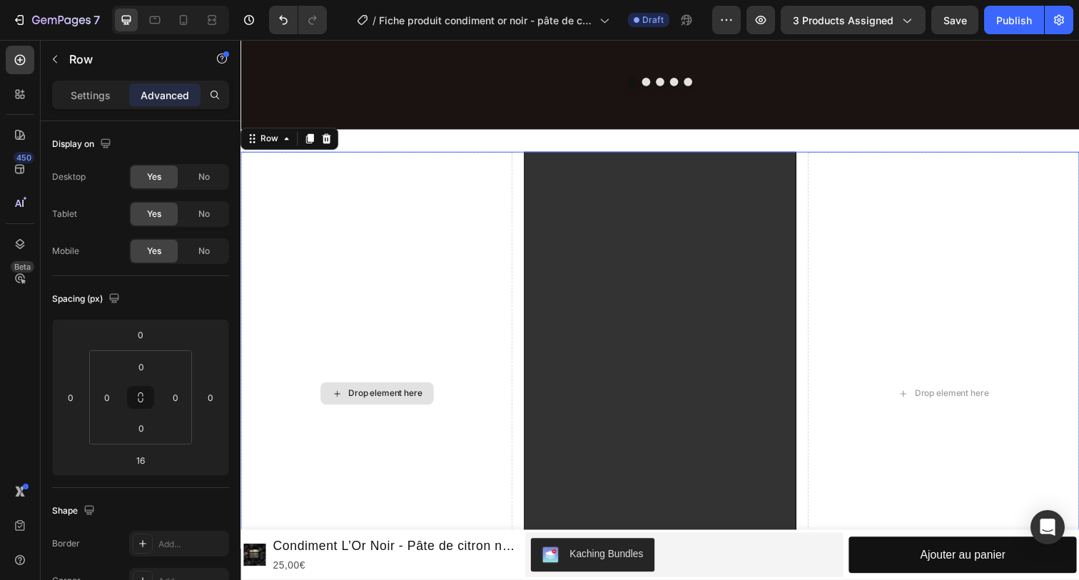
scroll to position [914, 0]
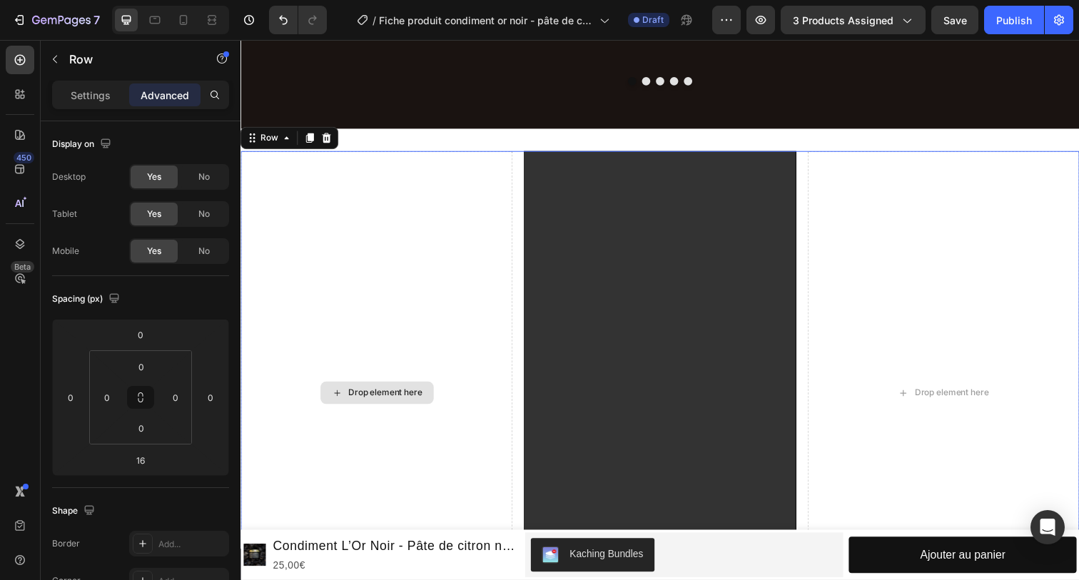
click at [378, 218] on div "Drop element here" at bounding box center [380, 400] width 278 height 494
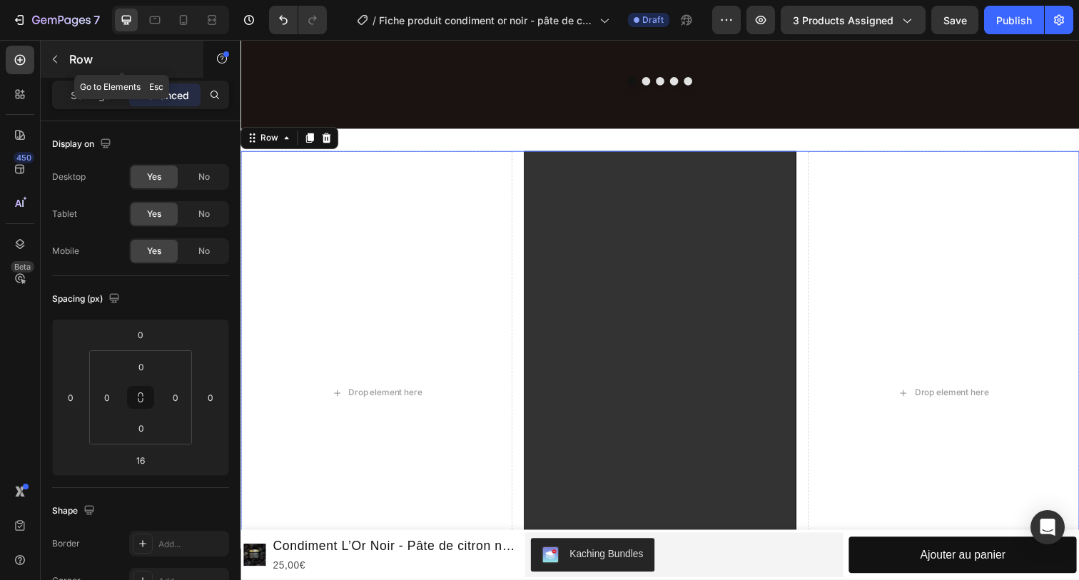
click at [58, 64] on icon "button" at bounding box center [54, 59] width 11 height 11
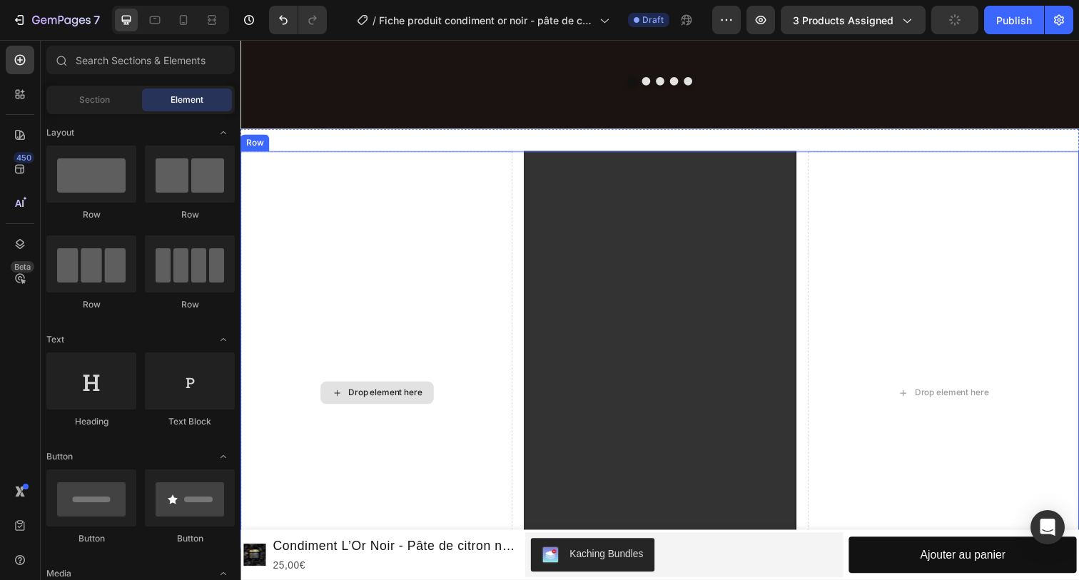
click at [352, 368] on div "Drop element here" at bounding box center [380, 400] width 278 height 494
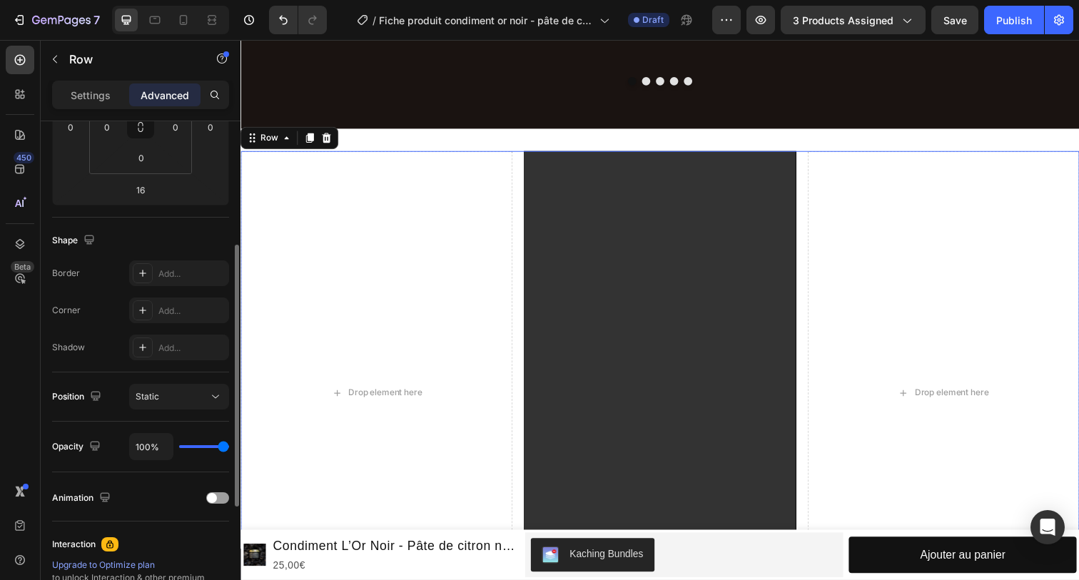
scroll to position [258, 0]
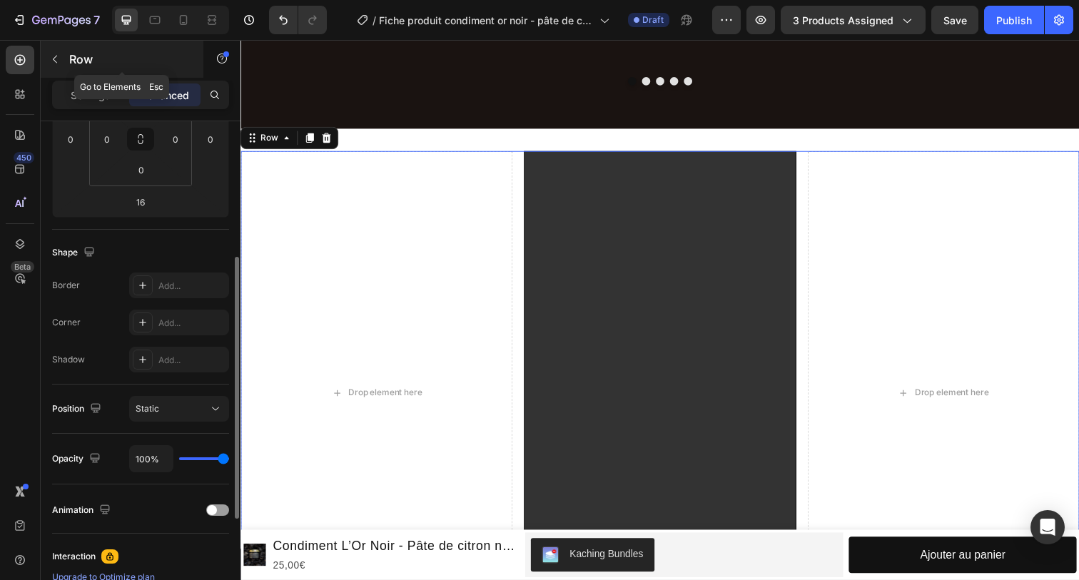
click at [62, 59] on button "button" at bounding box center [55, 59] width 23 height 23
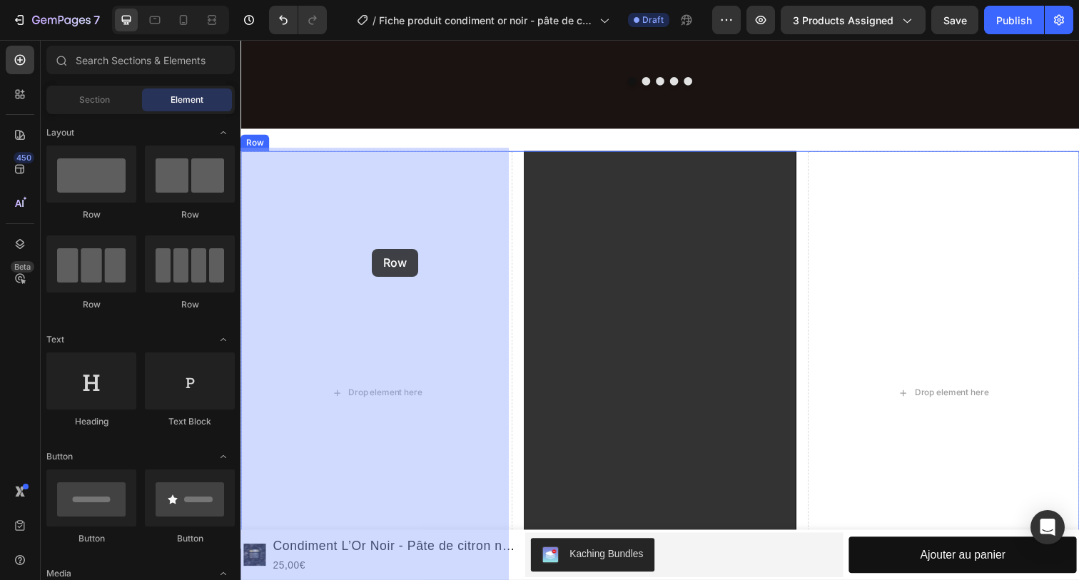
drag, startPoint x: 348, startPoint y: 198, endPoint x: 373, endPoint y: 253, distance: 59.7
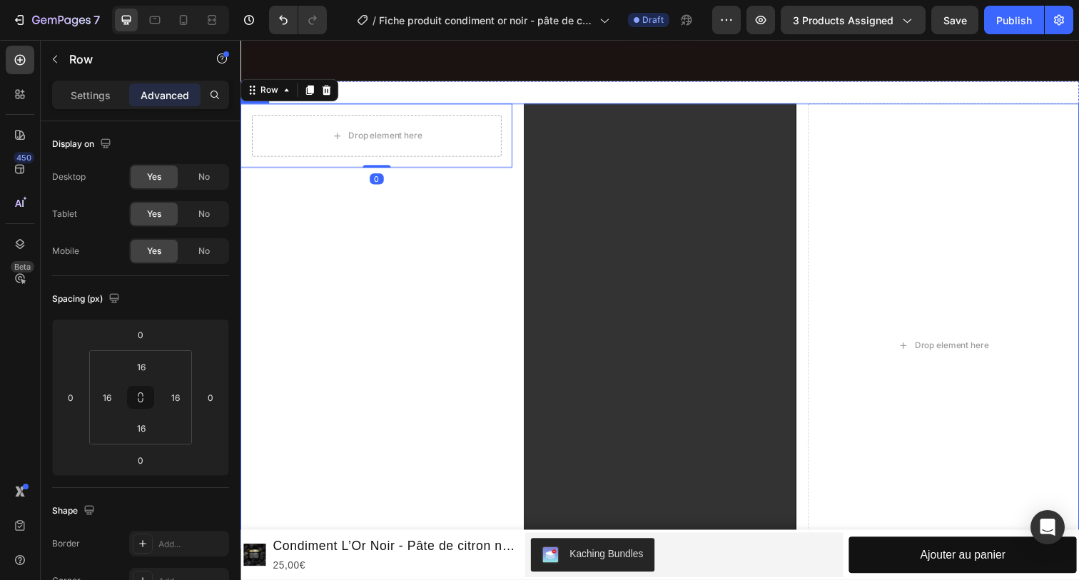
scroll to position [961, 0]
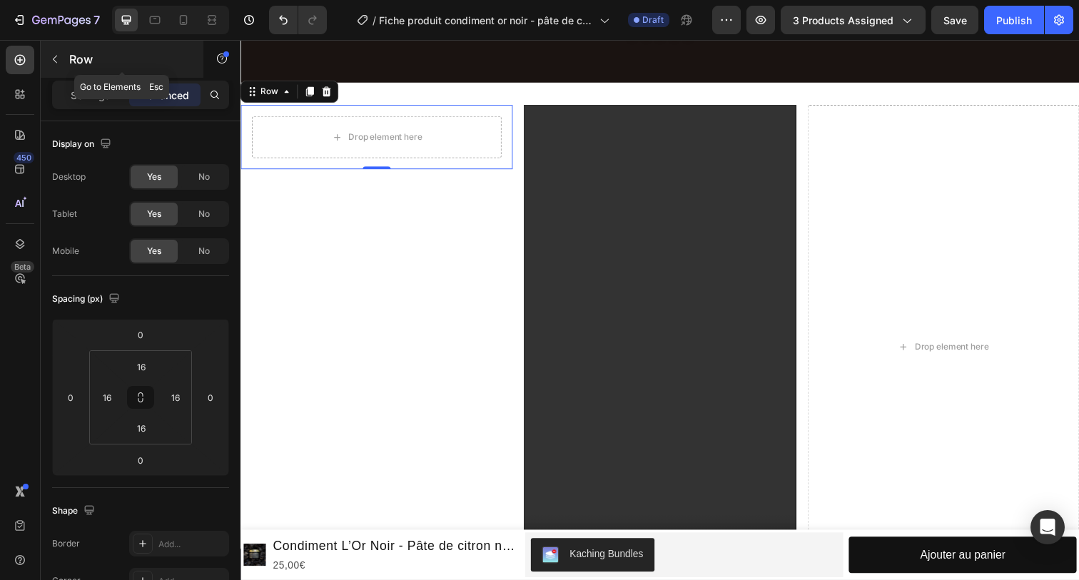
click at [60, 64] on icon "button" at bounding box center [54, 59] width 11 height 11
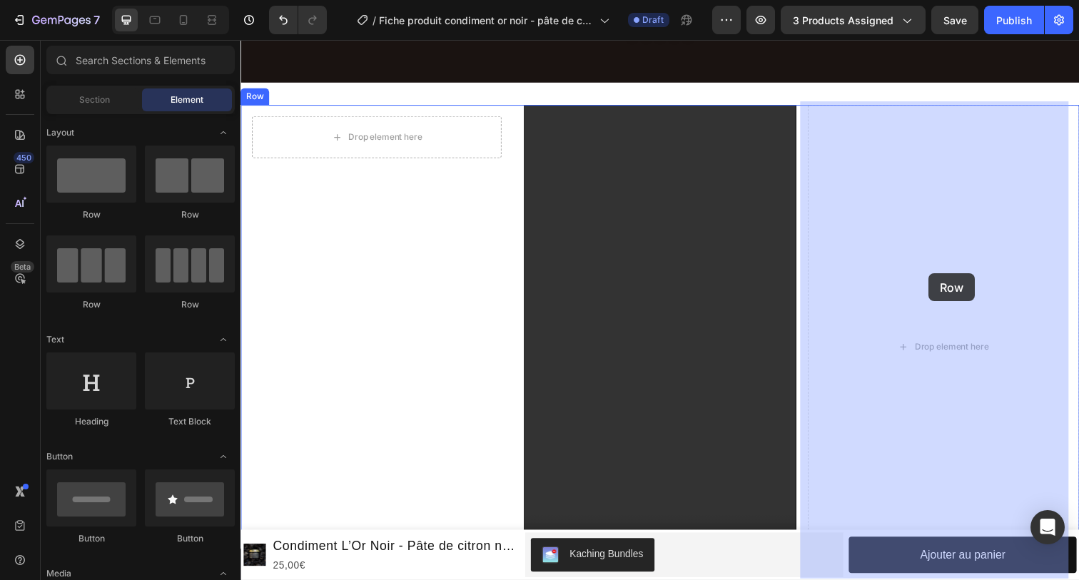
drag, startPoint x: 345, startPoint y: 234, endPoint x: 942, endPoint y: 277, distance: 598.2
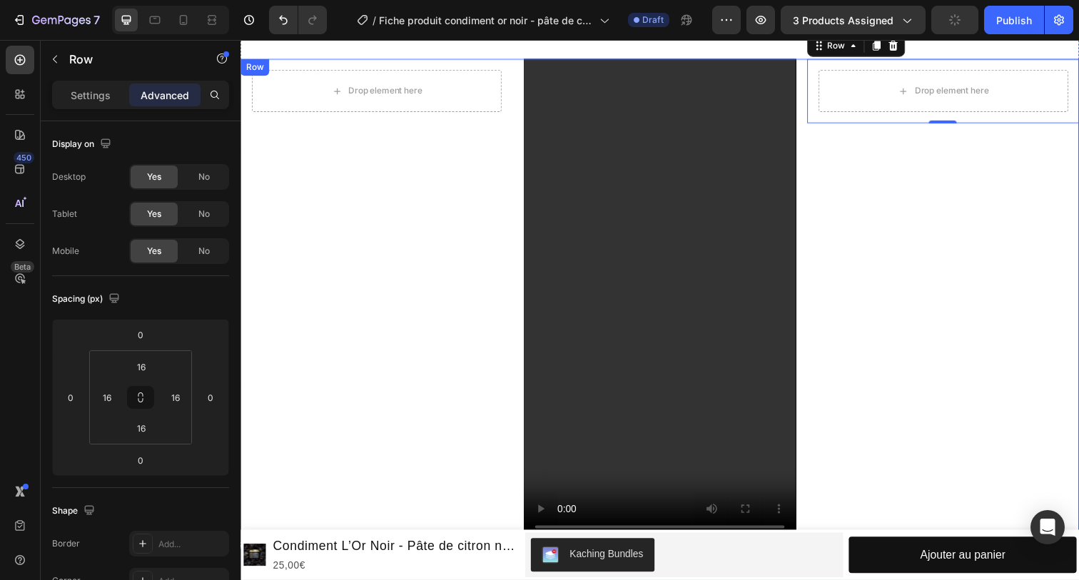
scroll to position [986, 0]
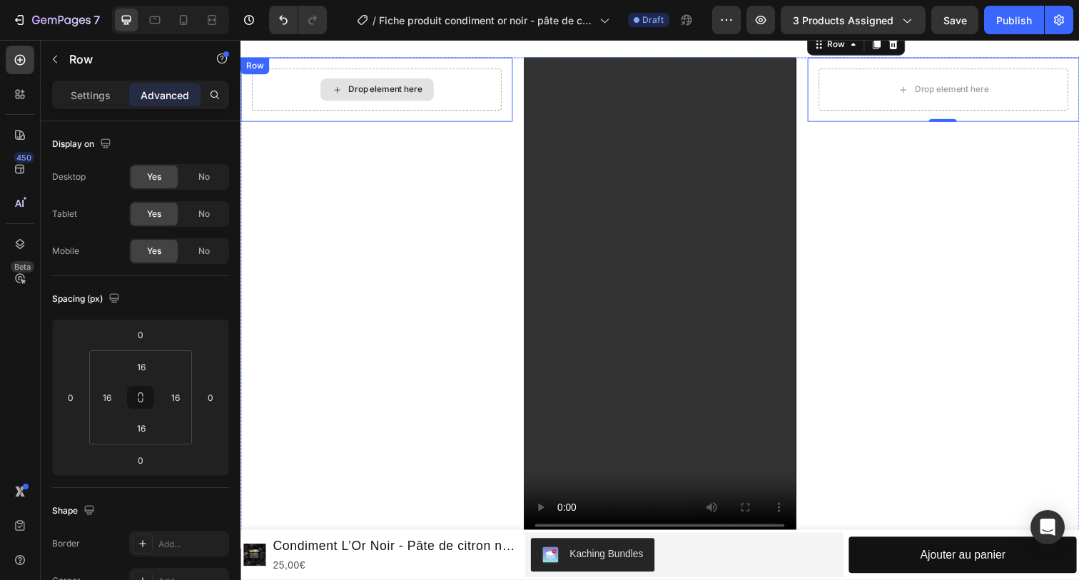
click at [353, 88] on div "Drop element here" at bounding box center [388, 90] width 76 height 11
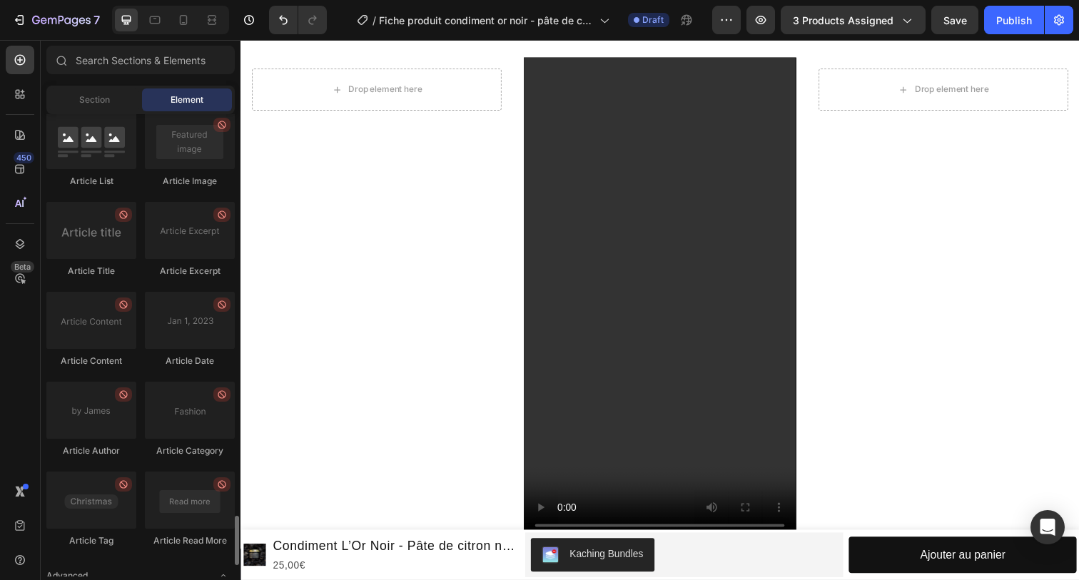
scroll to position [3865, 0]
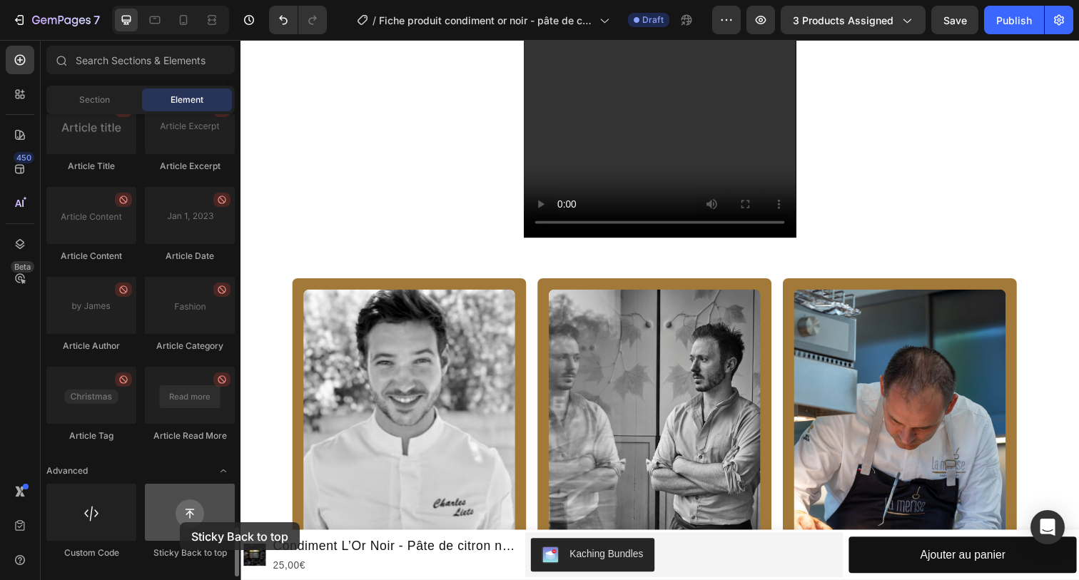
click at [181, 522] on div at bounding box center [190, 512] width 90 height 57
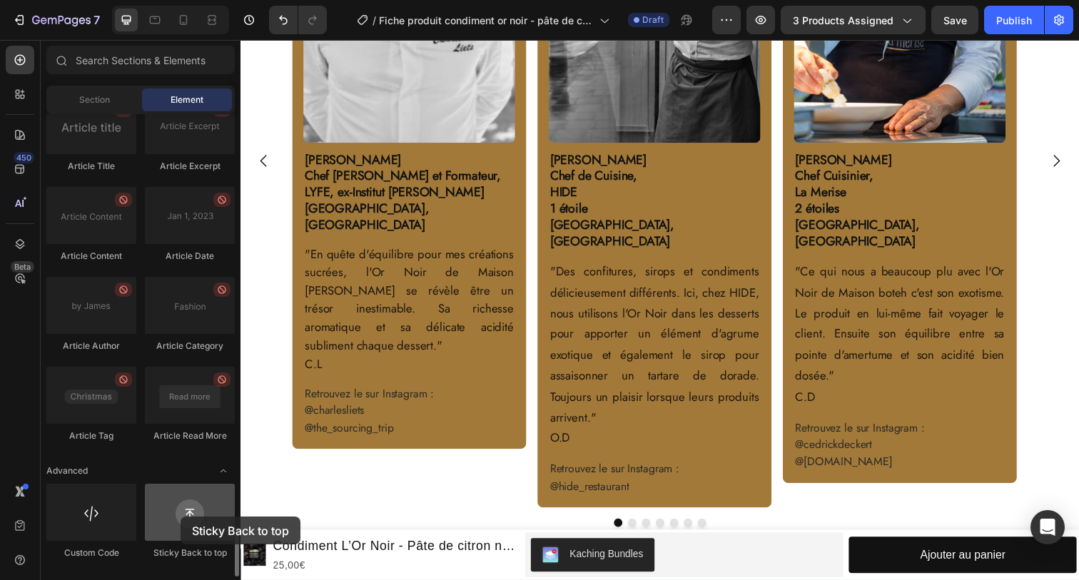
drag, startPoint x: 181, startPoint y: 522, endPoint x: 185, endPoint y: 537, distance: 14.7
click at [184, 535] on div at bounding box center [190, 512] width 90 height 57
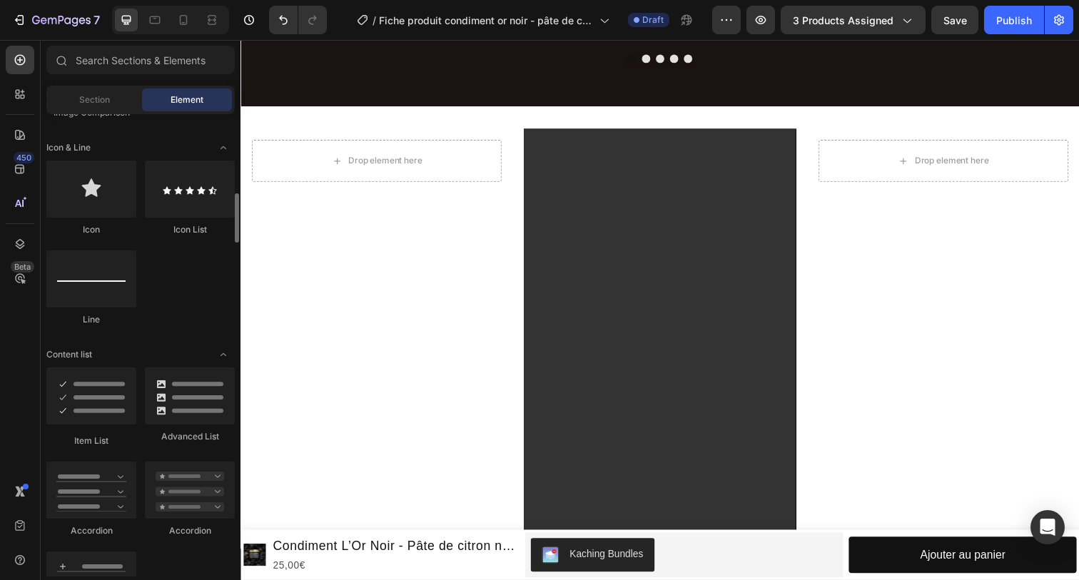
scroll to position [911, 0]
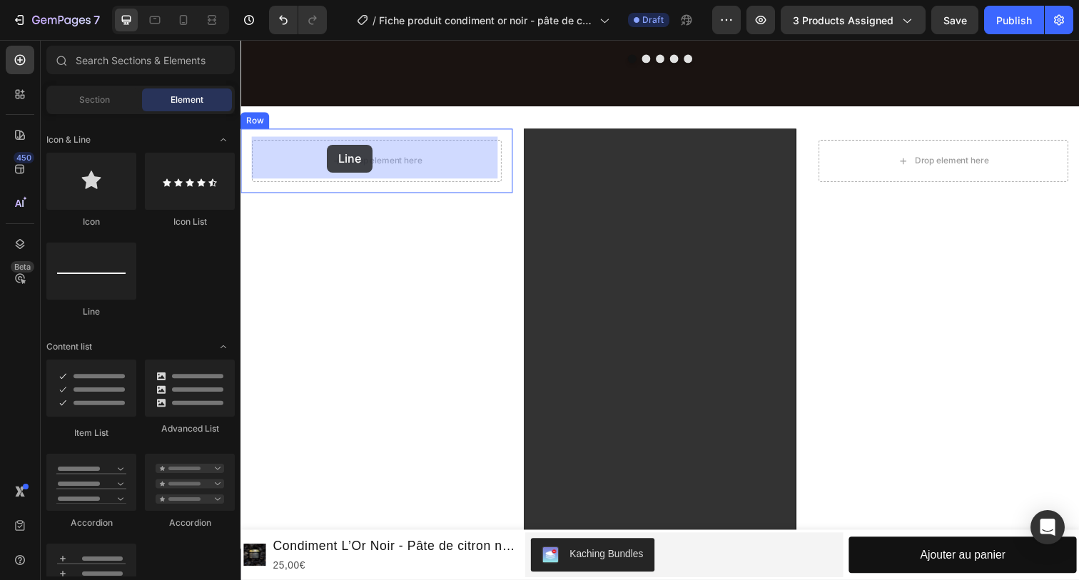
drag, startPoint x: 338, startPoint y: 305, endPoint x: 329, endPoint y: 148, distance: 156.6
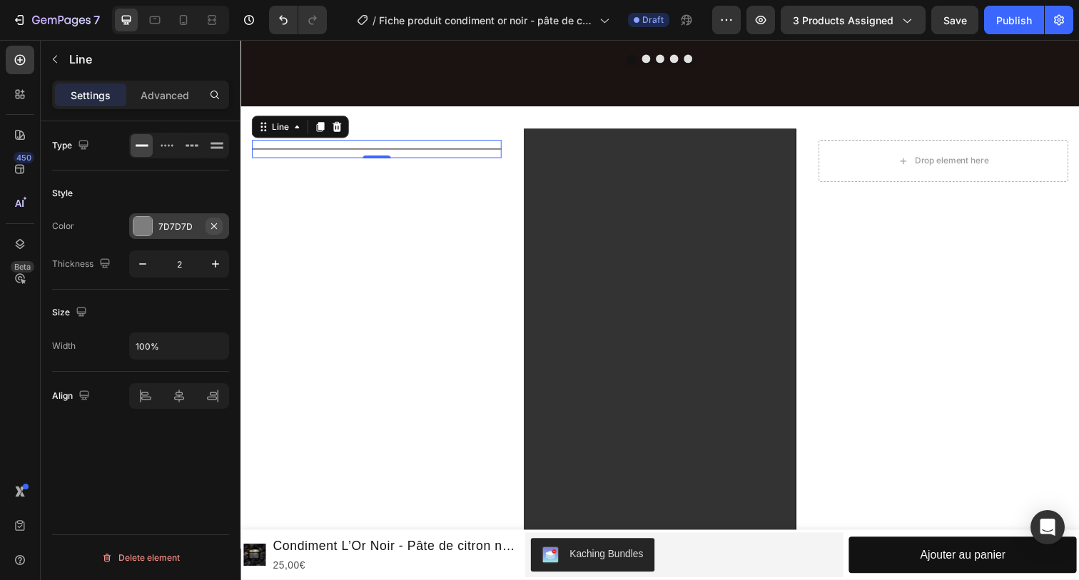
click at [211, 224] on icon "button" at bounding box center [213, 226] width 11 height 11
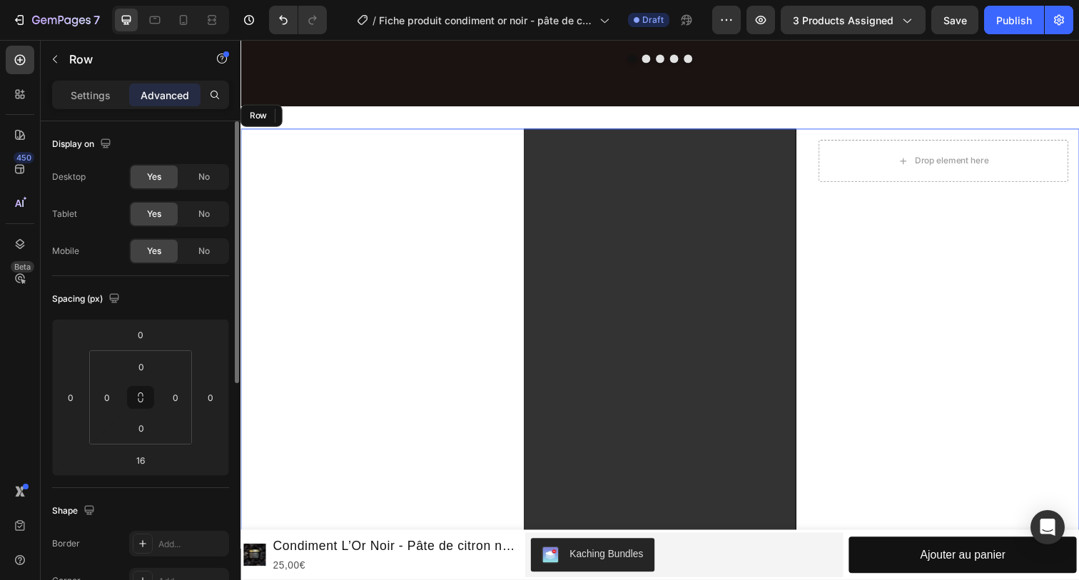
click at [423, 226] on div "Title Line 0 Row" at bounding box center [380, 378] width 278 height 494
click at [430, 148] on div "Title Line" at bounding box center [379, 151] width 255 height 19
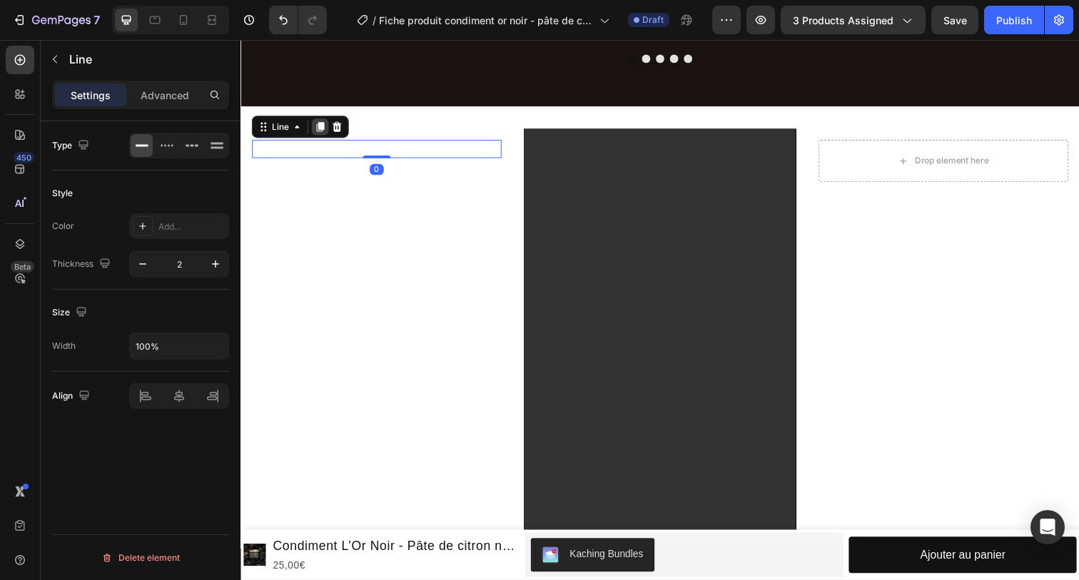
click at [327, 123] on icon at bounding box center [321, 128] width 11 height 11
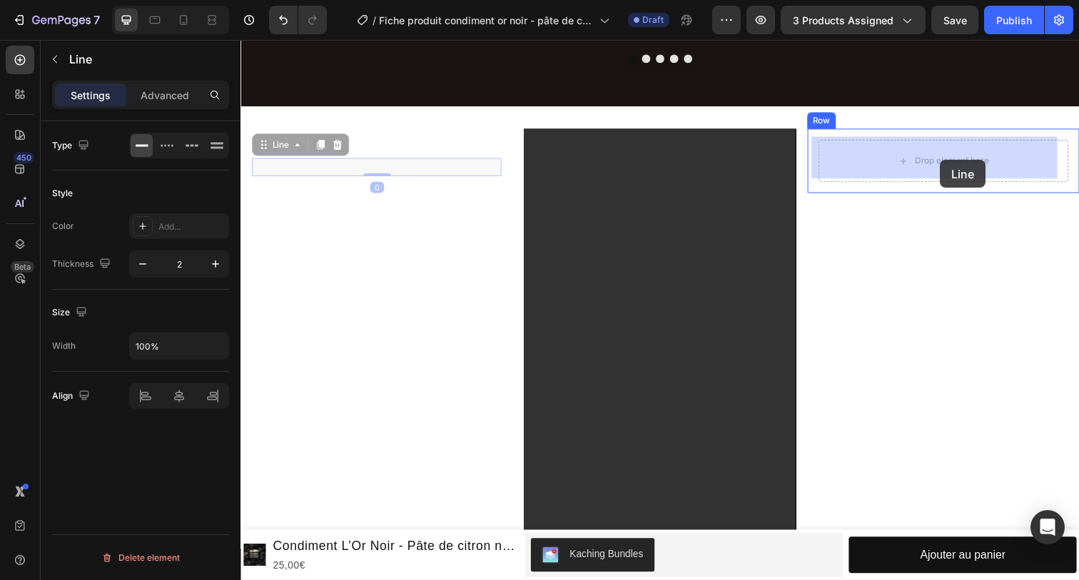
drag, startPoint x: 404, startPoint y: 169, endPoint x: 955, endPoint y: 163, distance: 551.0
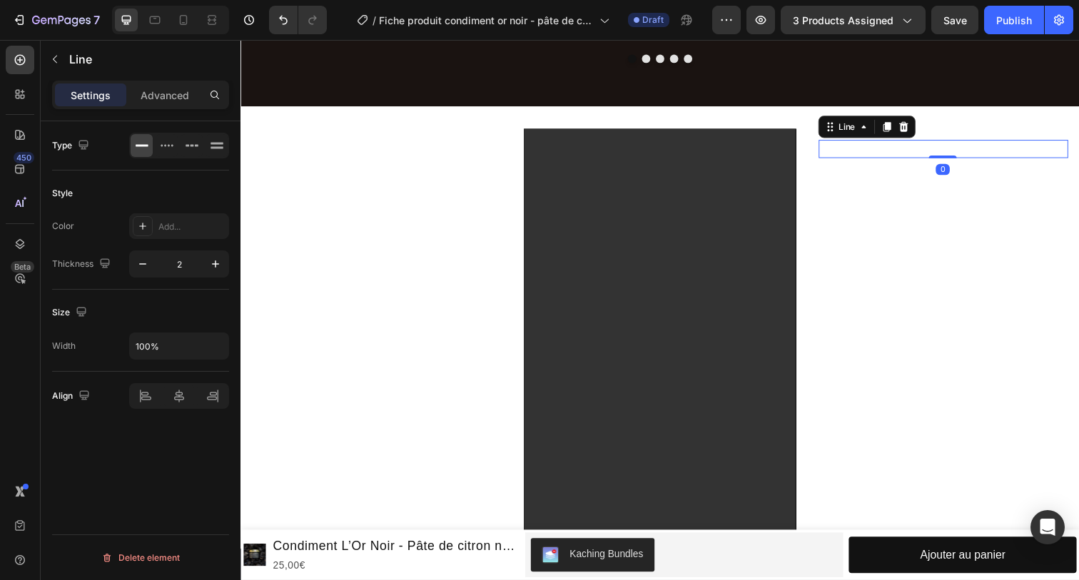
click at [911, 244] on div "Title Line 0 Row" at bounding box center [958, 378] width 278 height 494
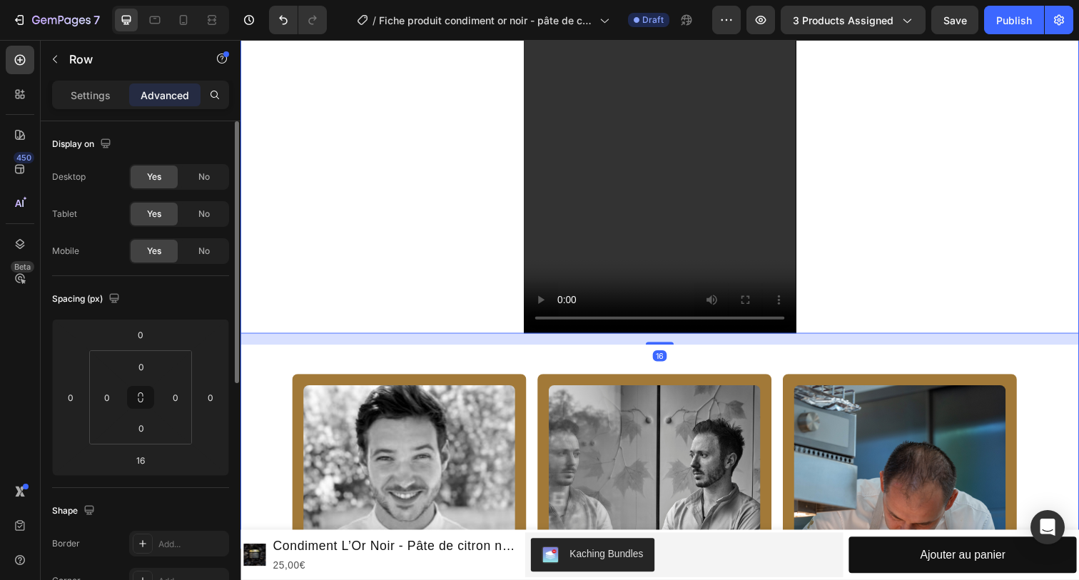
scroll to position [1329, 0]
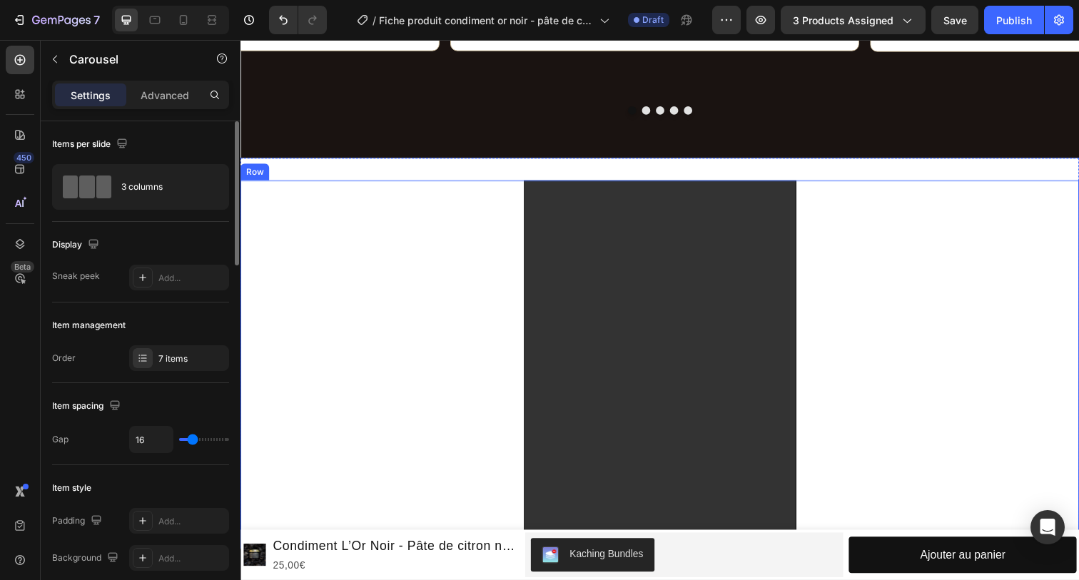
scroll to position [868, 0]
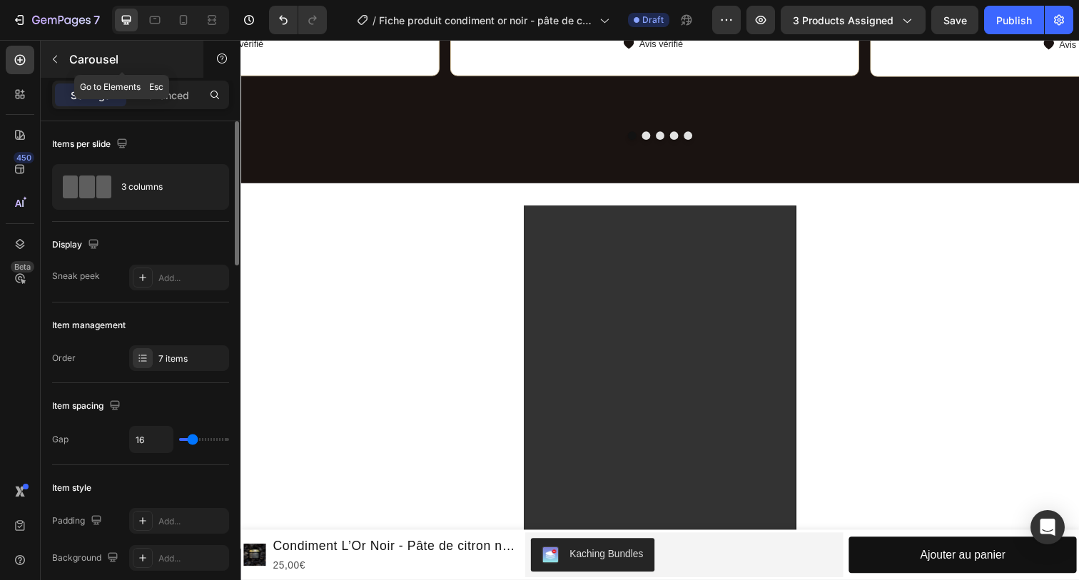
click at [61, 57] on button "button" at bounding box center [55, 59] width 23 height 23
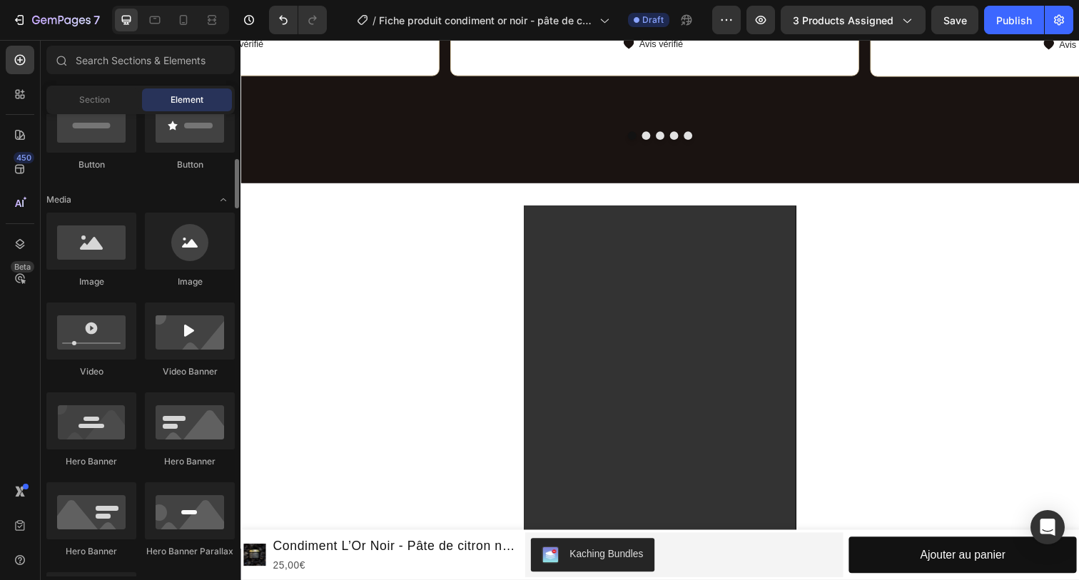
scroll to position [0, 0]
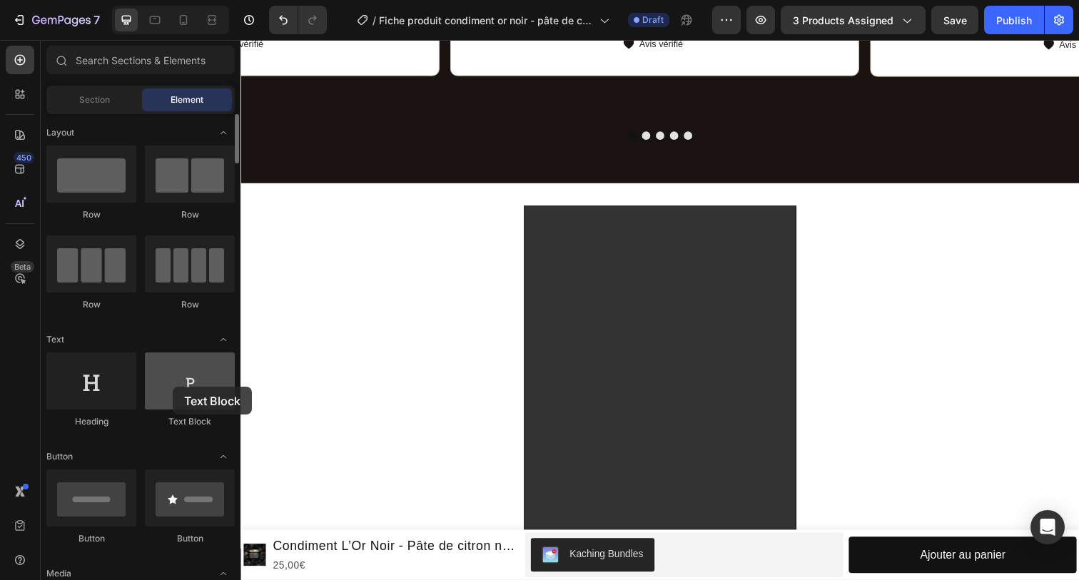
click at [173, 389] on div at bounding box center [190, 381] width 90 height 57
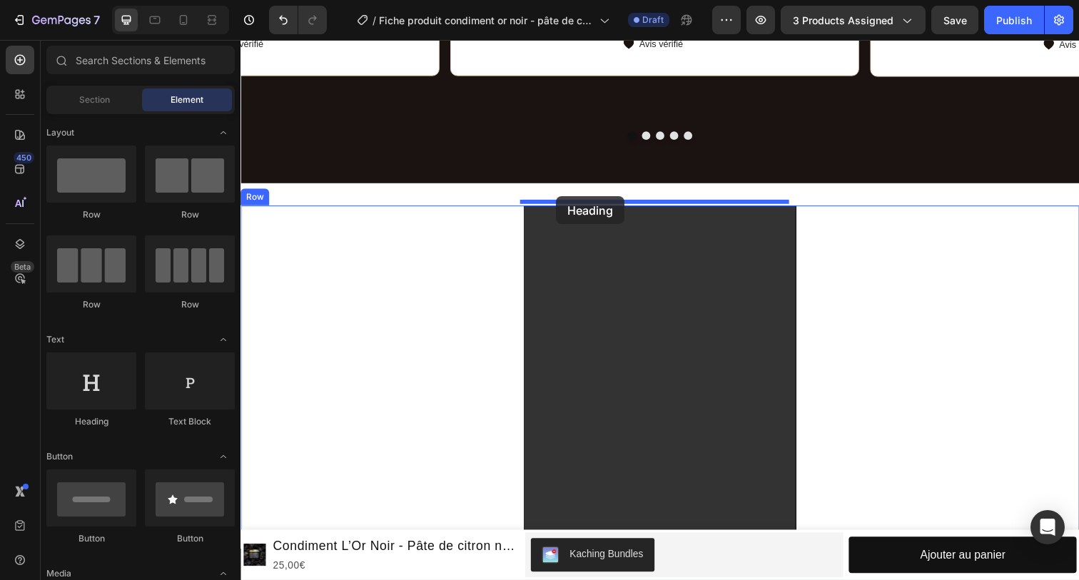
drag, startPoint x: 345, startPoint y: 425, endPoint x: 562, endPoint y: 200, distance: 312.9
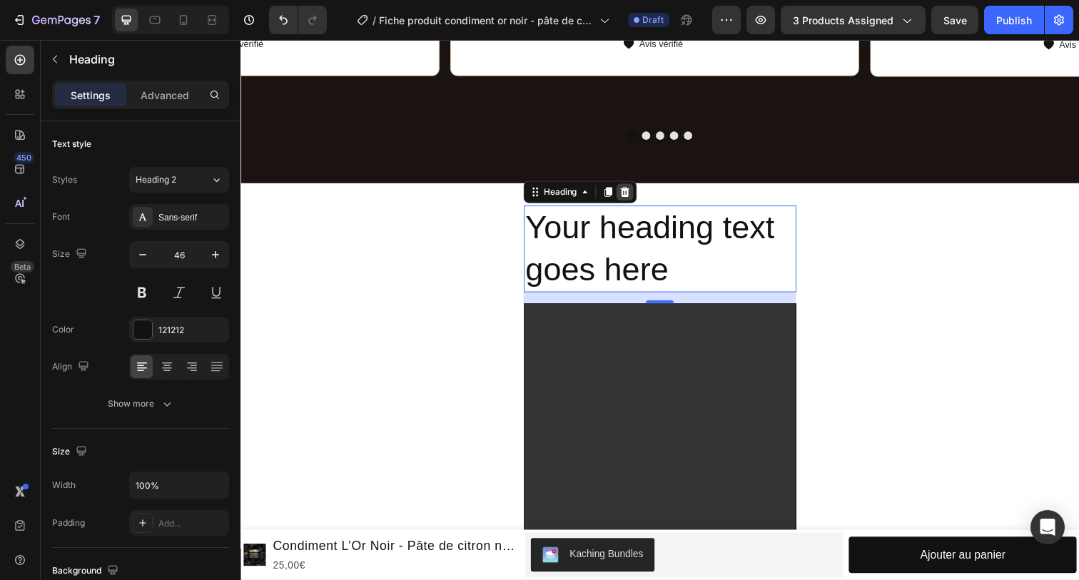
click at [629, 191] on icon at bounding box center [633, 196] width 9 height 10
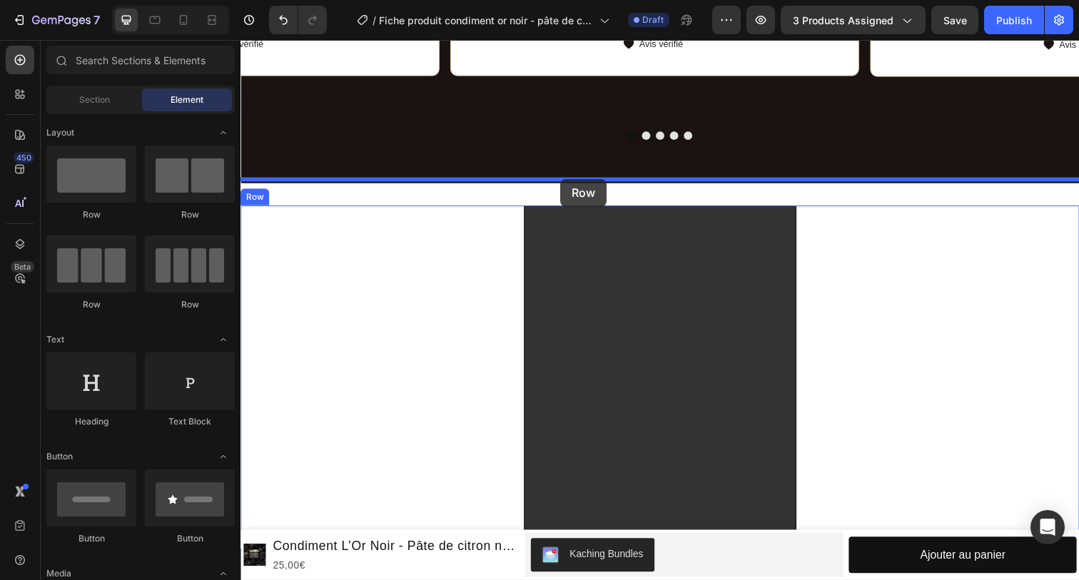
drag, startPoint x: 385, startPoint y: 237, endPoint x: 567, endPoint y: 183, distance: 189.7
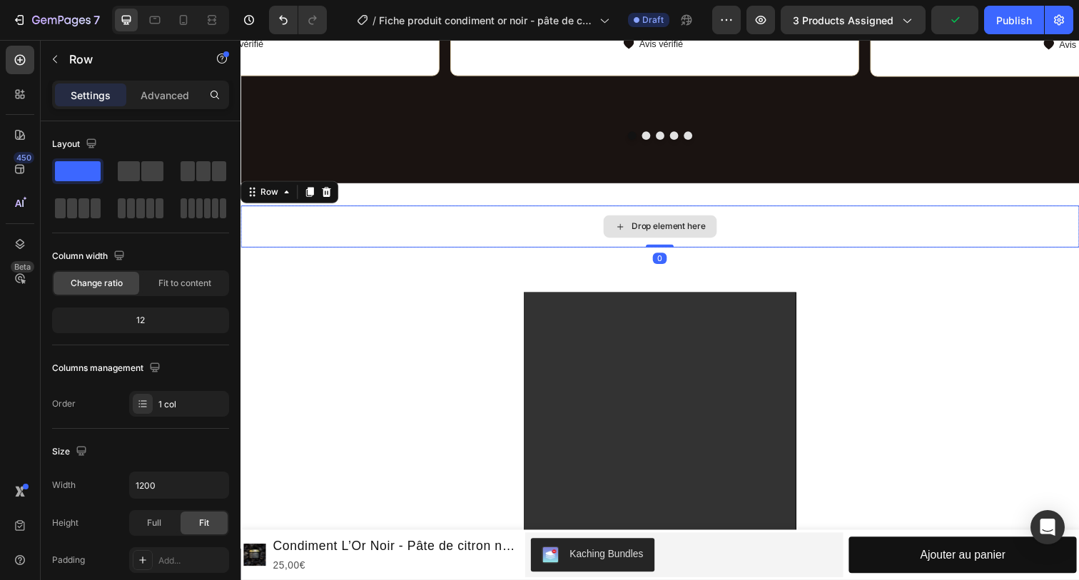
drag, startPoint x: 655, startPoint y: 257, endPoint x: 656, endPoint y: 234, distance: 22.8
click at [656, 234] on div "Drop element here Row 0" at bounding box center [669, 230] width 856 height 43
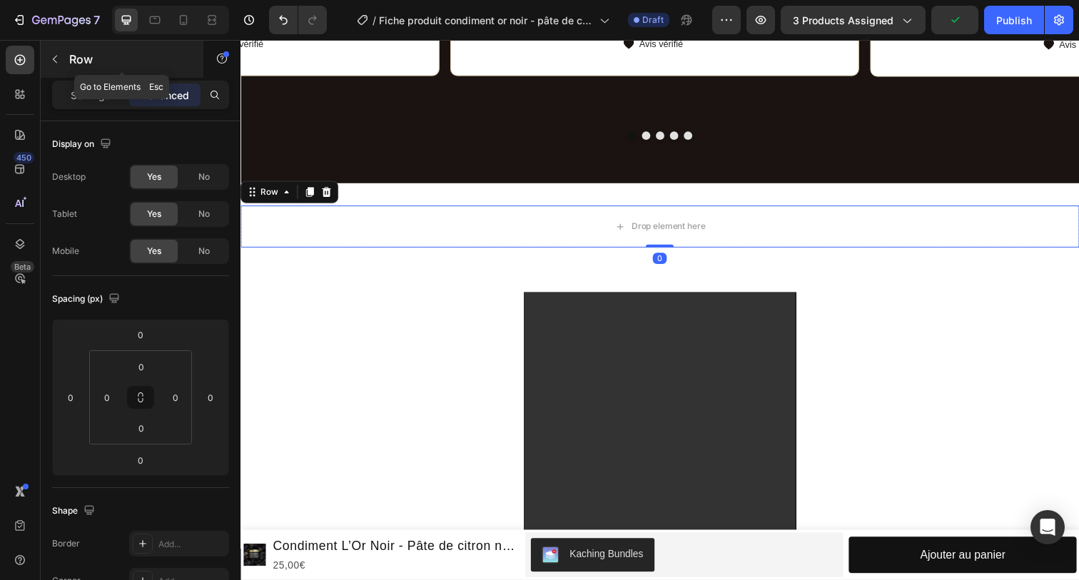
click at [61, 47] on div "Row" at bounding box center [122, 59] width 163 height 37
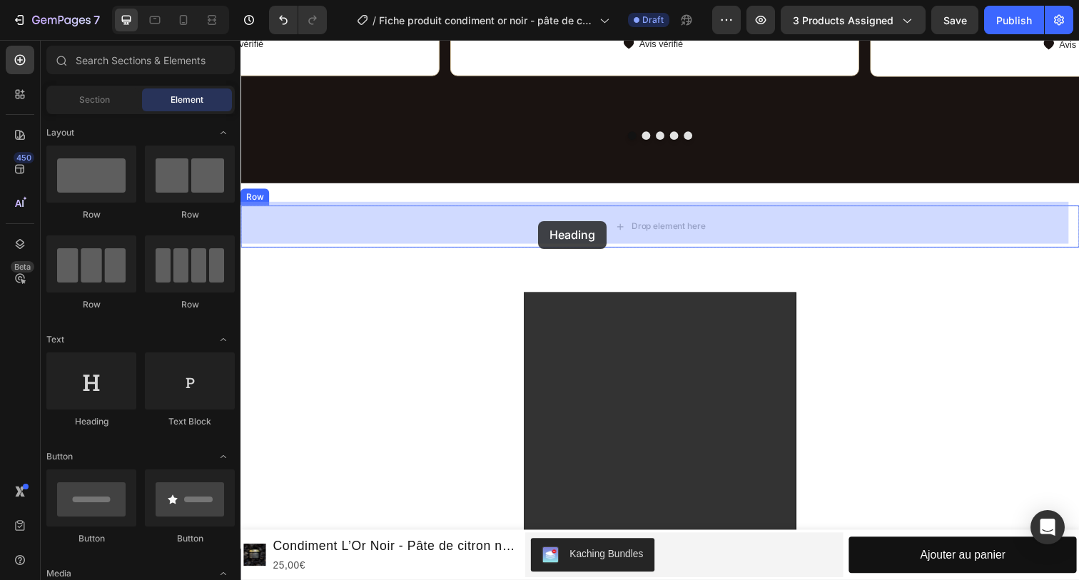
drag, startPoint x: 337, startPoint y: 439, endPoint x: 545, endPoint y: 219, distance: 302.9
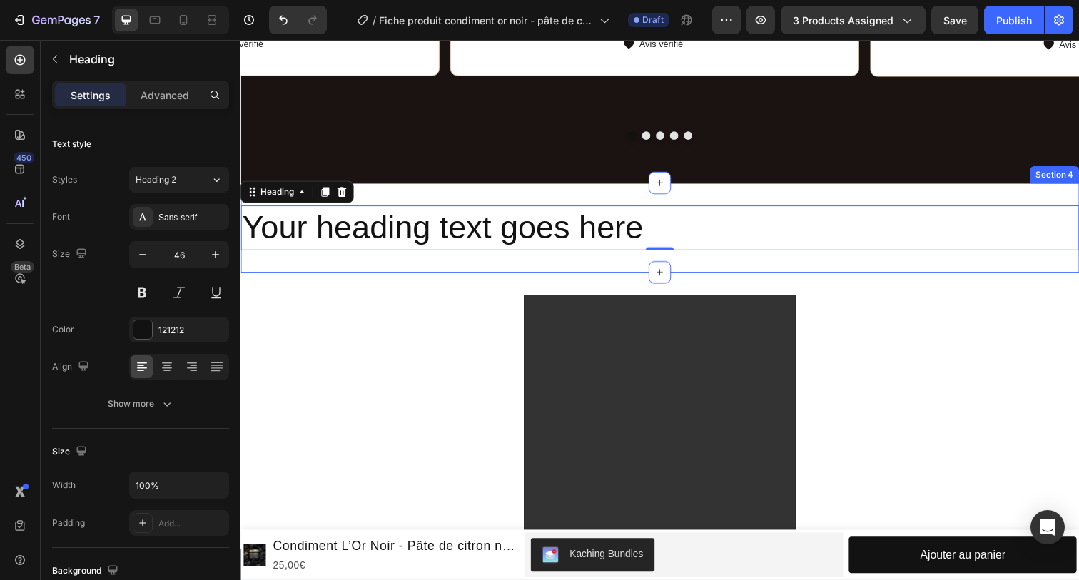
click at [586, 256] on div "Your heading text goes here Heading 0 Row Section 4" at bounding box center [669, 231] width 856 height 91
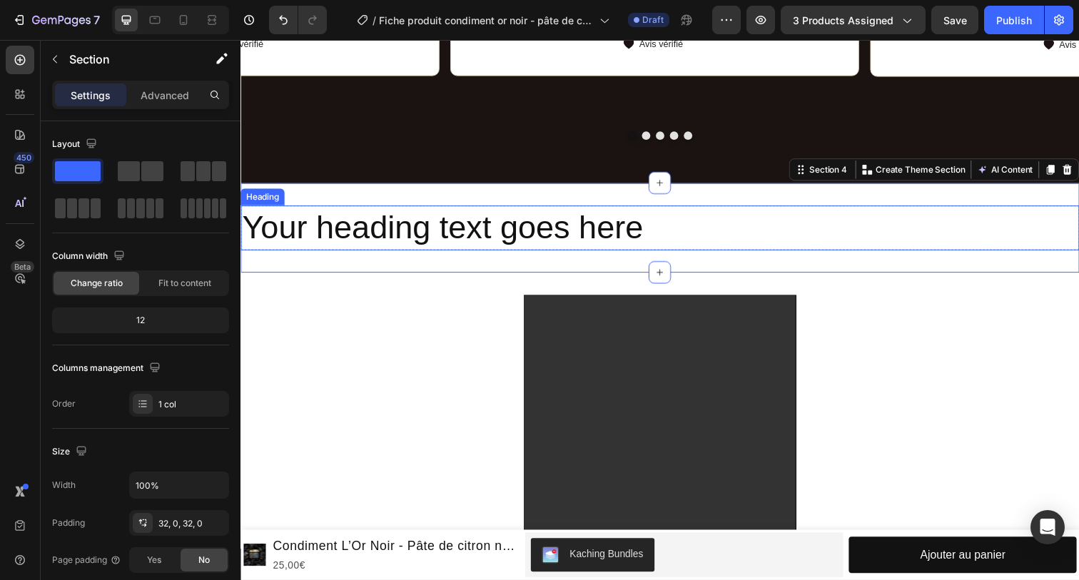
click at [607, 234] on h2 "Your heading text goes here" at bounding box center [669, 232] width 856 height 46
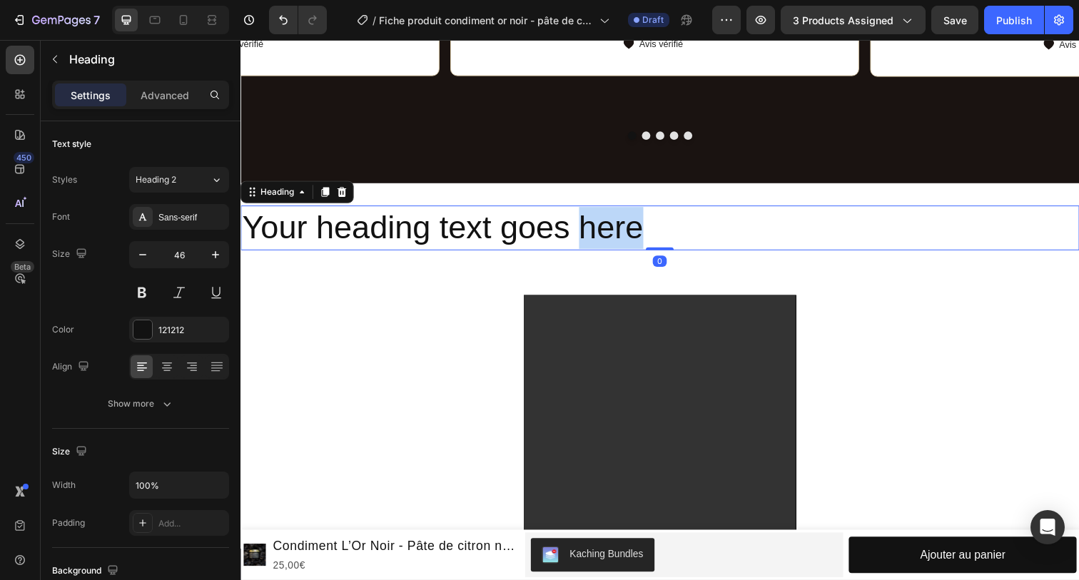
click at [642, 234] on p "Your heading text goes here" at bounding box center [669, 232] width 854 height 43
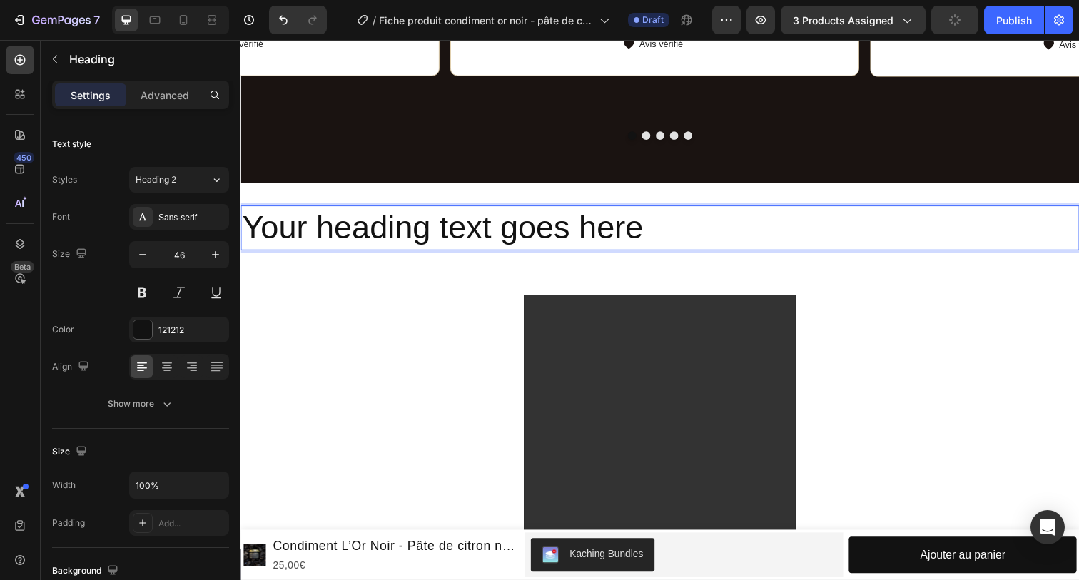
click at [659, 228] on p "Your heading text goes here" at bounding box center [669, 232] width 854 height 43
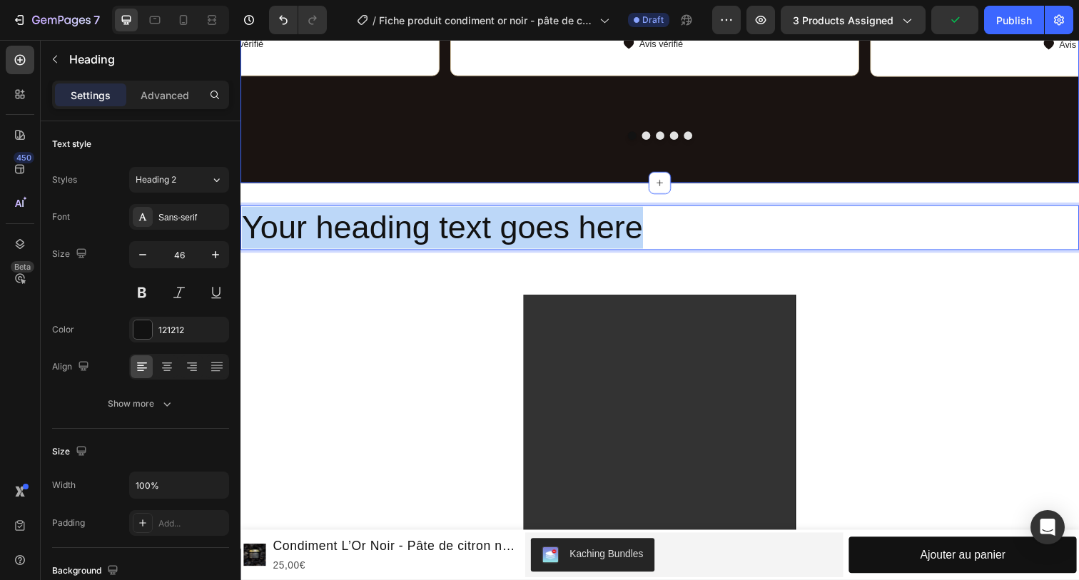
drag, startPoint x: 659, startPoint y: 228, endPoint x: 161, endPoint y: 158, distance: 502.3
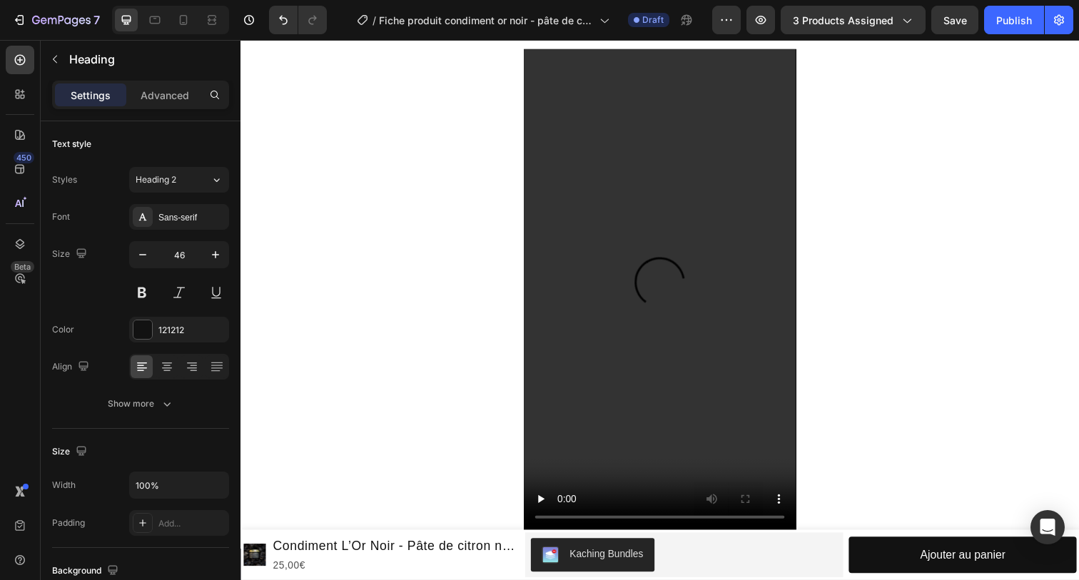
scroll to position [946, 0]
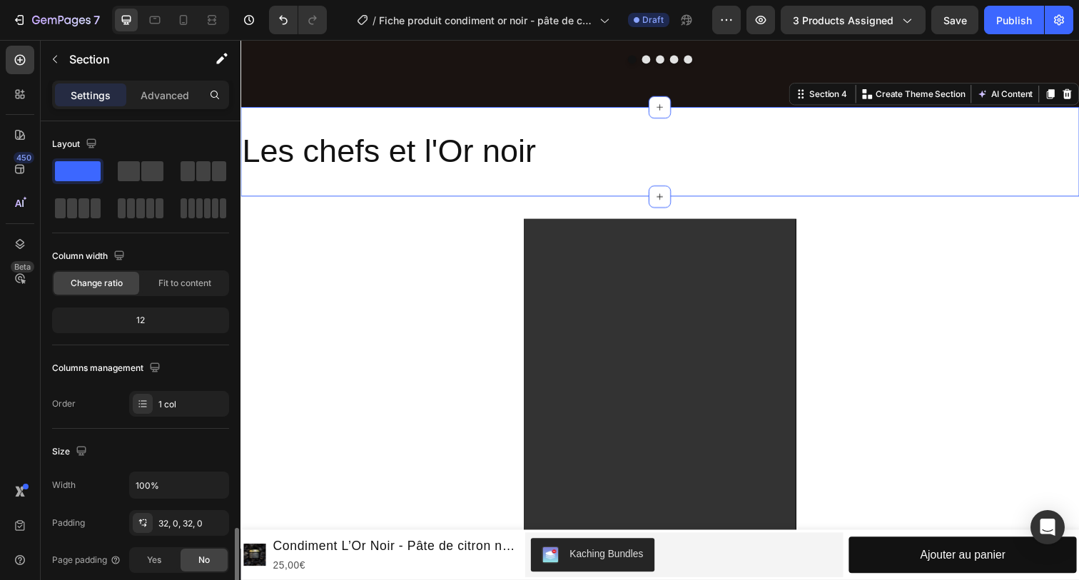
click at [442, 178] on div "Les chefs et l'Or noir Heading Row Section 4 You can create reusable sections C…" at bounding box center [669, 153] width 856 height 91
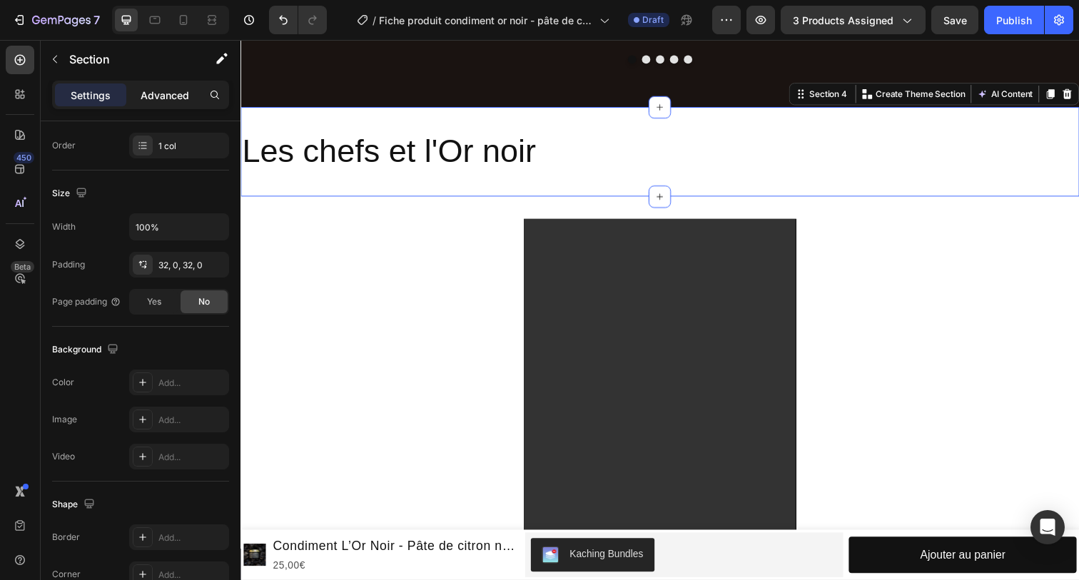
click at [171, 98] on p "Advanced" at bounding box center [165, 95] width 49 height 15
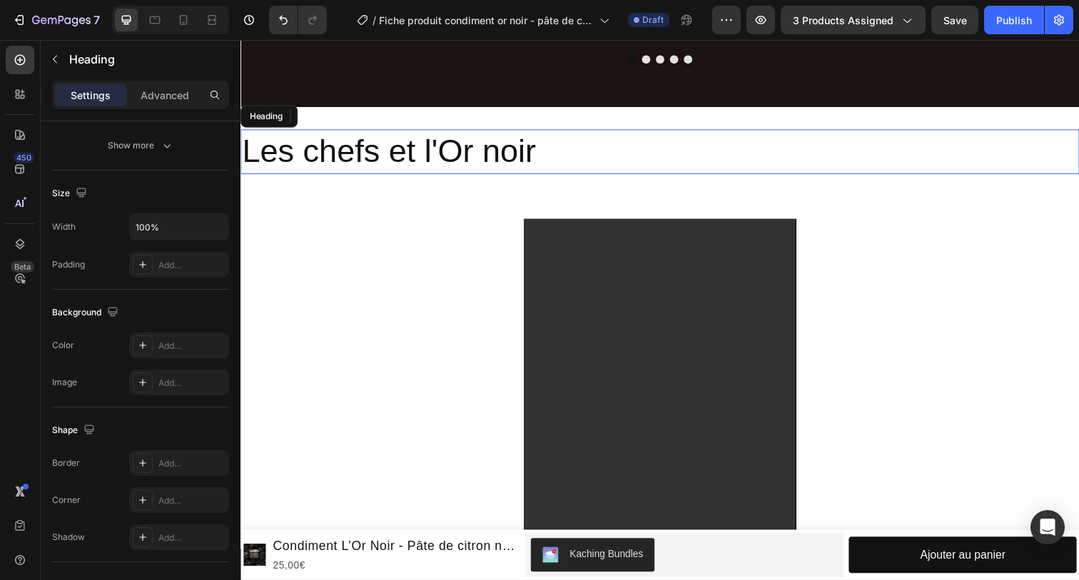
click at [362, 156] on h2 "Les chefs et l'Or noir" at bounding box center [669, 154] width 856 height 46
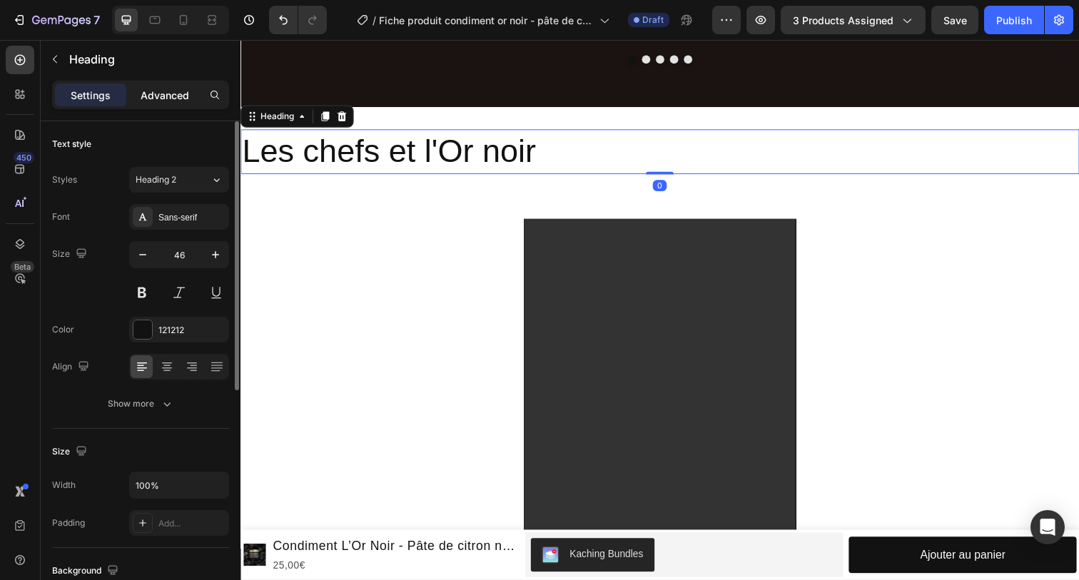
click at [163, 90] on p "Advanced" at bounding box center [165, 95] width 49 height 15
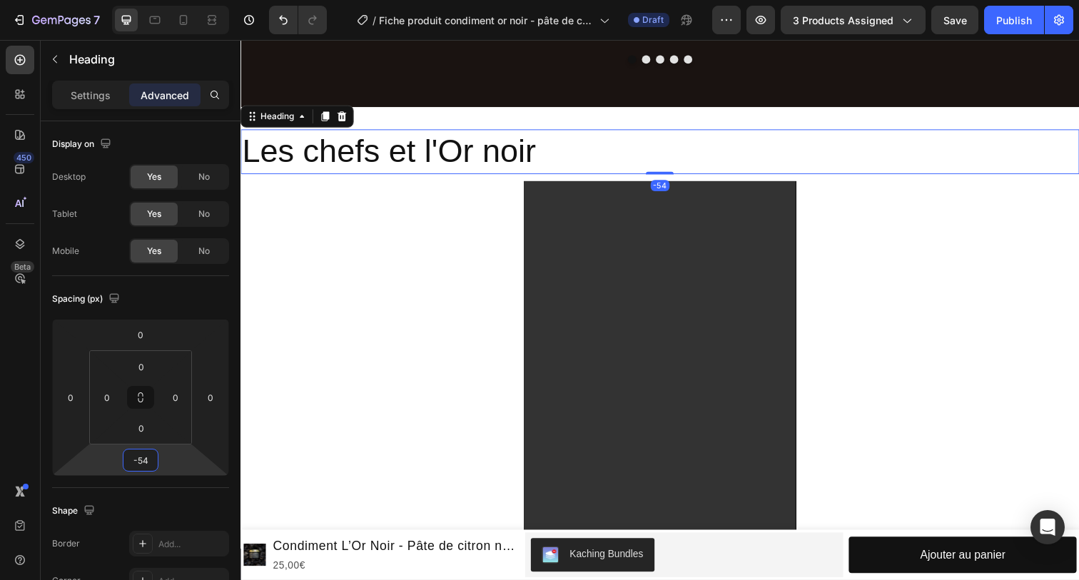
type input "-52"
drag, startPoint x: 158, startPoint y: 445, endPoint x: 156, endPoint y: 459, distance: 14.3
click at [156, 0] on html "7 Version history / Fiche produit condiment or noir - pâte de citron noir Draft…" at bounding box center [539, 0] width 1079 height 0
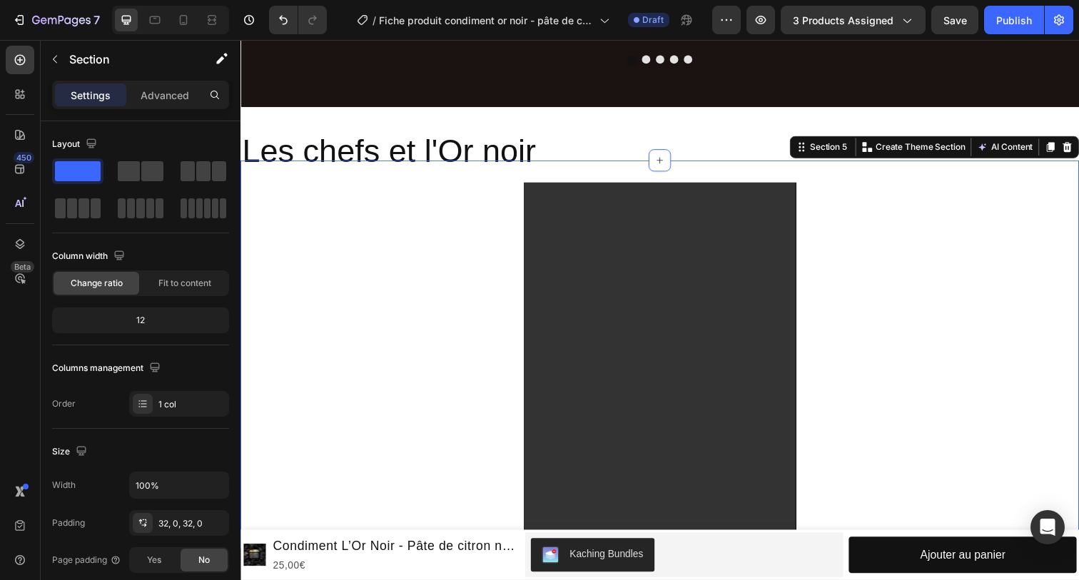
click at [444, 141] on h2 "Les chefs et l'Or noir" at bounding box center [669, 154] width 856 height 46
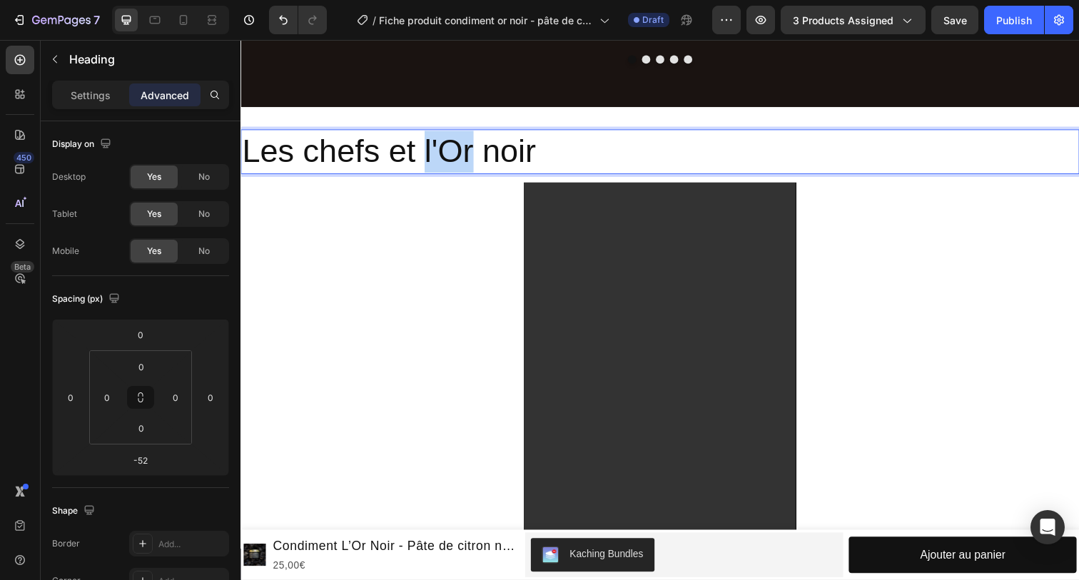
click at [452, 141] on p "Les chefs et l'Or noir" at bounding box center [669, 154] width 854 height 43
click at [518, 148] on p "Les chefs et l'Or noir" at bounding box center [669, 154] width 854 height 43
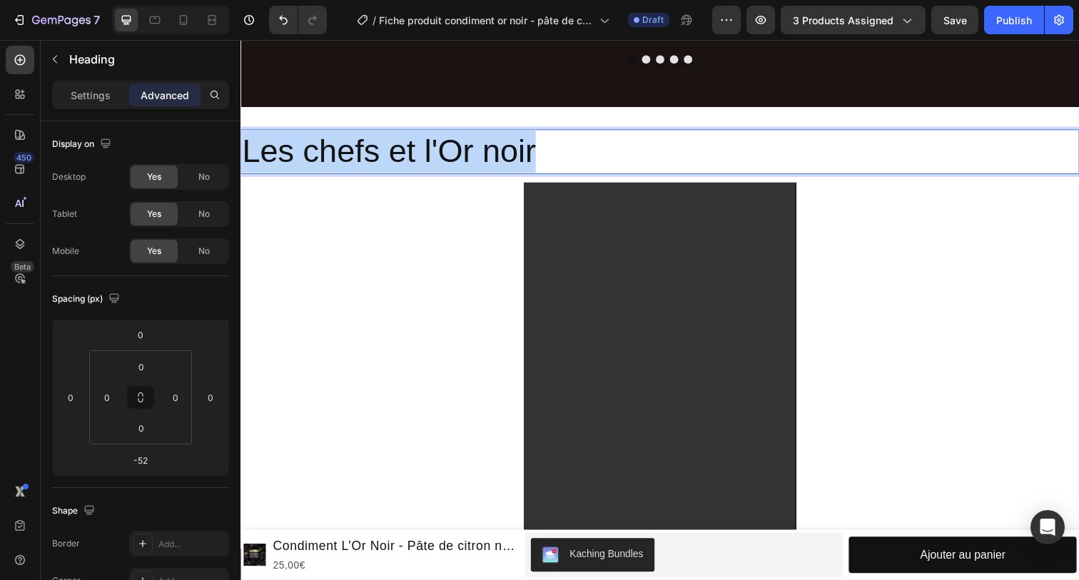
drag, startPoint x: 457, startPoint y: 138, endPoint x: 86, endPoint y: 110, distance: 372.2
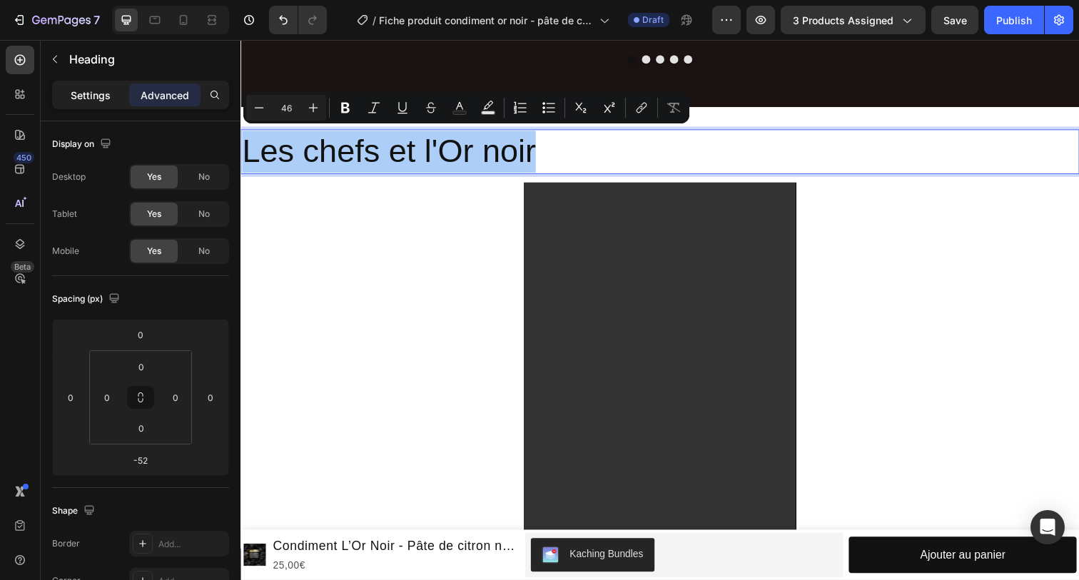
click at [99, 102] on p "Settings" at bounding box center [91, 95] width 40 height 15
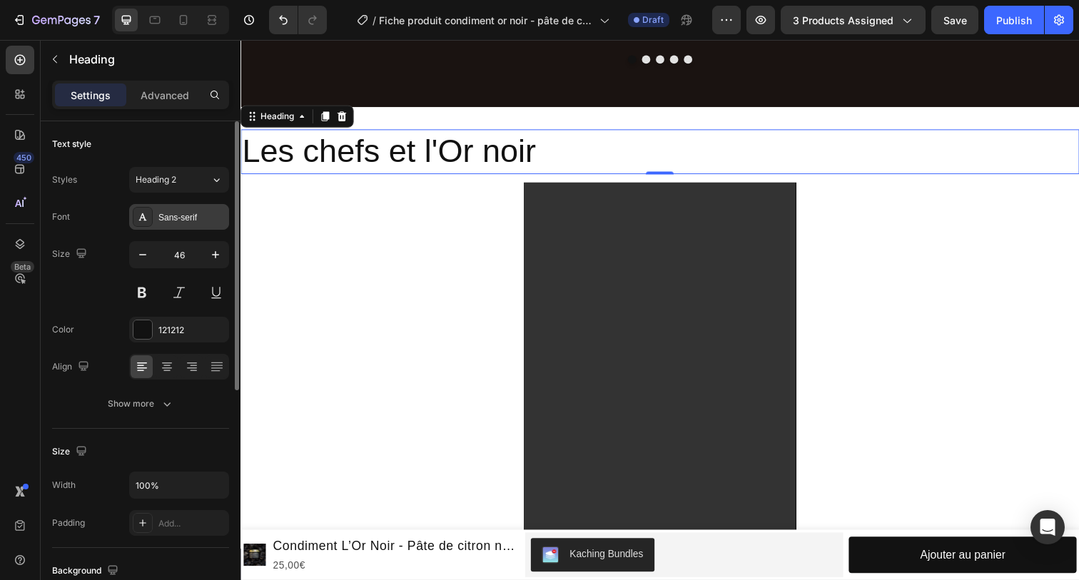
click at [169, 223] on div "Sans-serif" at bounding box center [191, 217] width 67 height 13
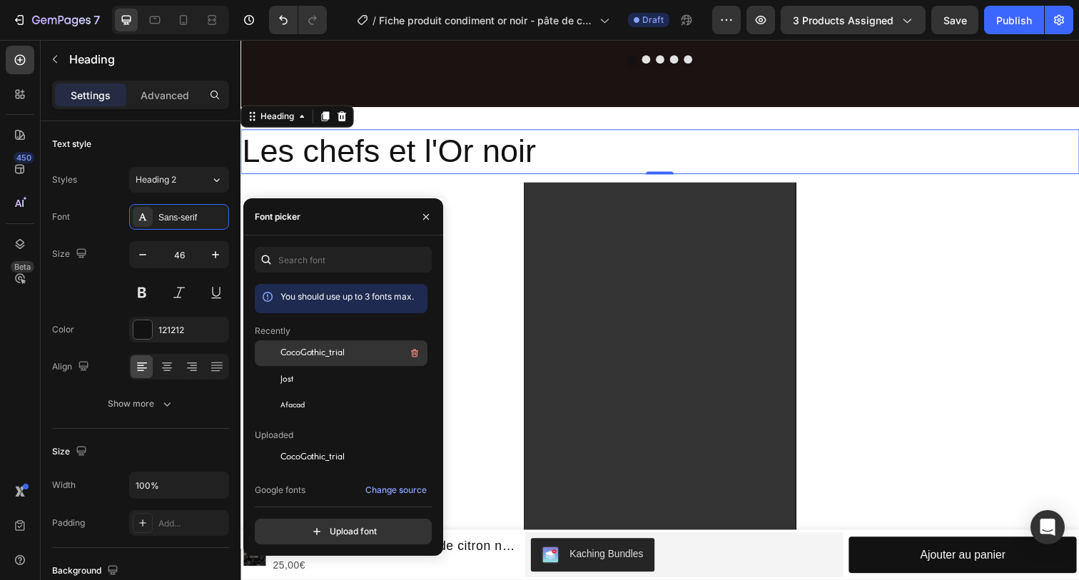
click at [295, 356] on span "CocoGothic_trial" at bounding box center [312, 353] width 64 height 13
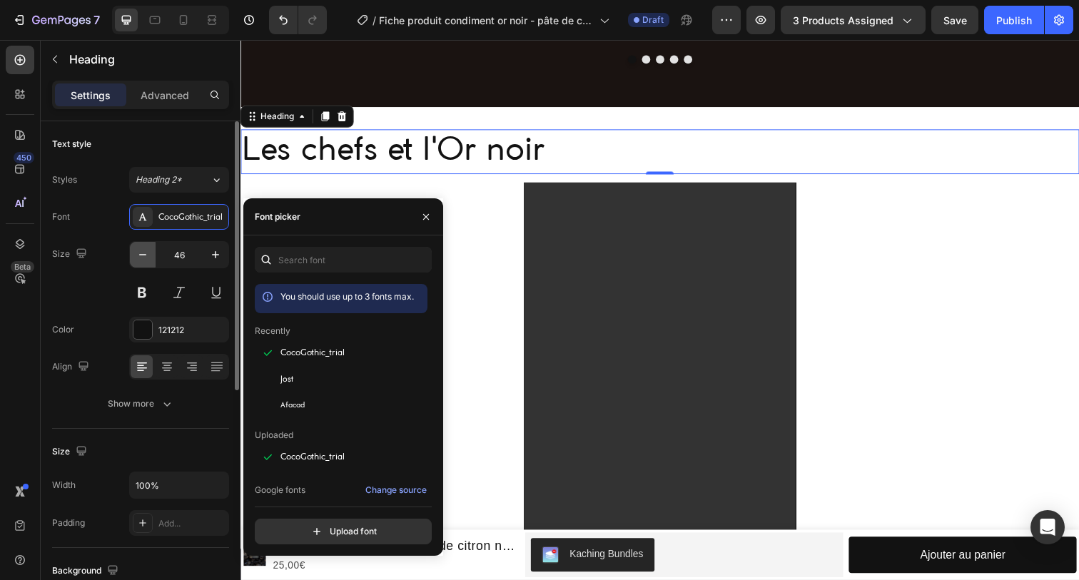
click at [145, 260] on icon "button" at bounding box center [143, 255] width 14 height 14
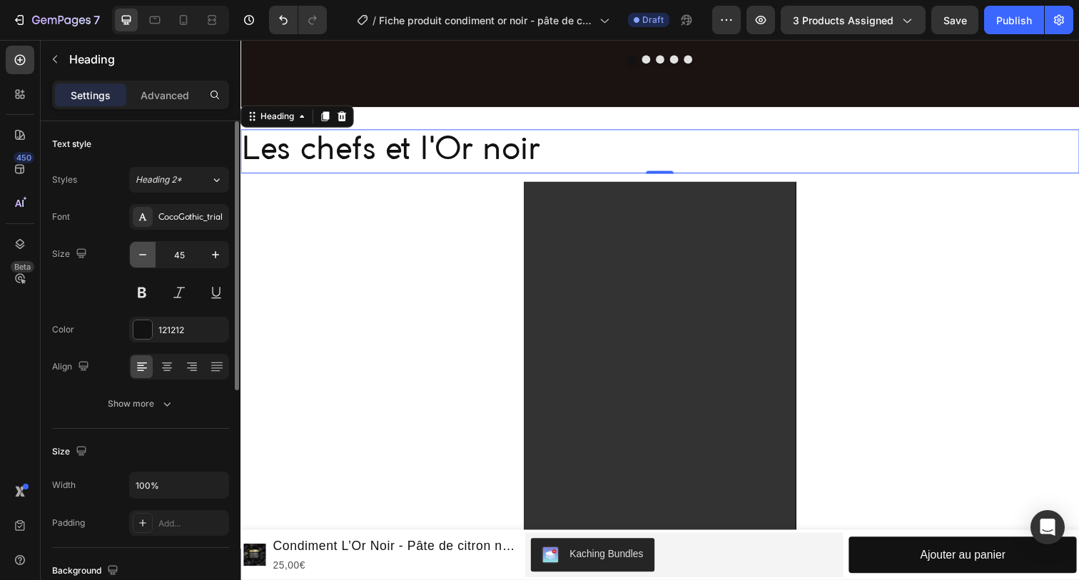
click at [145, 260] on icon "button" at bounding box center [143, 255] width 14 height 14
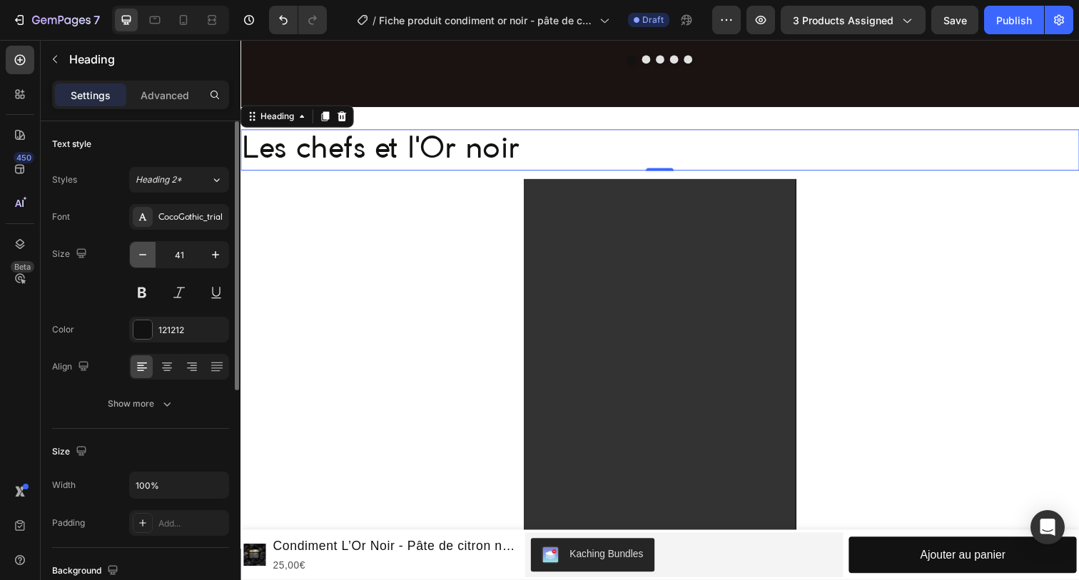
click at [145, 260] on icon "button" at bounding box center [143, 255] width 14 height 14
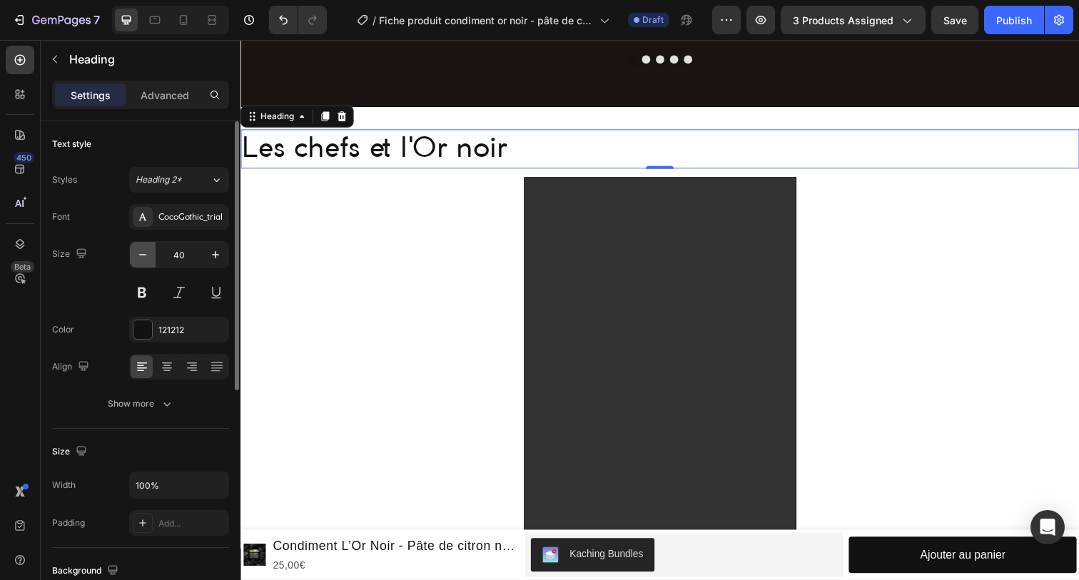
click at [145, 260] on icon "button" at bounding box center [143, 255] width 14 height 14
type input "38"
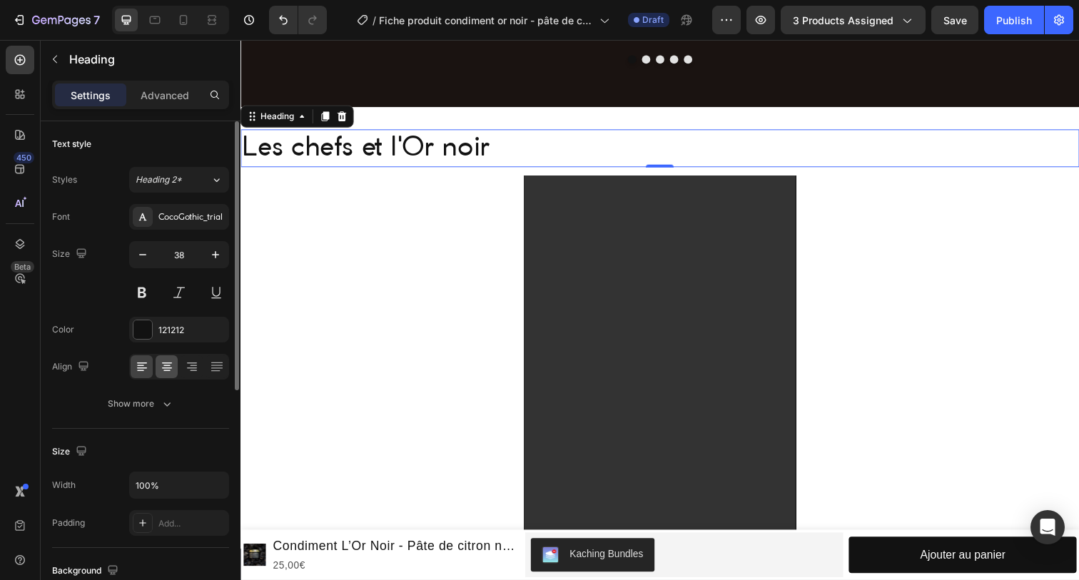
click at [170, 374] on div at bounding box center [167, 366] width 22 height 23
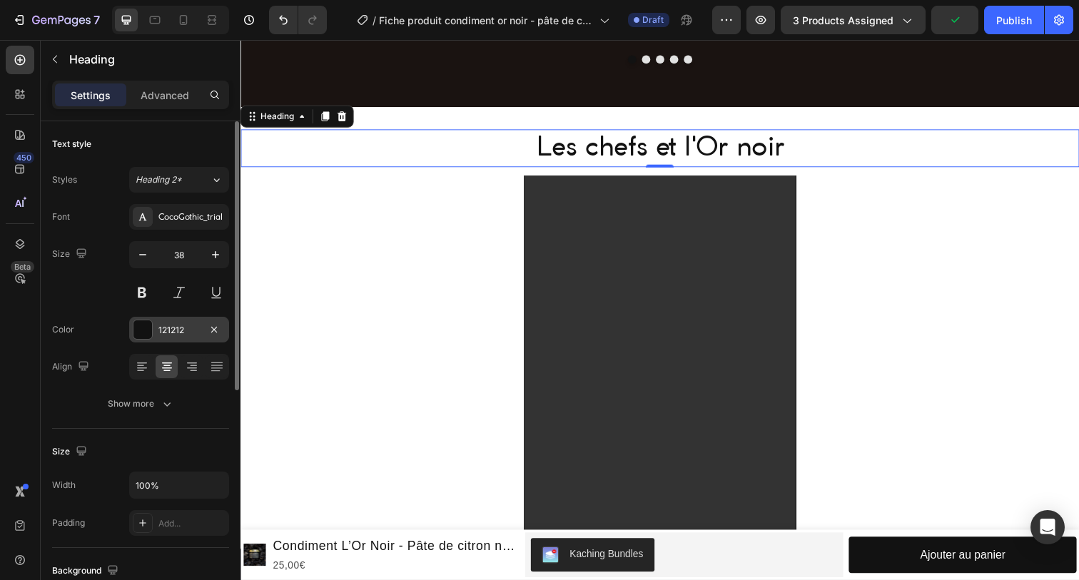
click at [168, 330] on div "121212" at bounding box center [178, 330] width 41 height 13
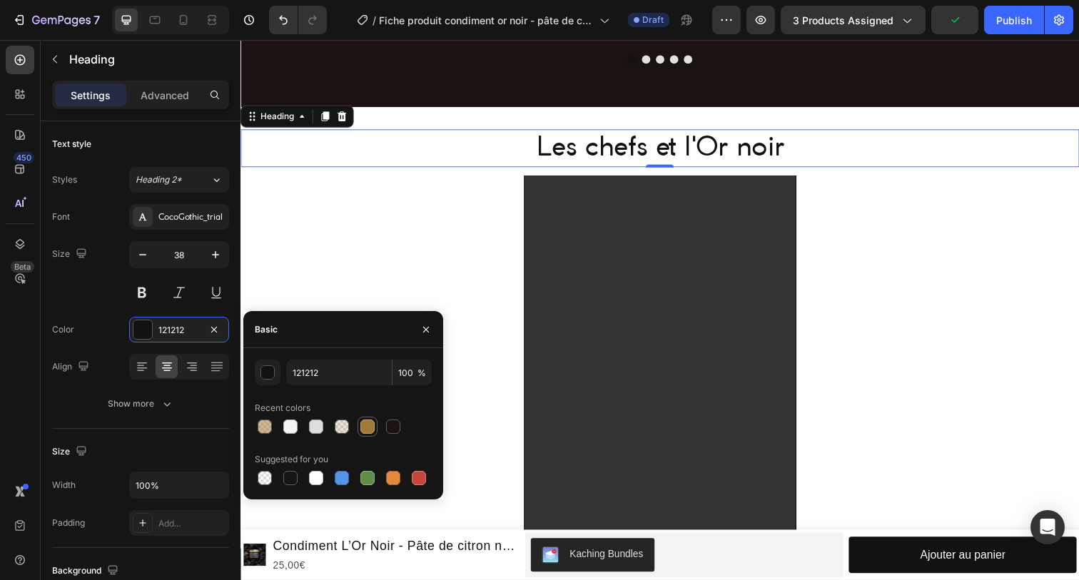
click at [371, 427] on div at bounding box center [367, 427] width 14 height 14
type input "A27938"
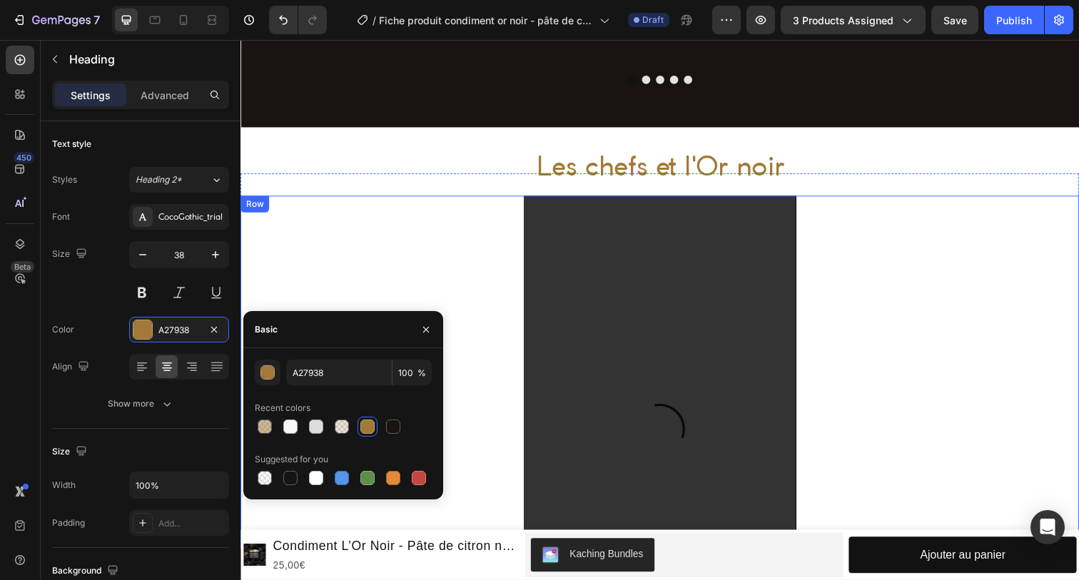
scroll to position [921, 0]
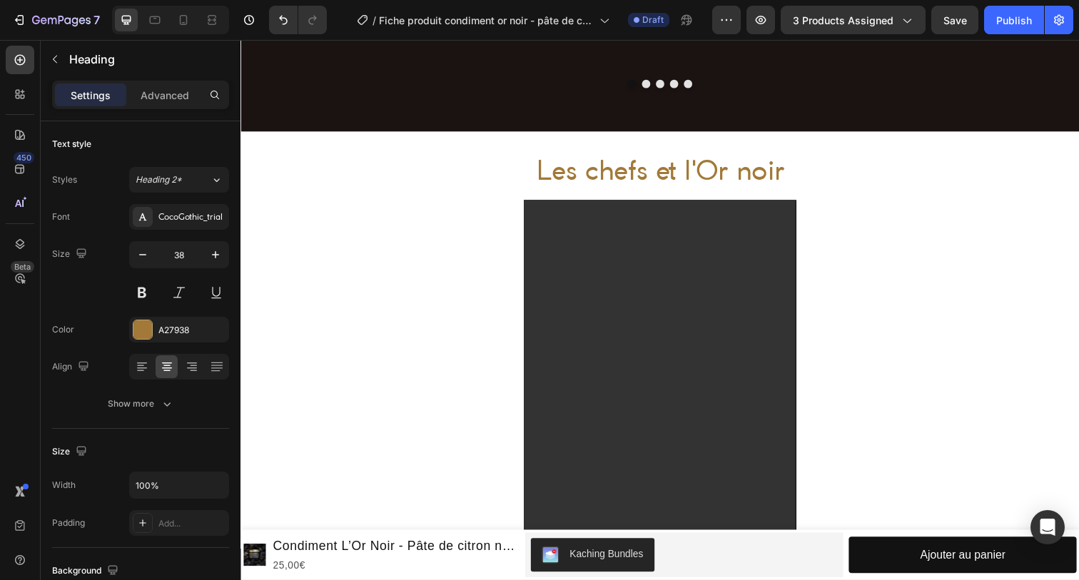
click at [532, 173] on p "Les chefs et l'Or noir" at bounding box center [669, 175] width 854 height 35
click at [487, 139] on div "Les chefs et l'Or noir Heading Row Section 4" at bounding box center [669, 156] width 856 height 46
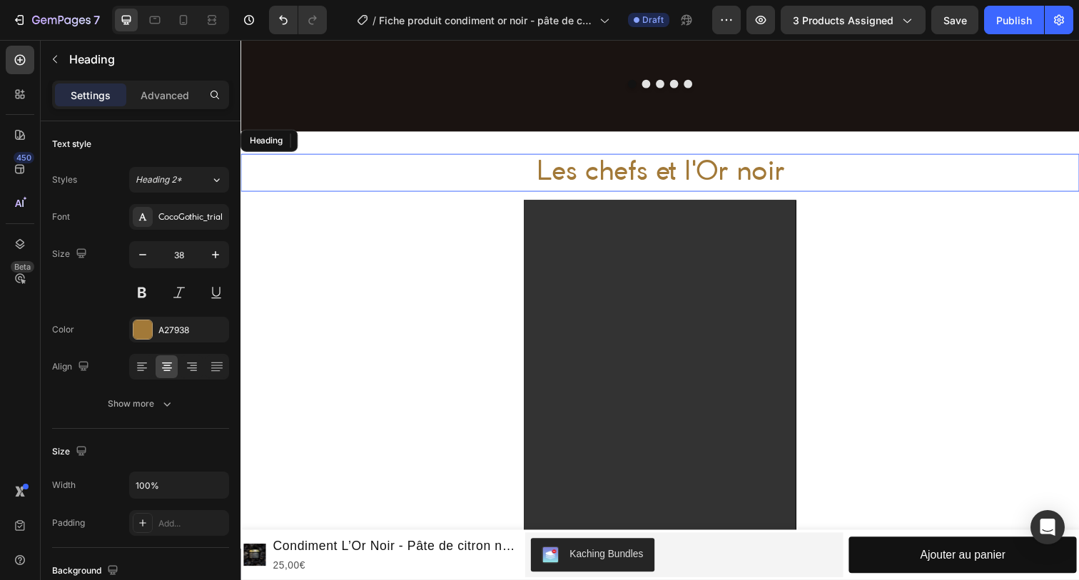
click at [555, 165] on p "Les chefs et l'Or noir" at bounding box center [669, 175] width 854 height 35
click at [178, 105] on div "Advanced" at bounding box center [164, 94] width 71 height 23
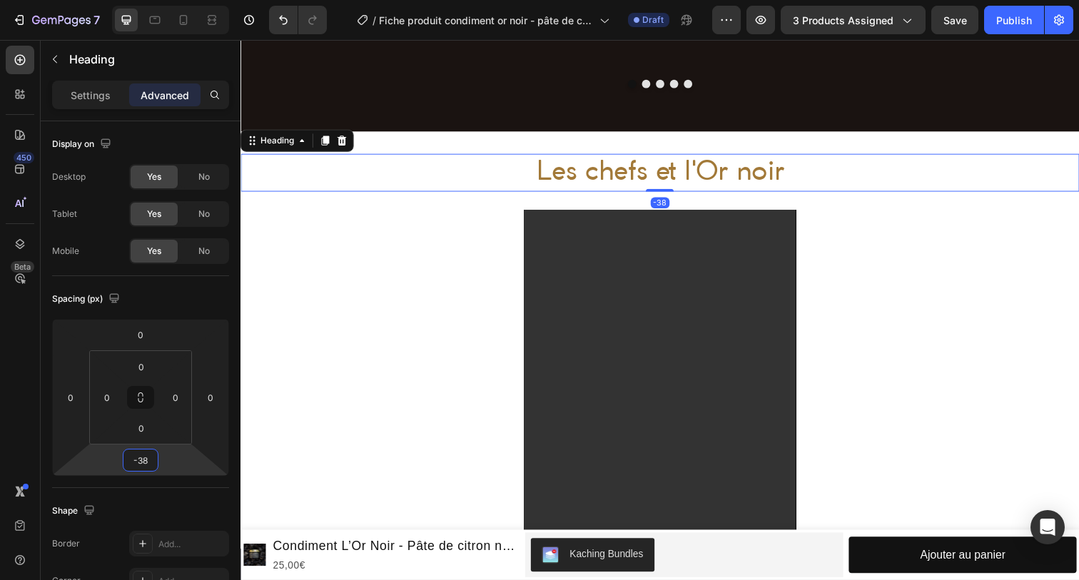
type input "-40"
click at [153, 0] on html "7 Version history / Fiche produit condiment or noir - pâte de citron noir Draft…" at bounding box center [539, 0] width 1079 height 0
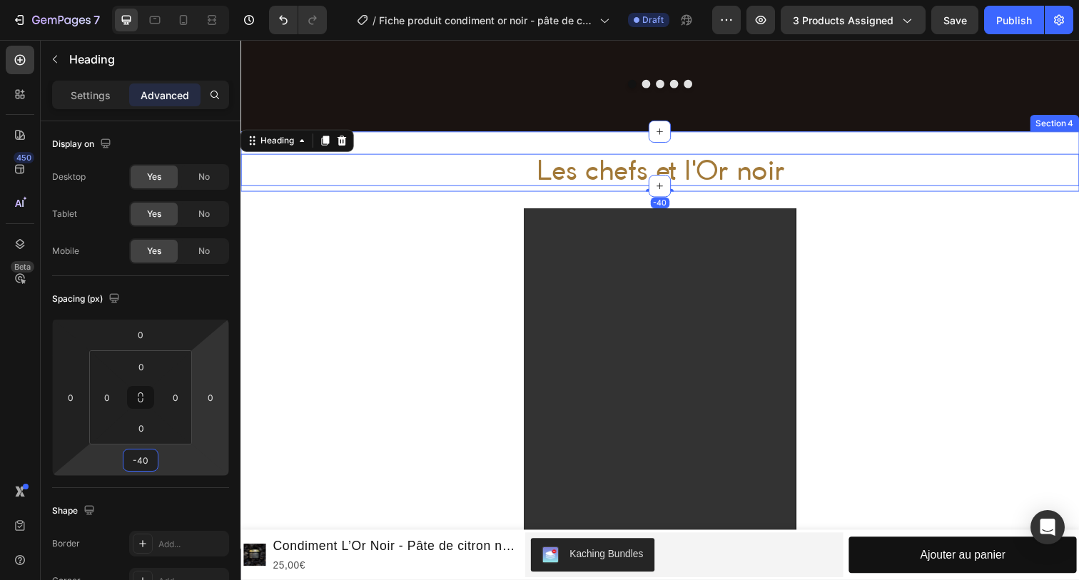
click at [484, 137] on div "Les chefs et l'Or noir Heading -40 Row Section 4" at bounding box center [669, 160] width 856 height 55
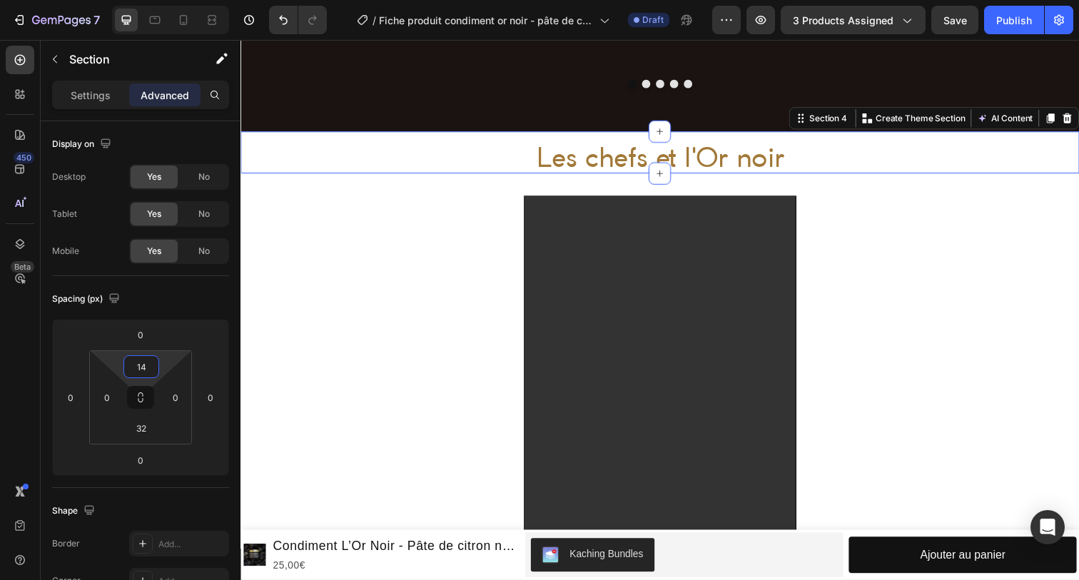
type input "12"
drag, startPoint x: 157, startPoint y: 354, endPoint x: 150, endPoint y: 351, distance: 7.7
click at [150, 0] on html "7 Version history / Fiche produit condiment or noir - pâte de citron noir Draft…" at bounding box center [539, 0] width 1079 height 0
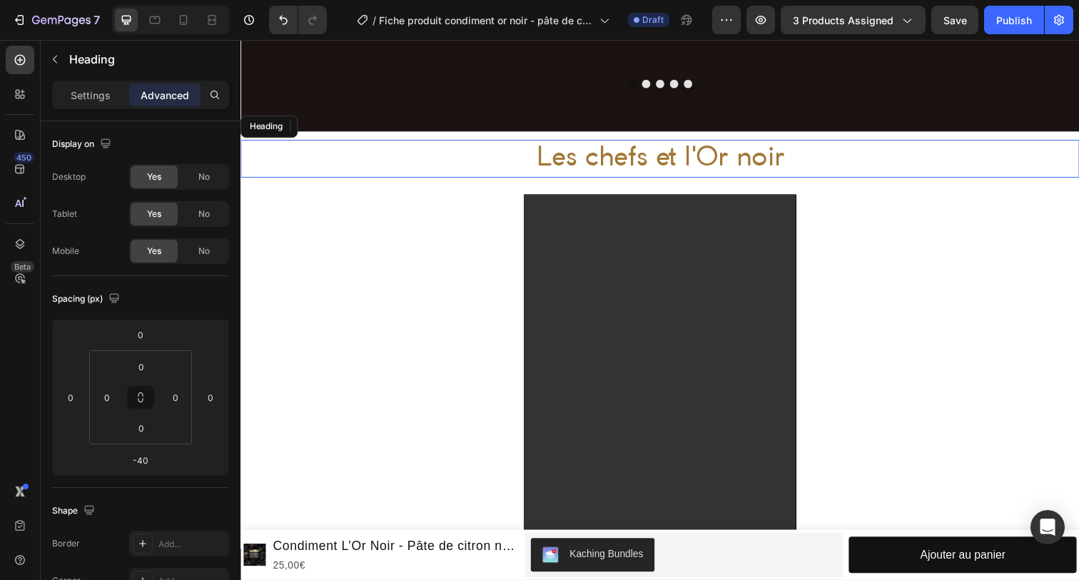
click at [535, 151] on p "Les chefs et l'Or noir" at bounding box center [669, 160] width 854 height 35
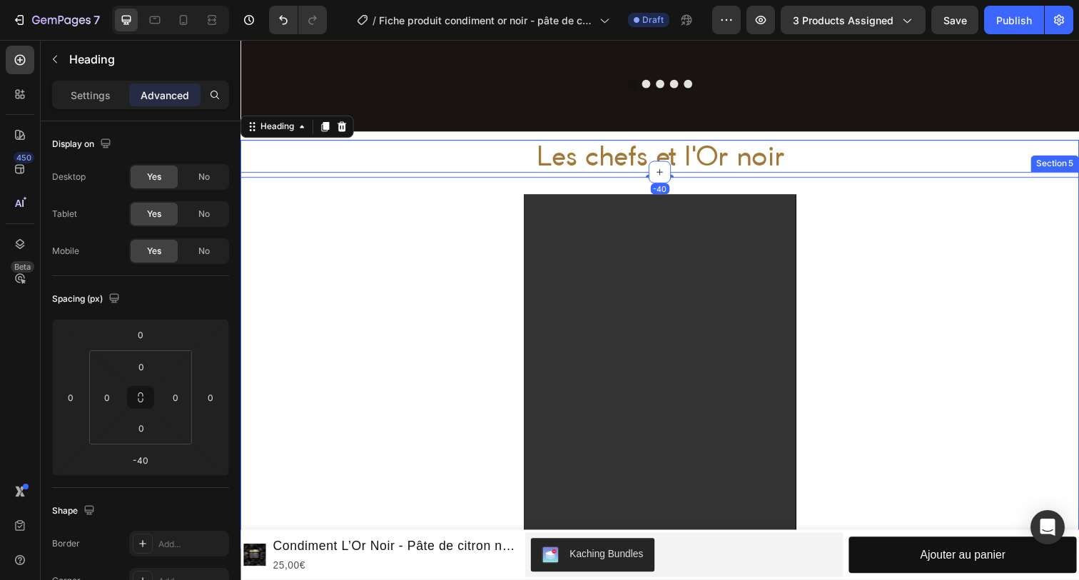
click at [439, 248] on div "Title Line Row" at bounding box center [380, 445] width 278 height 494
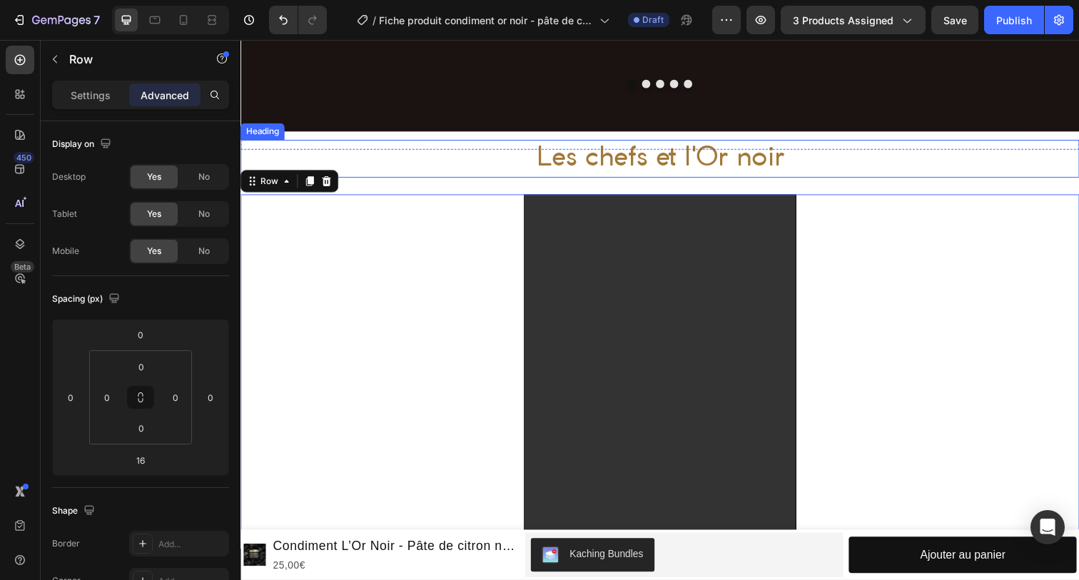
click at [509, 158] on p "Les chefs et l'Or noir" at bounding box center [669, 160] width 854 height 35
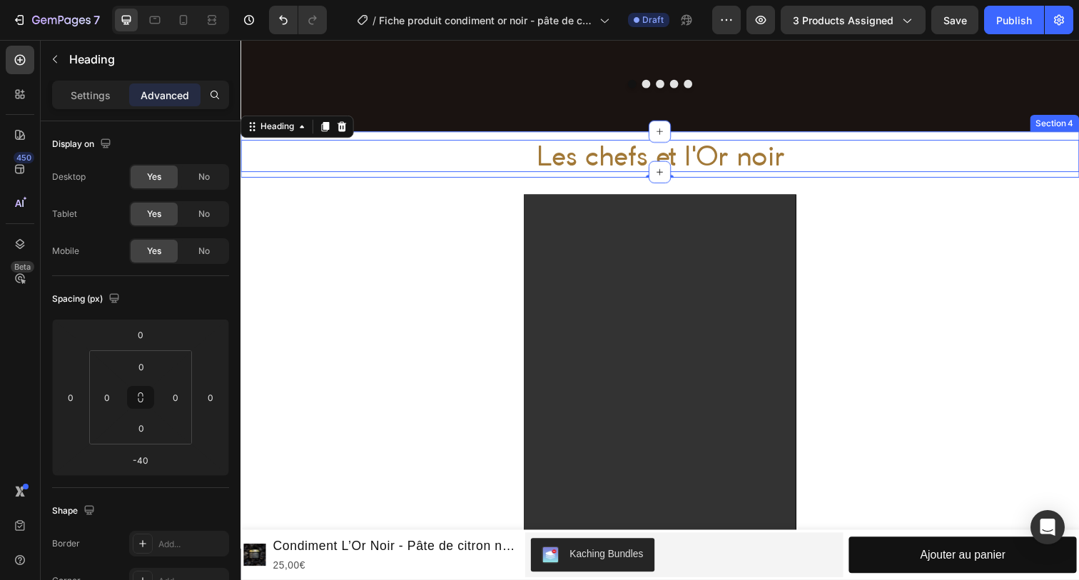
click at [511, 133] on div "Les chefs et l'Or noir Heading -40 Row Section 4" at bounding box center [669, 153] width 856 height 41
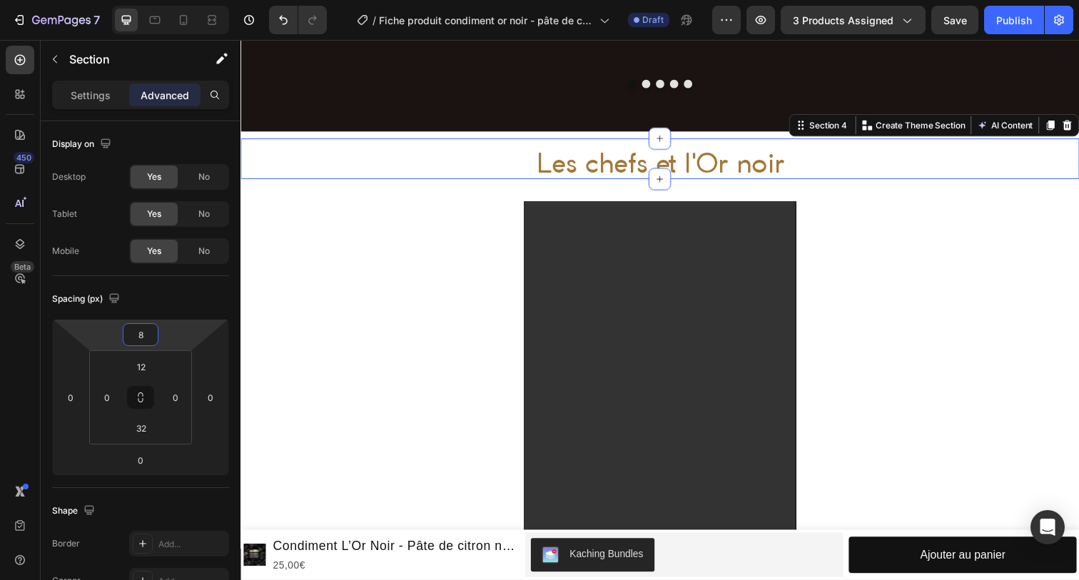
type input "6"
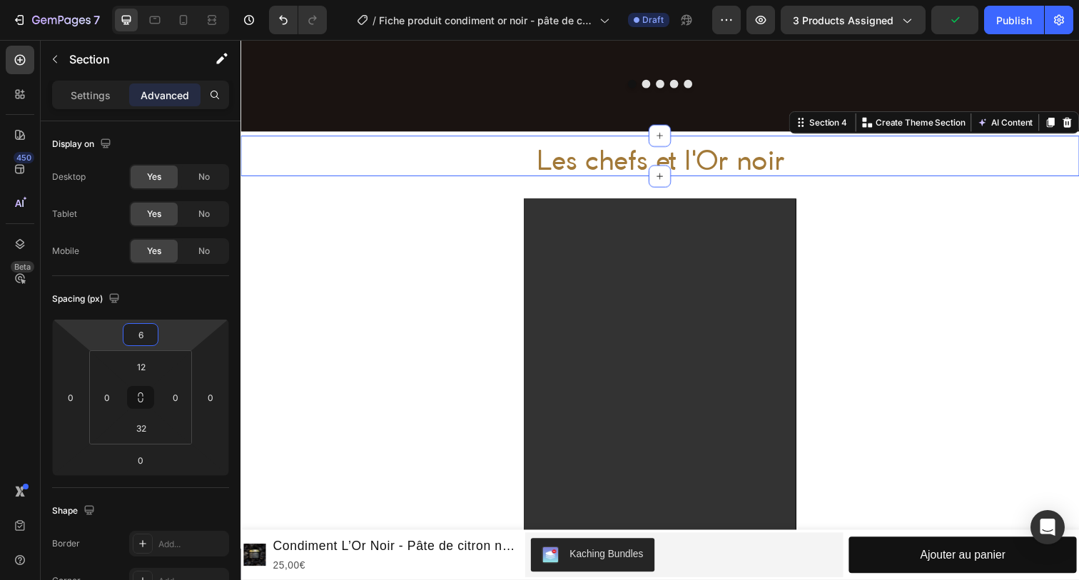
click at [161, 0] on html "7 Version history / Fiche produit condiment or noir - pâte de citron noir Draft…" at bounding box center [539, 0] width 1079 height 0
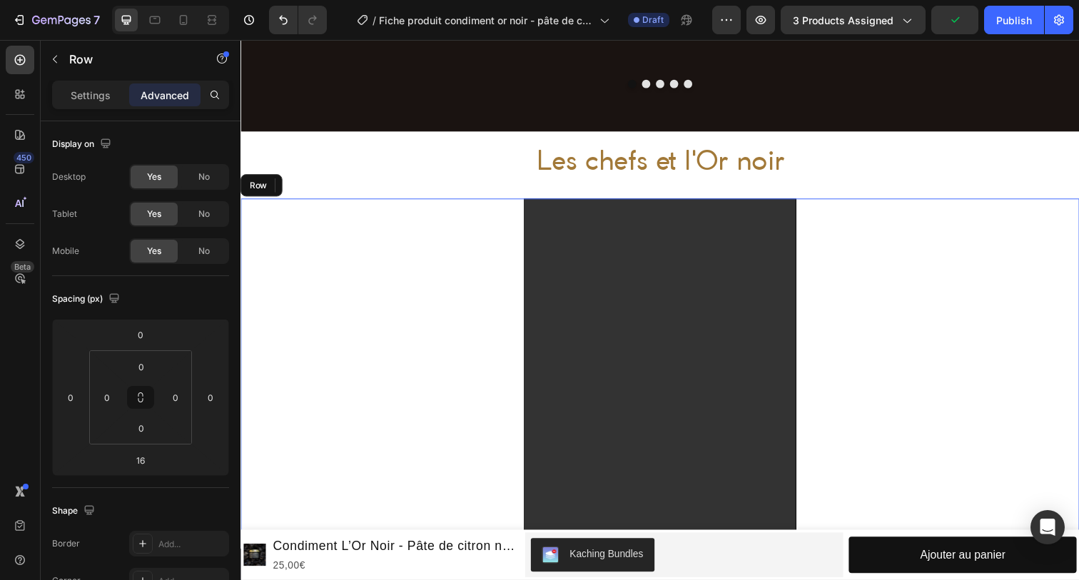
click at [309, 352] on div "Title Line Row" at bounding box center [380, 449] width 278 height 494
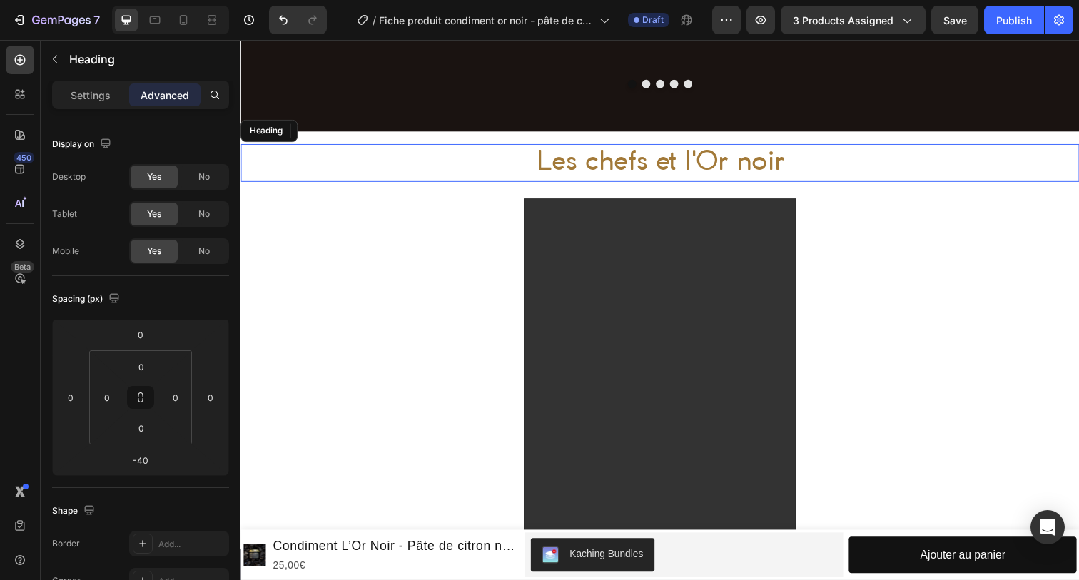
click at [565, 163] on p "Les chefs et l'Or noir" at bounding box center [669, 165] width 854 height 35
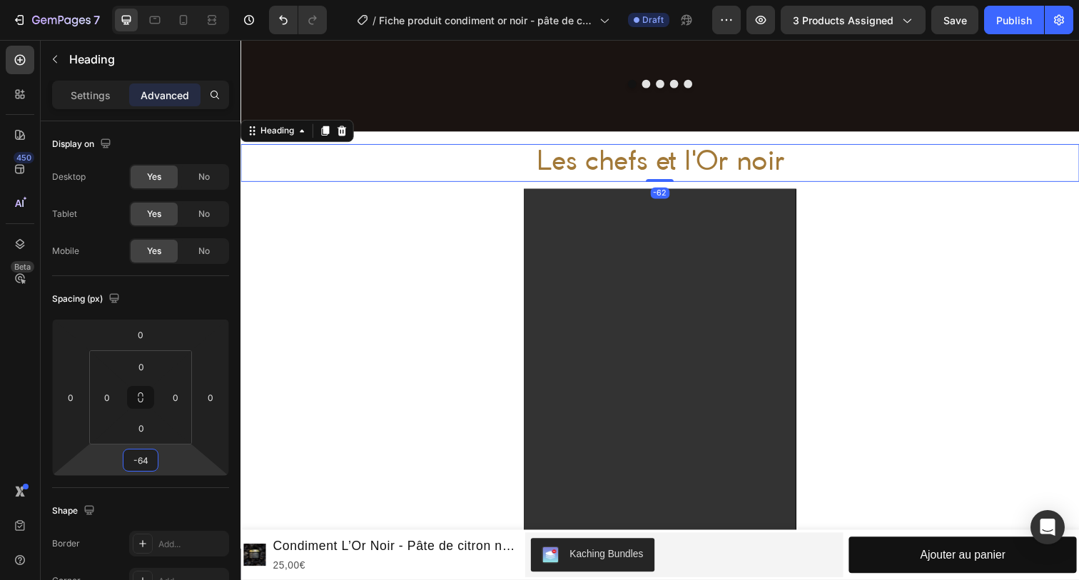
type input "-66"
drag, startPoint x: 158, startPoint y: 447, endPoint x: 153, endPoint y: 456, distance: 10.9
click at [153, 0] on html "7 Version history / Fiche produit condiment or noir - pâte de citron noir Draft…" at bounding box center [539, 0] width 1079 height 0
